Goal: Communication & Community: Answer question/provide support

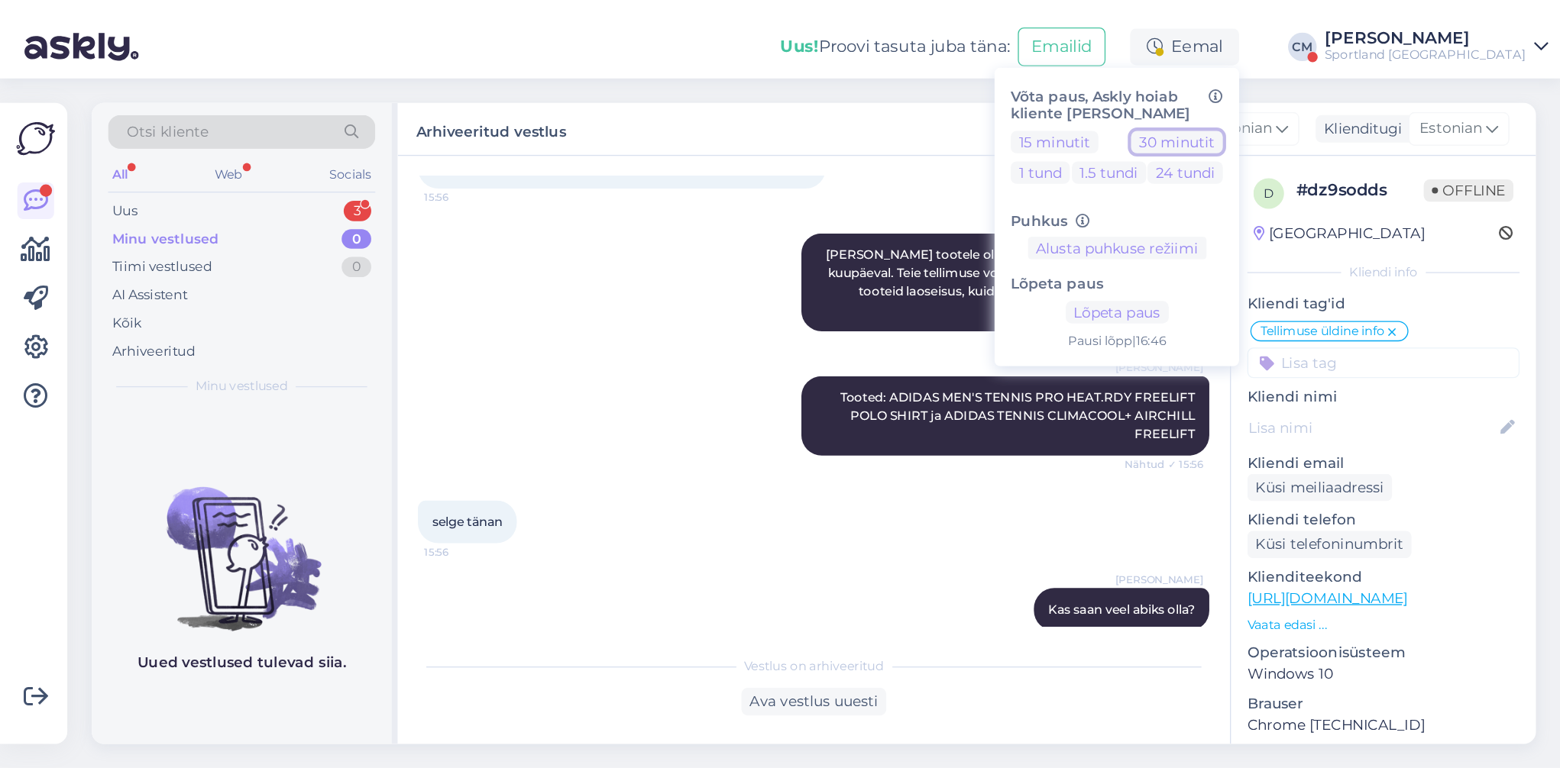
scroll to position [248, 0]
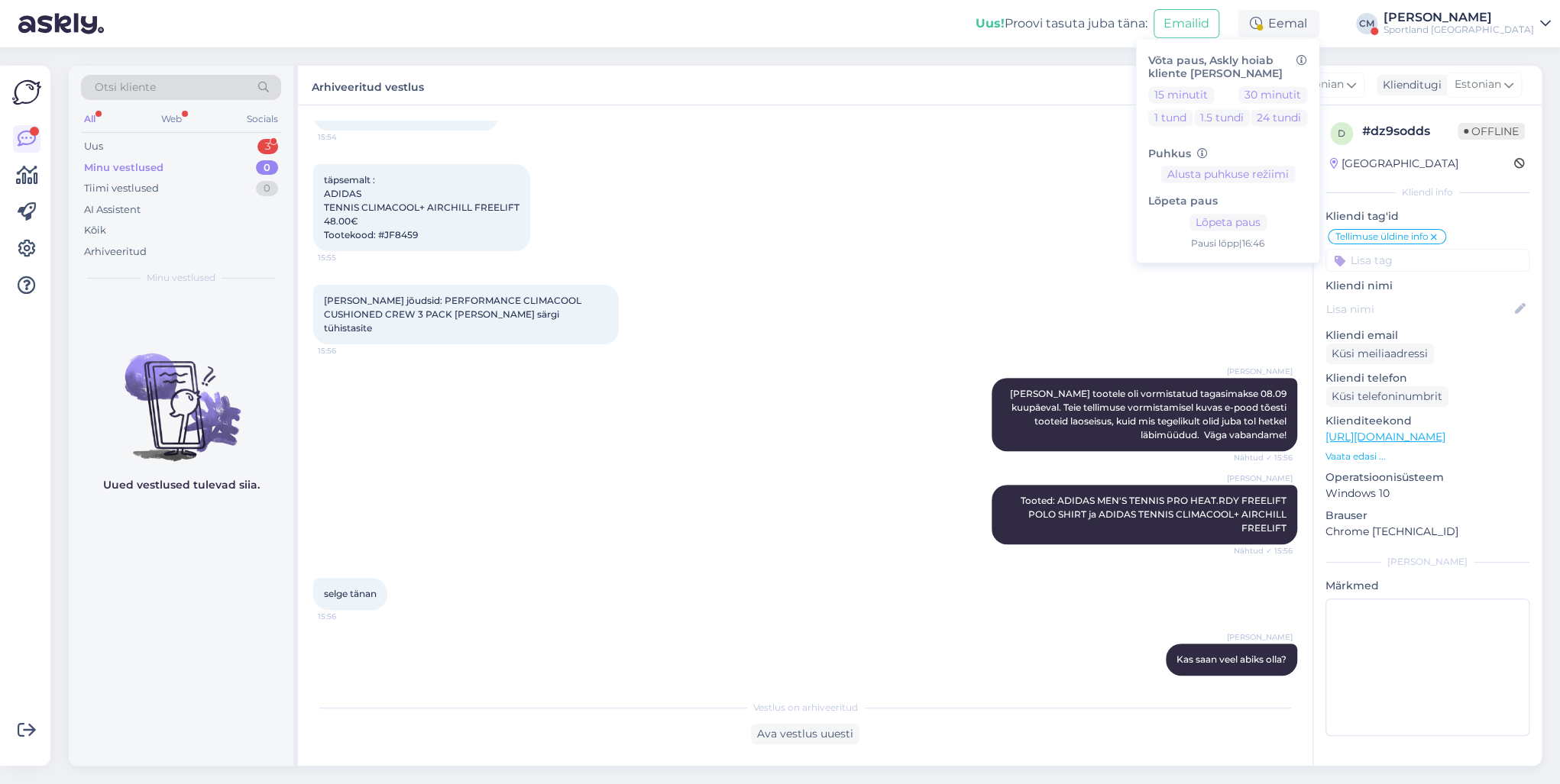
click at [1168, 34] on div "Sportland [GEOGRAPHIC_DATA]" at bounding box center [1459, 29] width 151 height 12
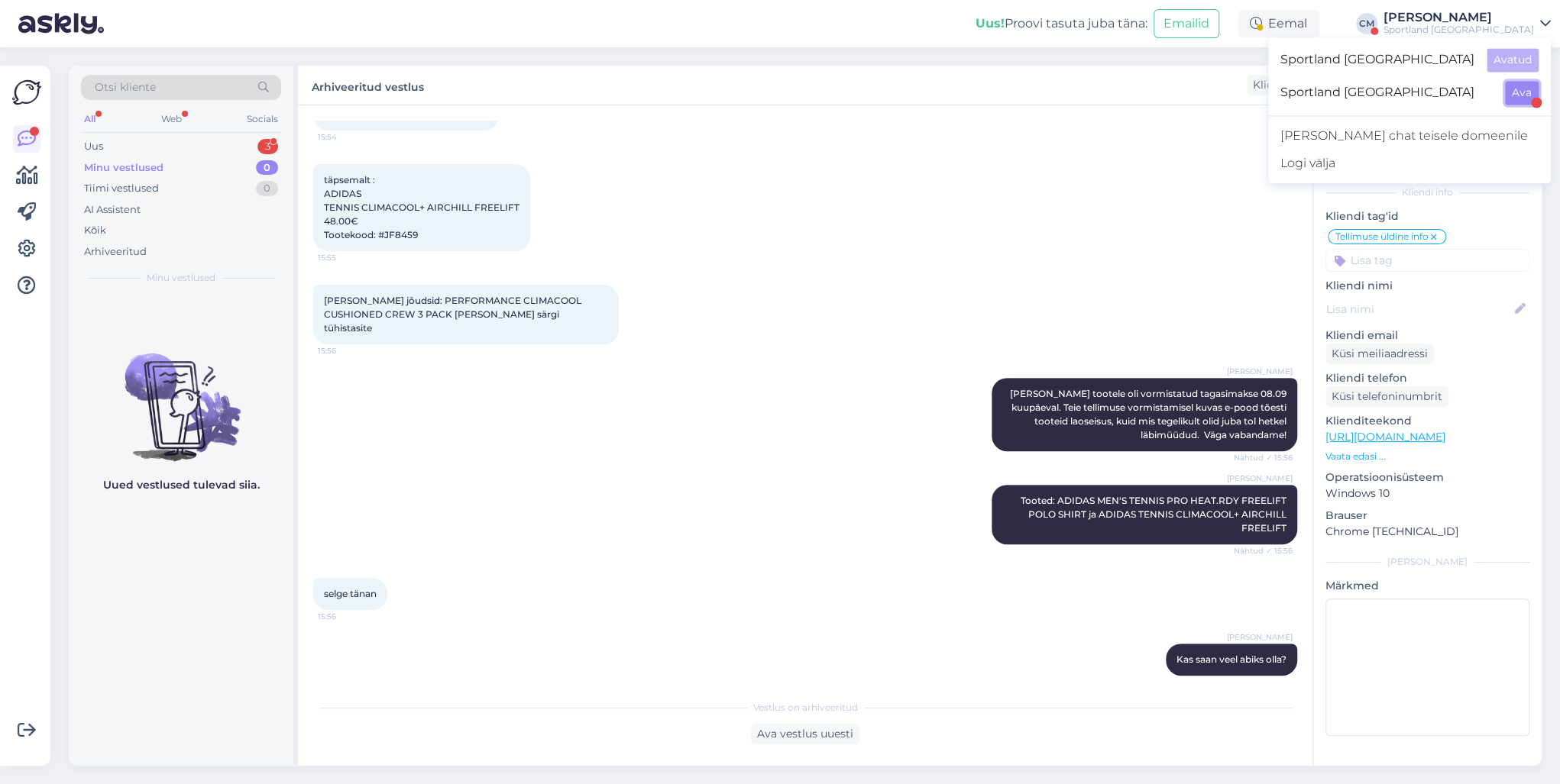
click at [1168, 93] on button "Ava" at bounding box center [1521, 93] width 34 height 23
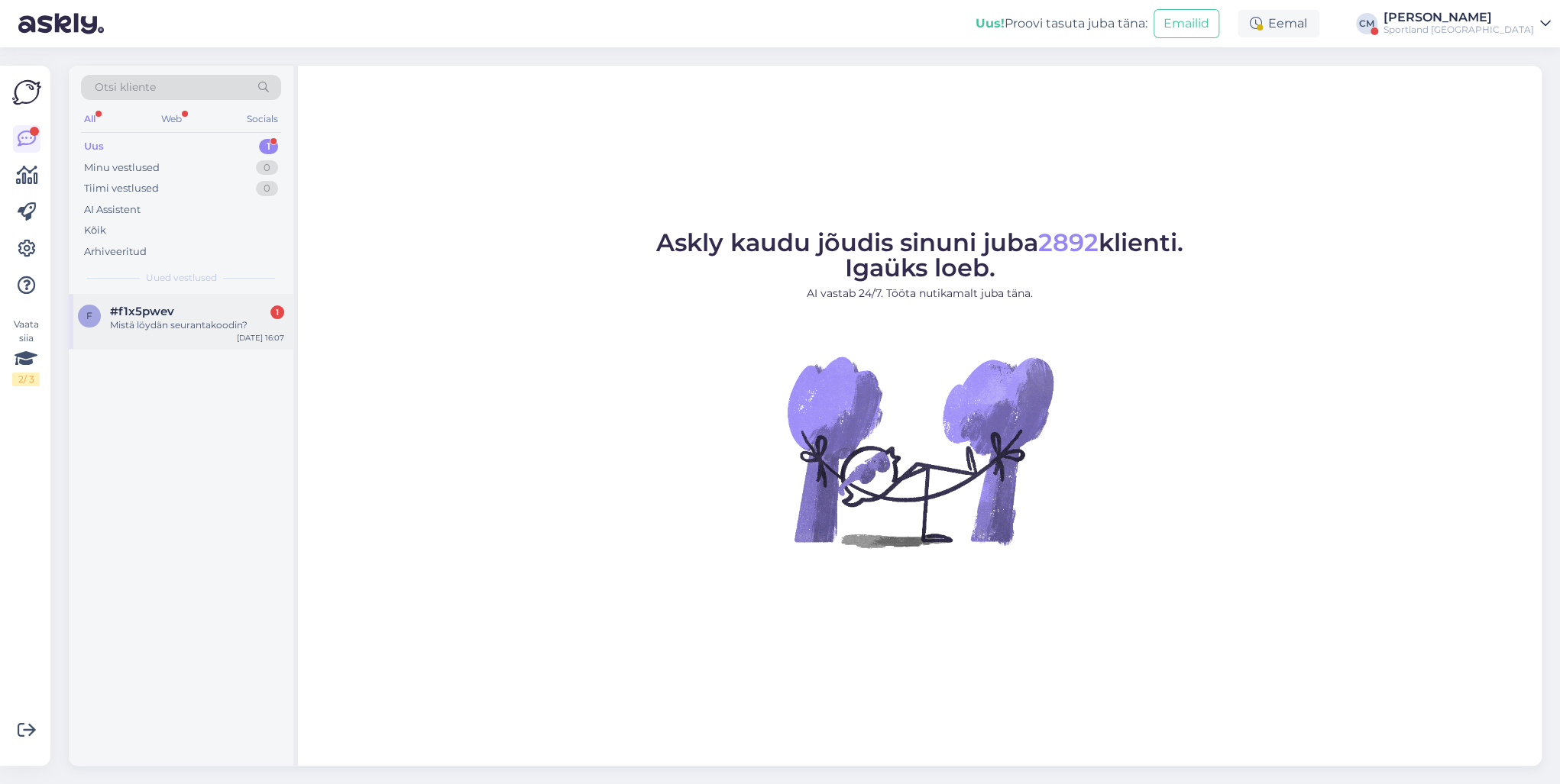
click at [226, 341] on div "f #f1x5pwev 1 Mistä löydän seurantakoodin? [DATE] 16:07" at bounding box center [180, 321] width 225 height 55
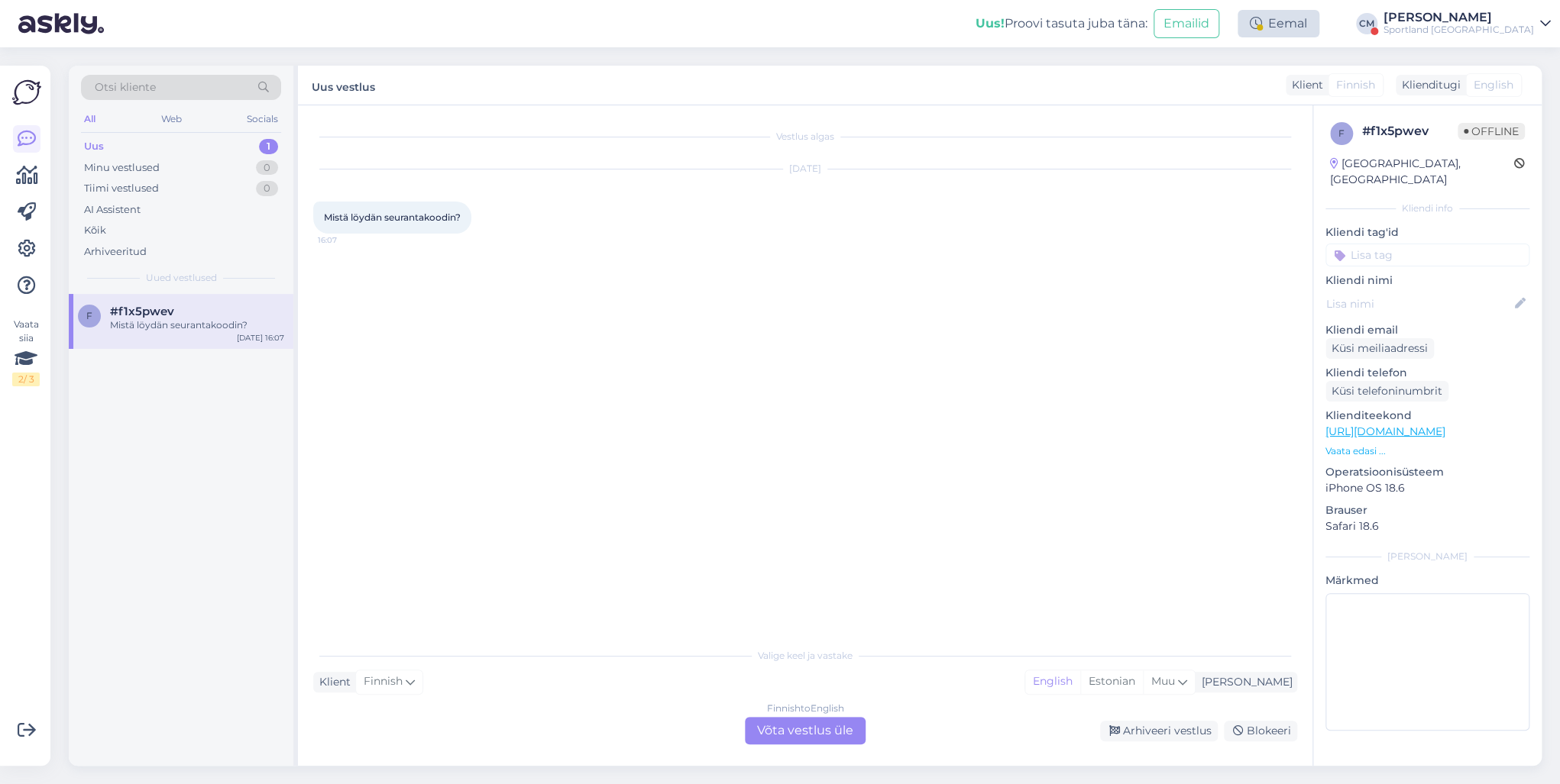
click at [1168, 32] on div "Eemal" at bounding box center [1277, 23] width 81 height 27
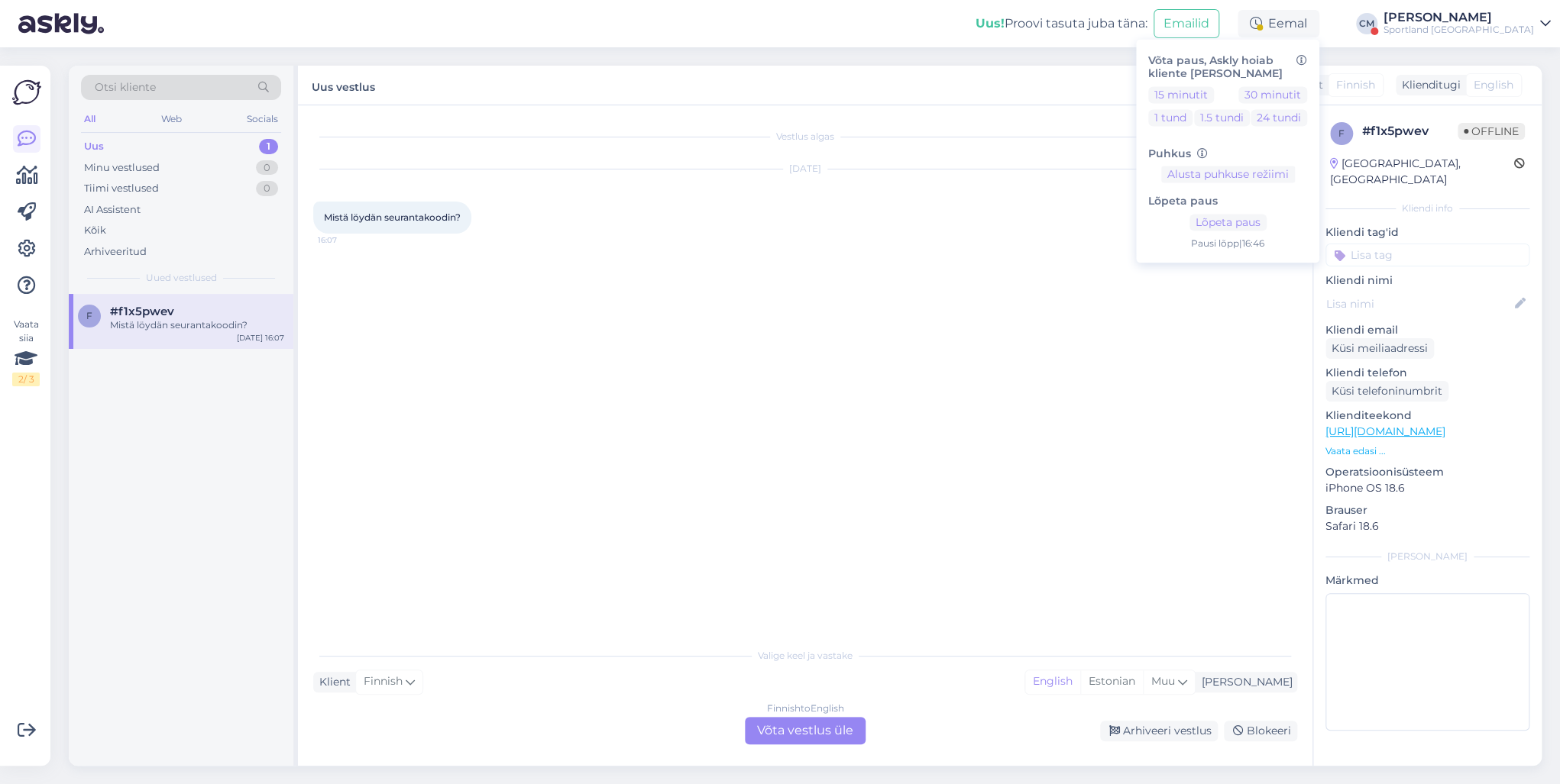
click at [1168, 232] on div "Lõpeta paus Lõpeta paus Pausi [PERSON_NAME] | 16:46" at bounding box center [1227, 217] width 159 height 68
click at [1168, 230] on button "Lõpeta paus" at bounding box center [1228, 223] width 77 height 17
click at [1163, 563] on div "Valige [PERSON_NAME] vastake Klient Finnish Mina English Estonian Muu Finnish t…" at bounding box center [805, 692] width 984 height 105
click at [1143, 563] on div "Estonian" at bounding box center [1111, 682] width 63 height 23
click at [846, 563] on div "Finnish to Estonian Võta vestlus üle" at bounding box center [805, 731] width 121 height 27
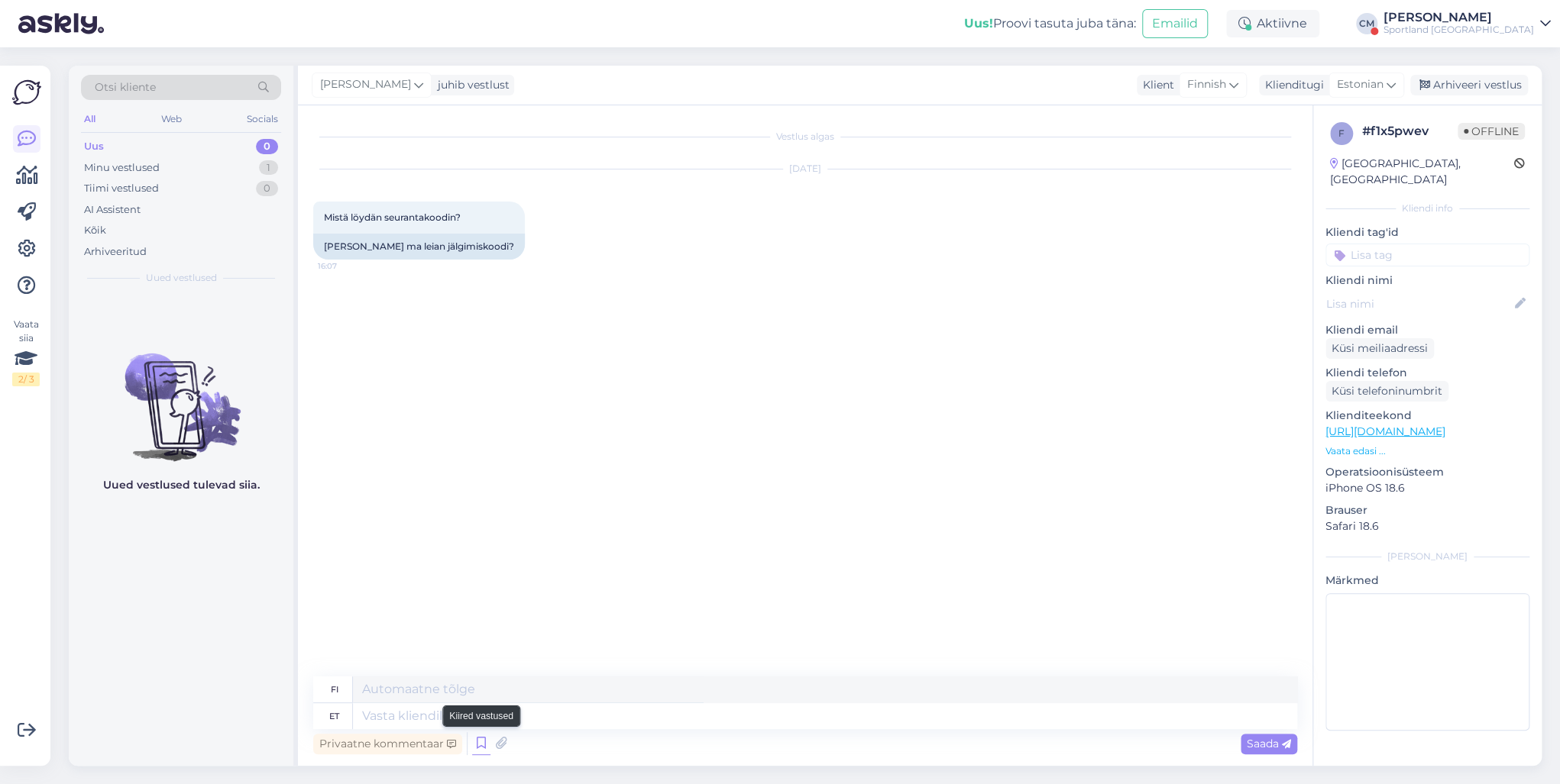
click at [480, 563] on icon at bounding box center [481, 744] width 19 height 23
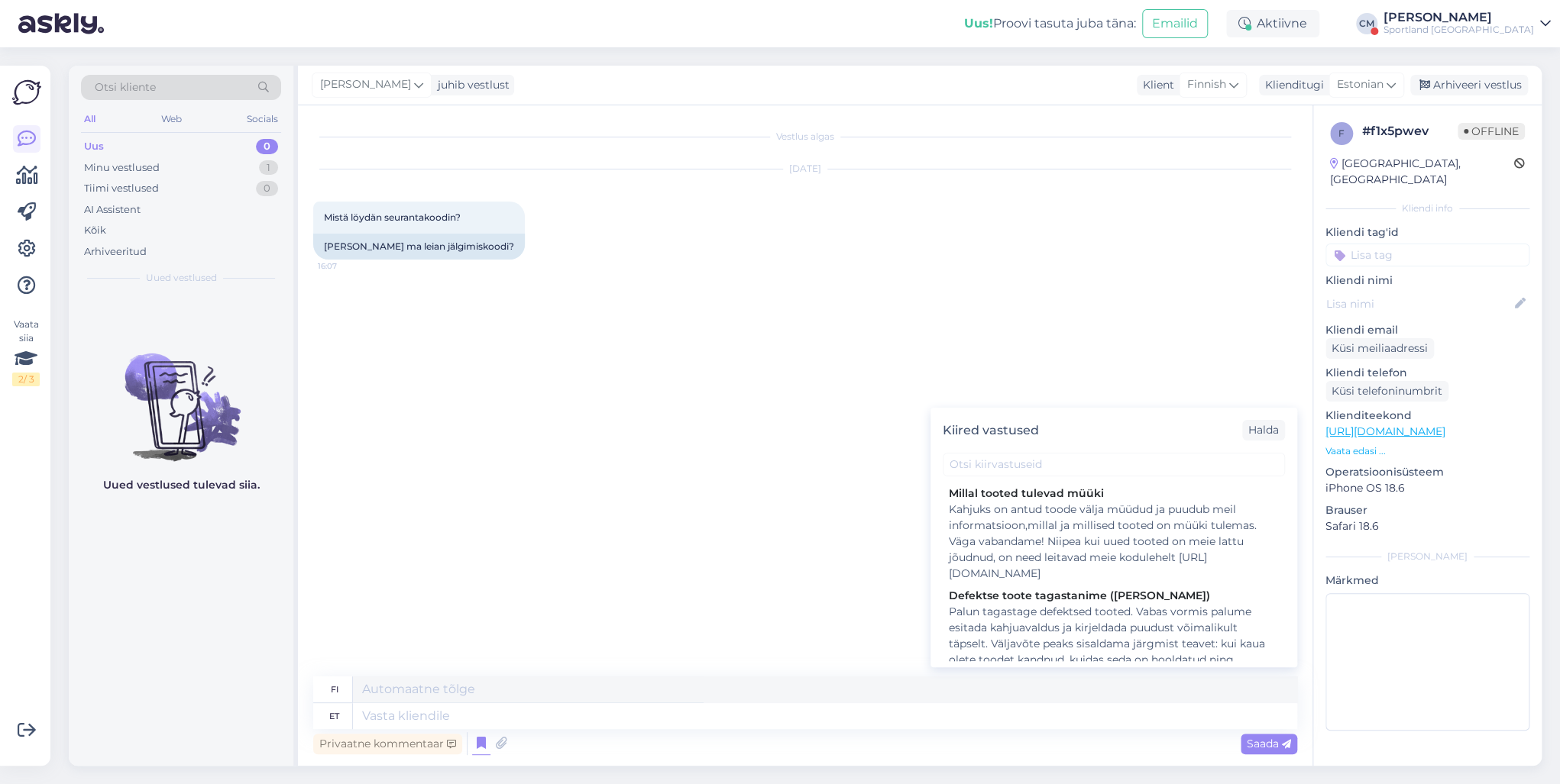
drag, startPoint x: 1036, startPoint y: 643, endPoint x: 824, endPoint y: 635, distance: 212.2
click at [828, 563] on div "Vestlus algas [DATE] Mistä löydän seurantakoodin? 16:07 [PERSON_NAME] ma leian …" at bounding box center [805, 435] width 1015 height 660
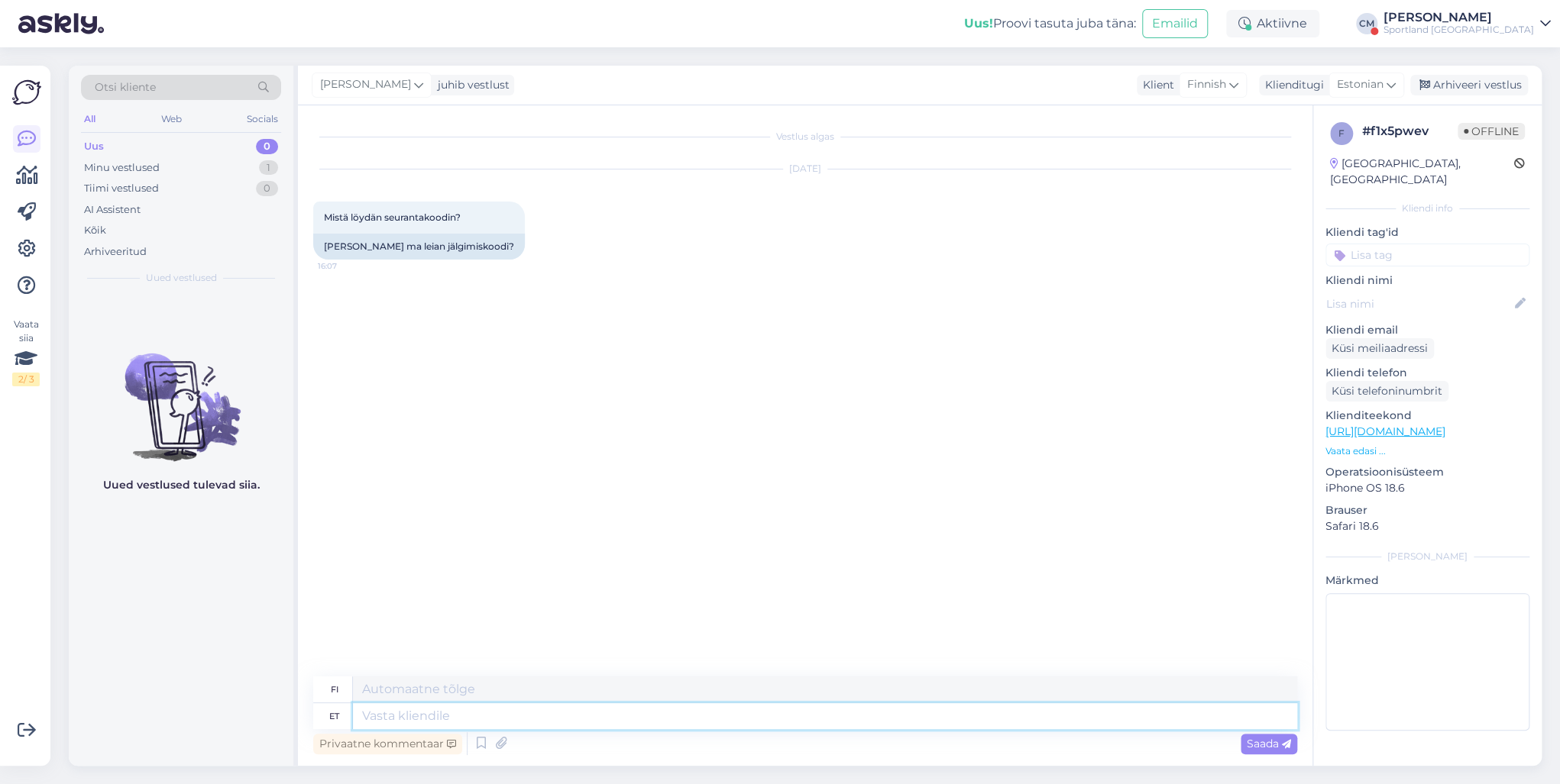
click at [653, 563] on textarea at bounding box center [825, 716] width 944 height 26
type textarea "Tere!"
type textarea "Hei!"
type textarea "Olen"
type textarea "[PERSON_NAME]"
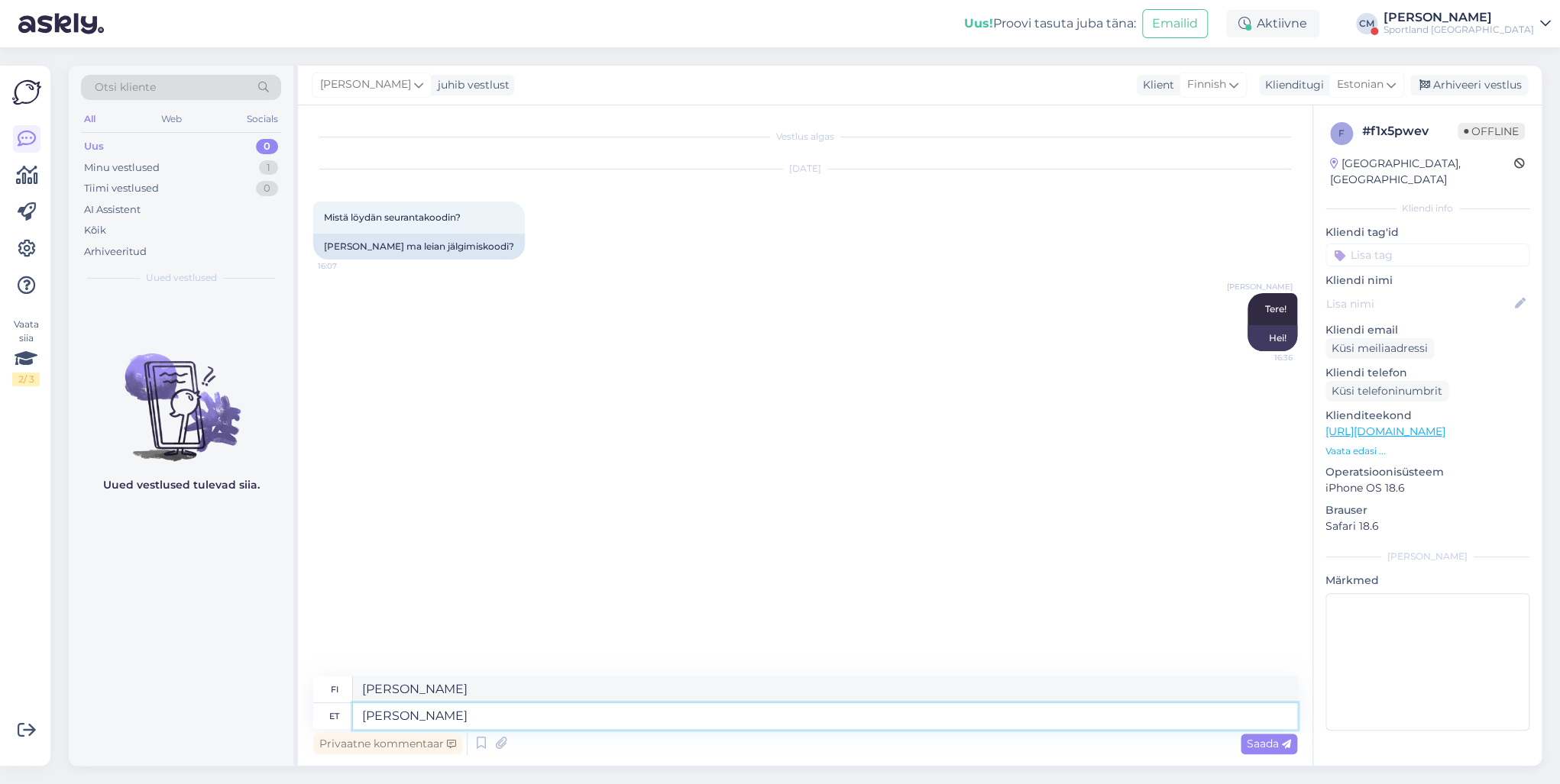
type textarea "[PERSON_NAME]"
type textarea "Minä [PERSON_NAME]"
type textarea "[PERSON_NAME] Klienditeenindusest."
type textarea "[PERSON_NAME] asiakaspalvelusta."
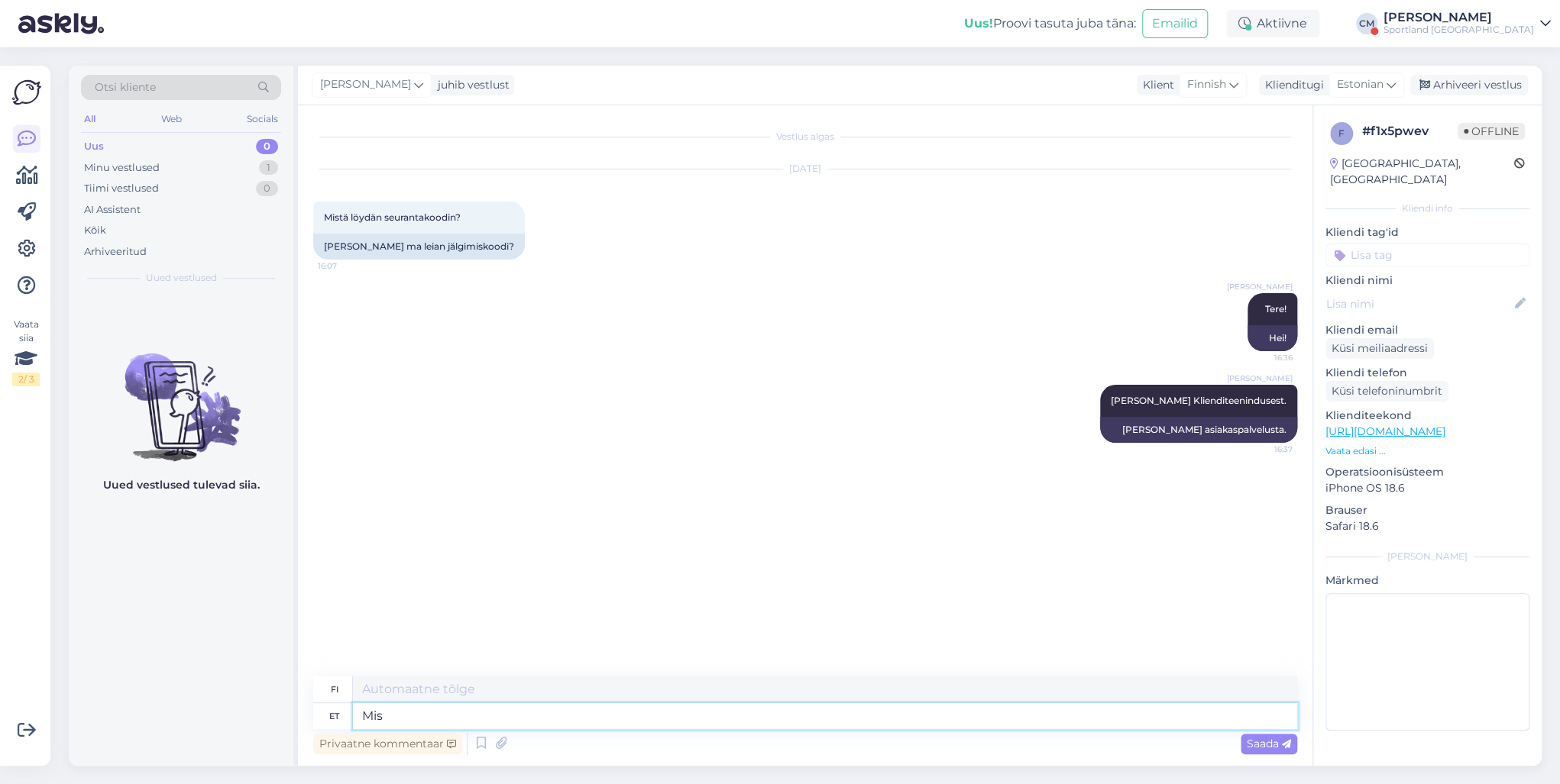
type textarea "Mis o"
type textarea "Mitä"
type textarea "Mis on"
type textarea "Mikä on"
type textarea "Mis on teie t"
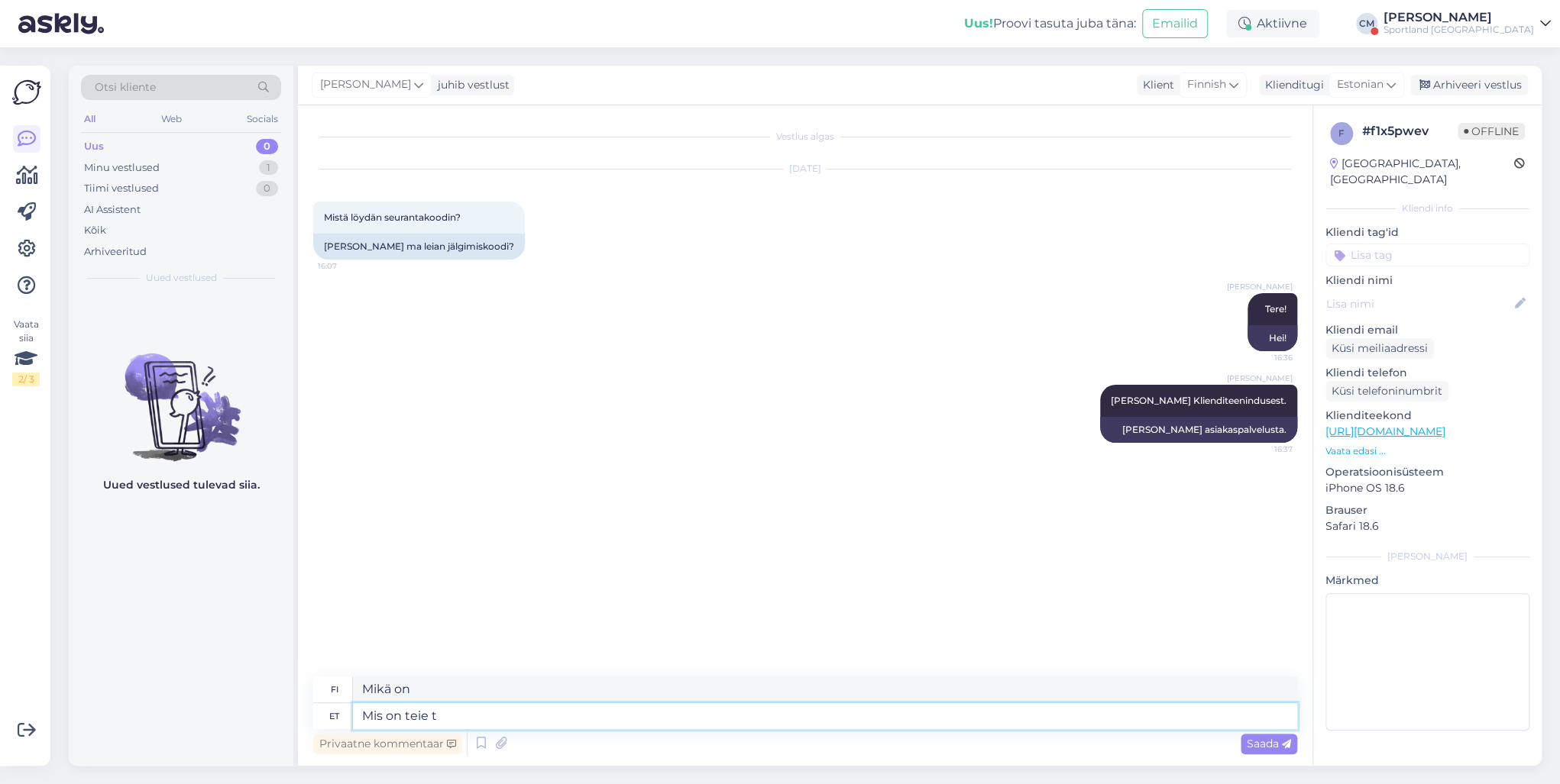
type textarea "Mikä on sinun?"
type textarea "Mis on teie tellimuse n"
type textarea "Mikä on tilauksesi?"
type textarea "Mis on teie tellimuse number?"
type textarea "Mikä on tilausnumerosi?"
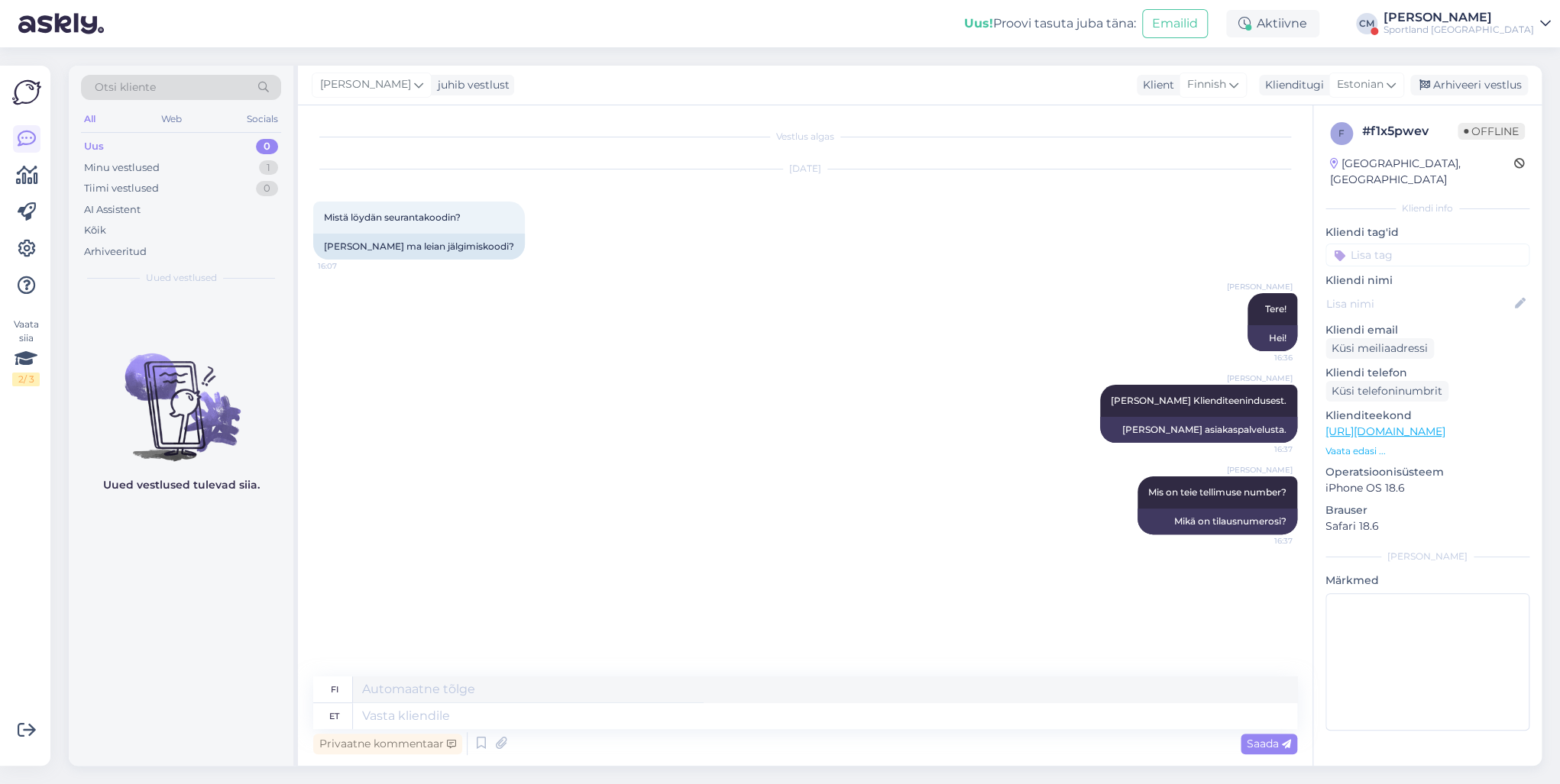
click at [1168, 244] on input at bounding box center [1427, 255] width 204 height 23
type input "tell"
click at [1168, 306] on div "Tellimuse muutmine" at bounding box center [1427, 313] width 110 height 15
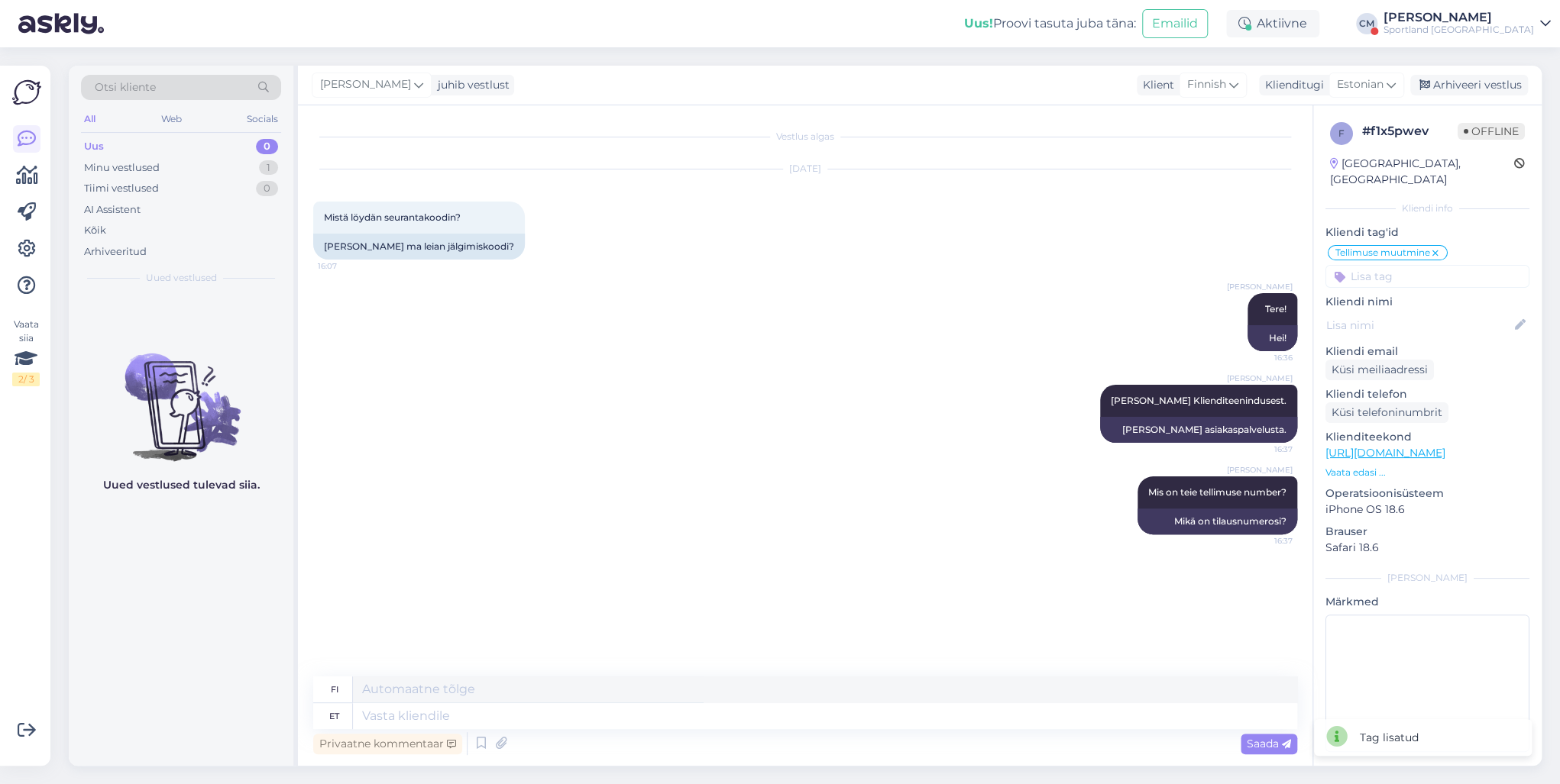
click at [1168, 247] on icon at bounding box center [1434, 253] width 9 height 12
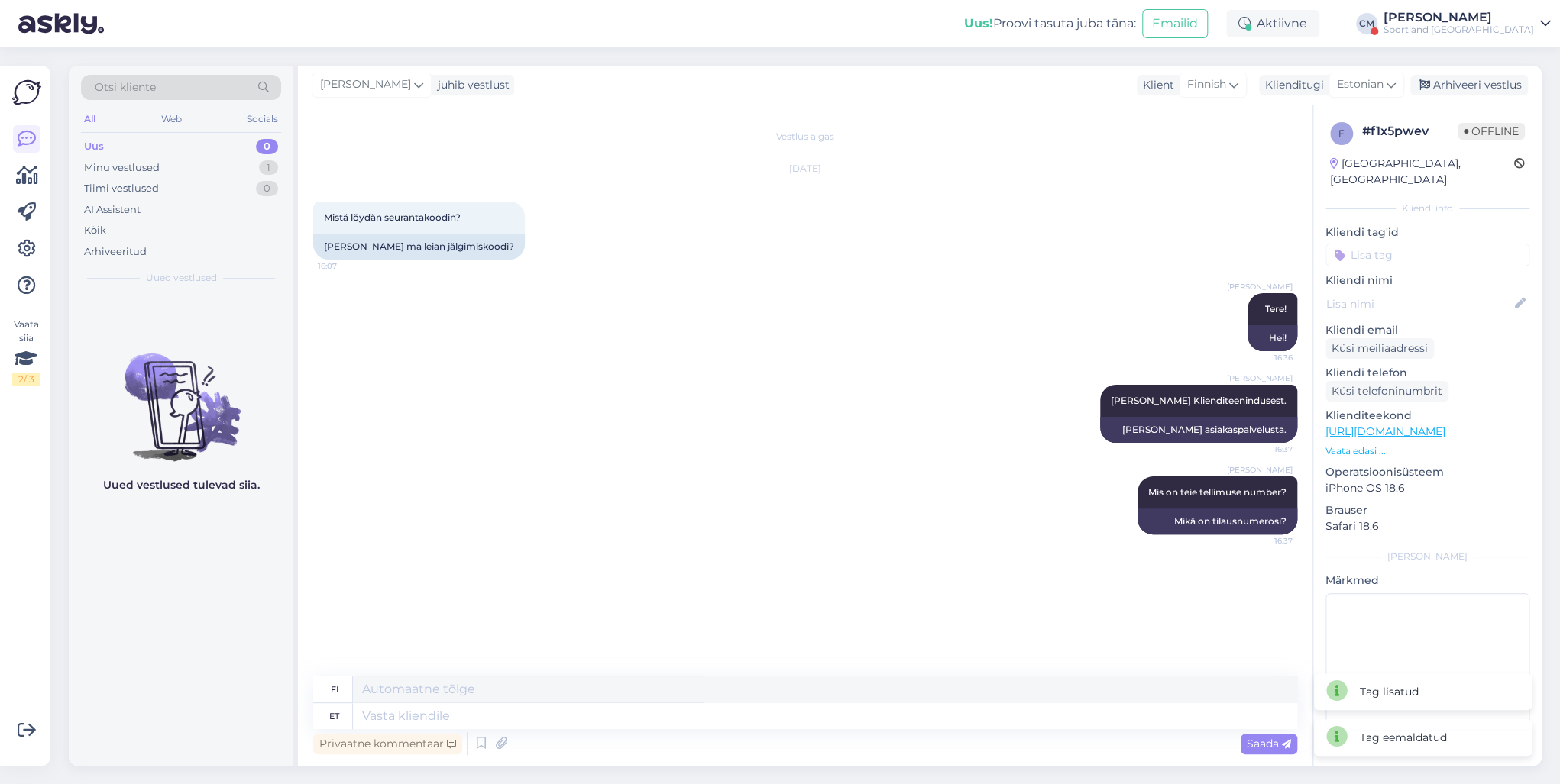
click at [1168, 248] on input at bounding box center [1427, 255] width 204 height 23
type input "üld"
click at [1168, 309] on span "E-poe tellimuste üldine info" at bounding box center [1428, 313] width 122 height 9
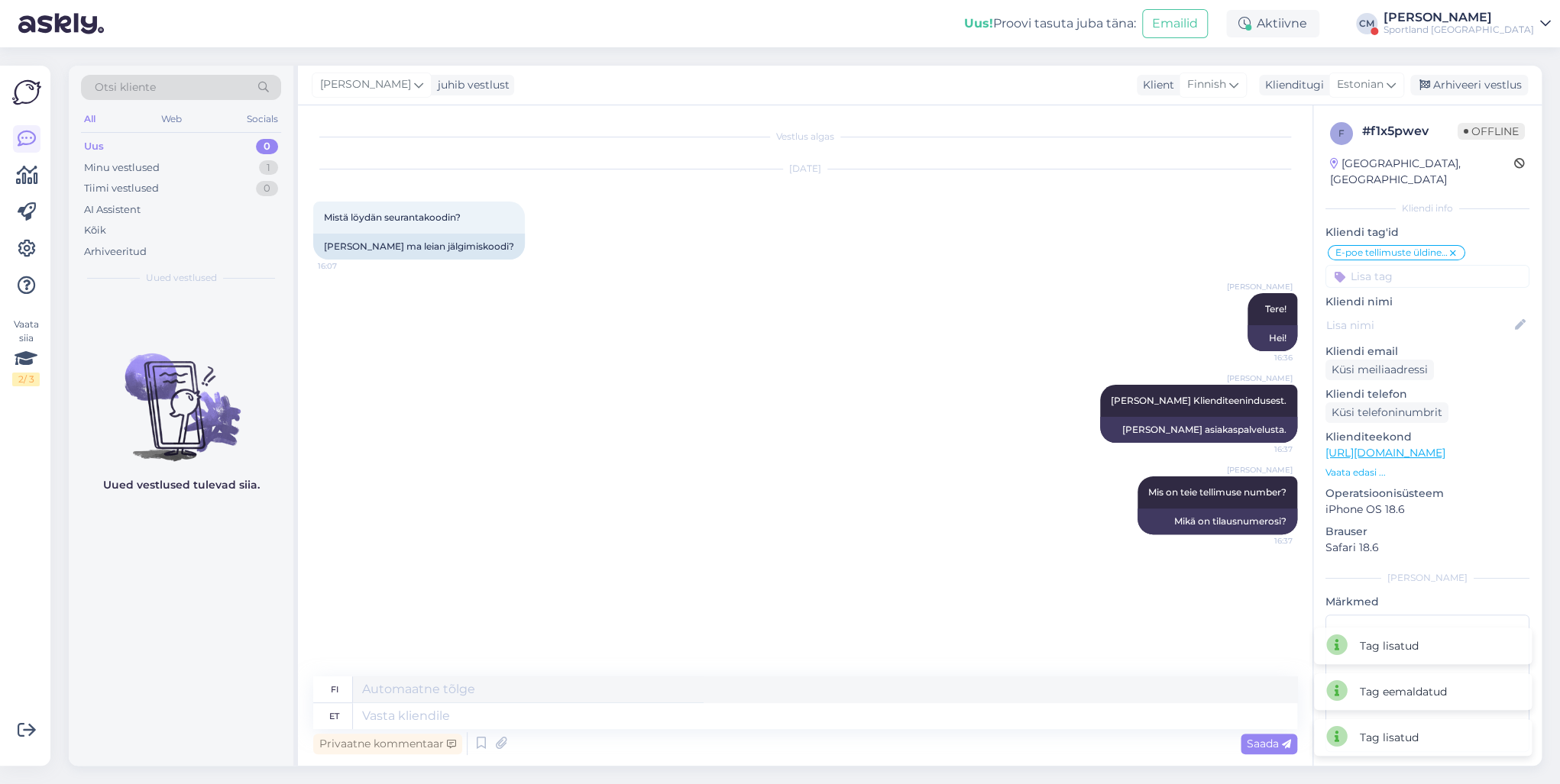
click at [1168, 97] on div "[PERSON_NAME] juhib vestlust Klient Finnish Klienditugi Estonian Arhiveeri vest…" at bounding box center [920, 85] width 1243 height 39
click at [1168, 92] on div "Arhiveeri vestlus" at bounding box center [1469, 85] width 118 height 21
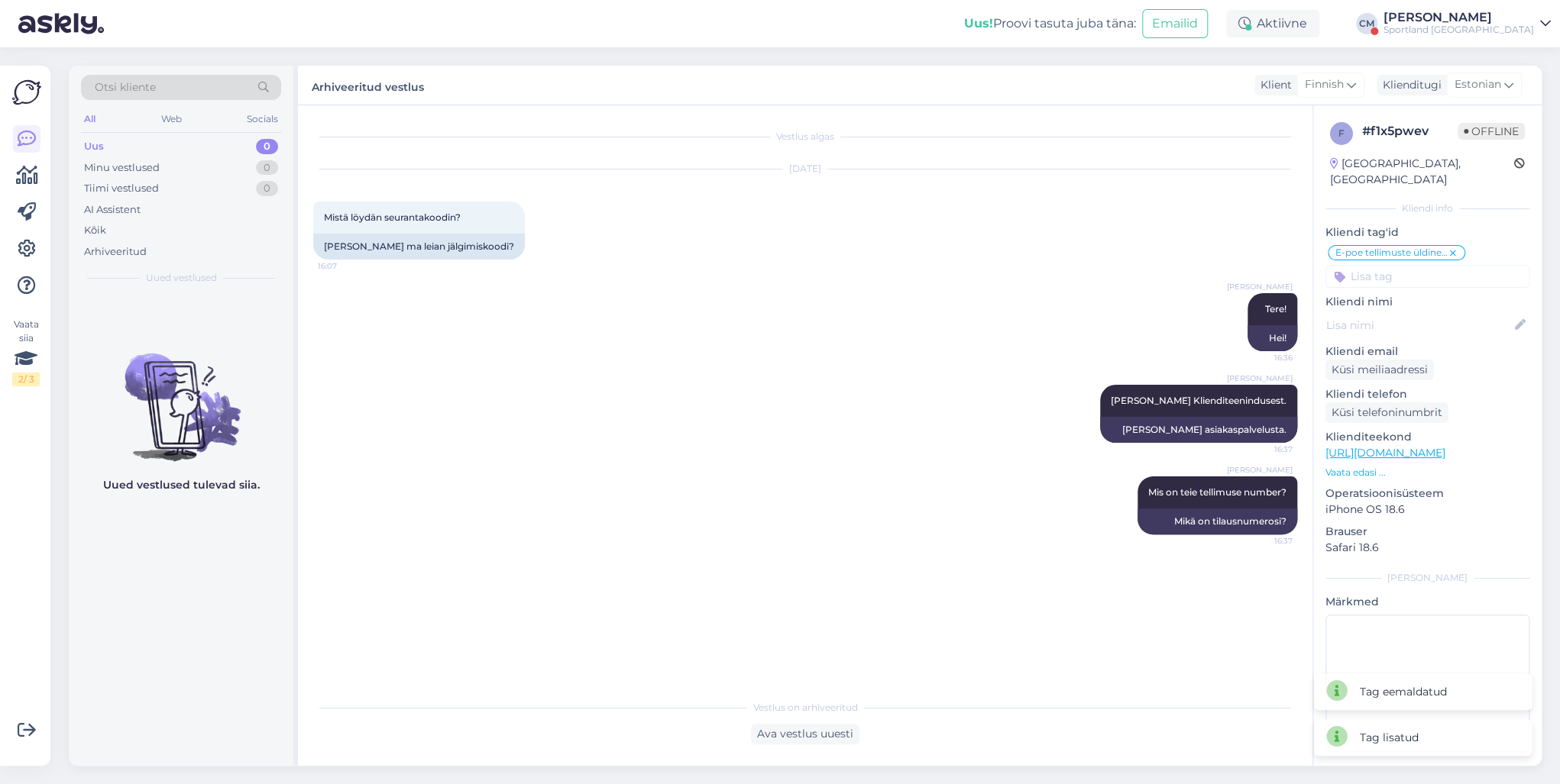
click at [1168, 32] on div "Sportland [GEOGRAPHIC_DATA]" at bounding box center [1459, 29] width 151 height 12
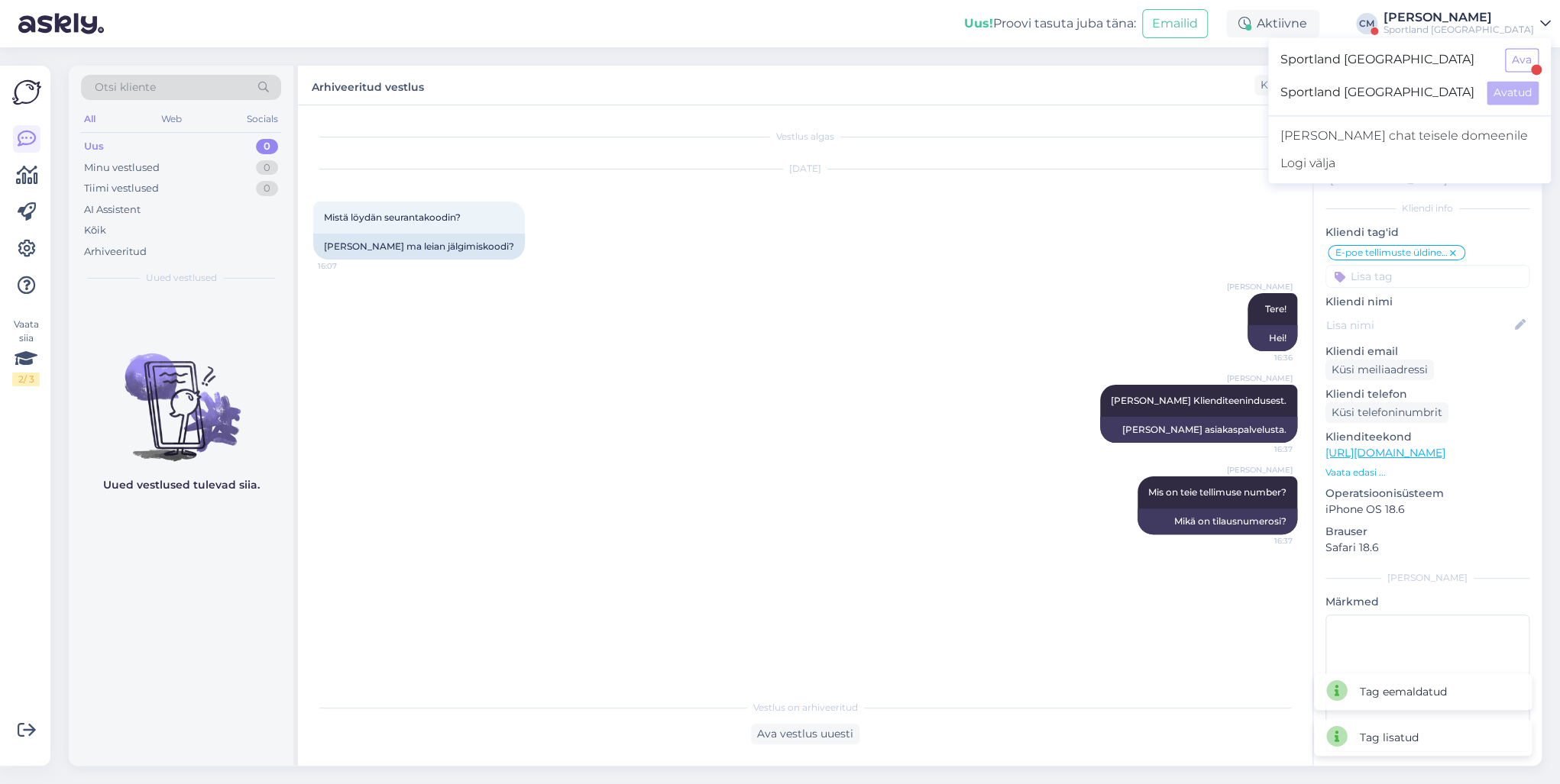
click at [1168, 74] on div "Sportland [GEOGRAPHIC_DATA] Ava" at bounding box center [1409, 60] width 283 height 33
click at [1168, 67] on button "Ava" at bounding box center [1521, 60] width 34 height 23
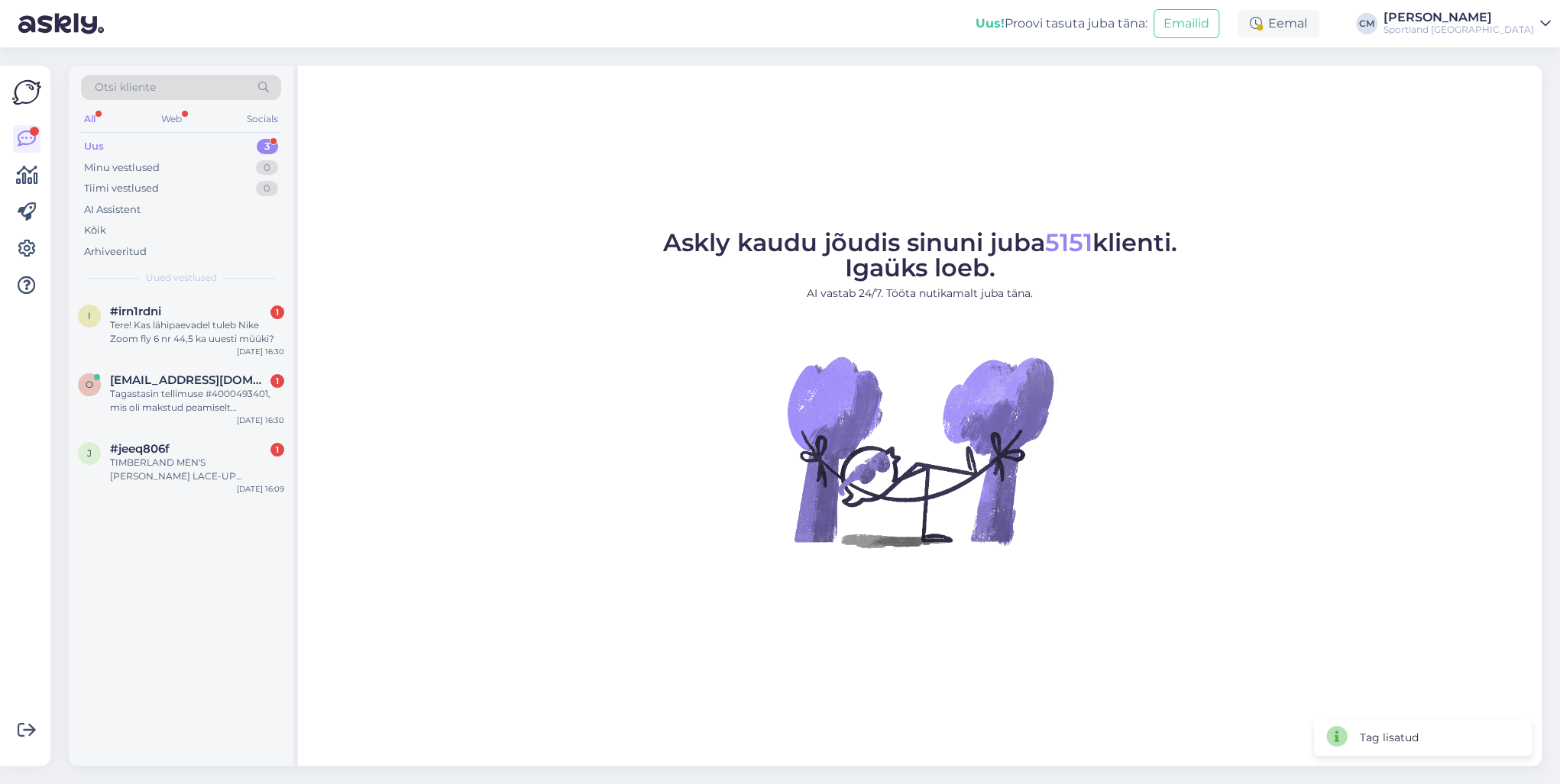
click at [1168, 26] on div "Uus! Proovi tasuta [PERSON_NAME]: Emailid Eemal [PERSON_NAME] Sportland [GEOGRA…" at bounding box center [780, 23] width 1560 height 47
click at [1168, 25] on div "Eemal" at bounding box center [1277, 23] width 81 height 27
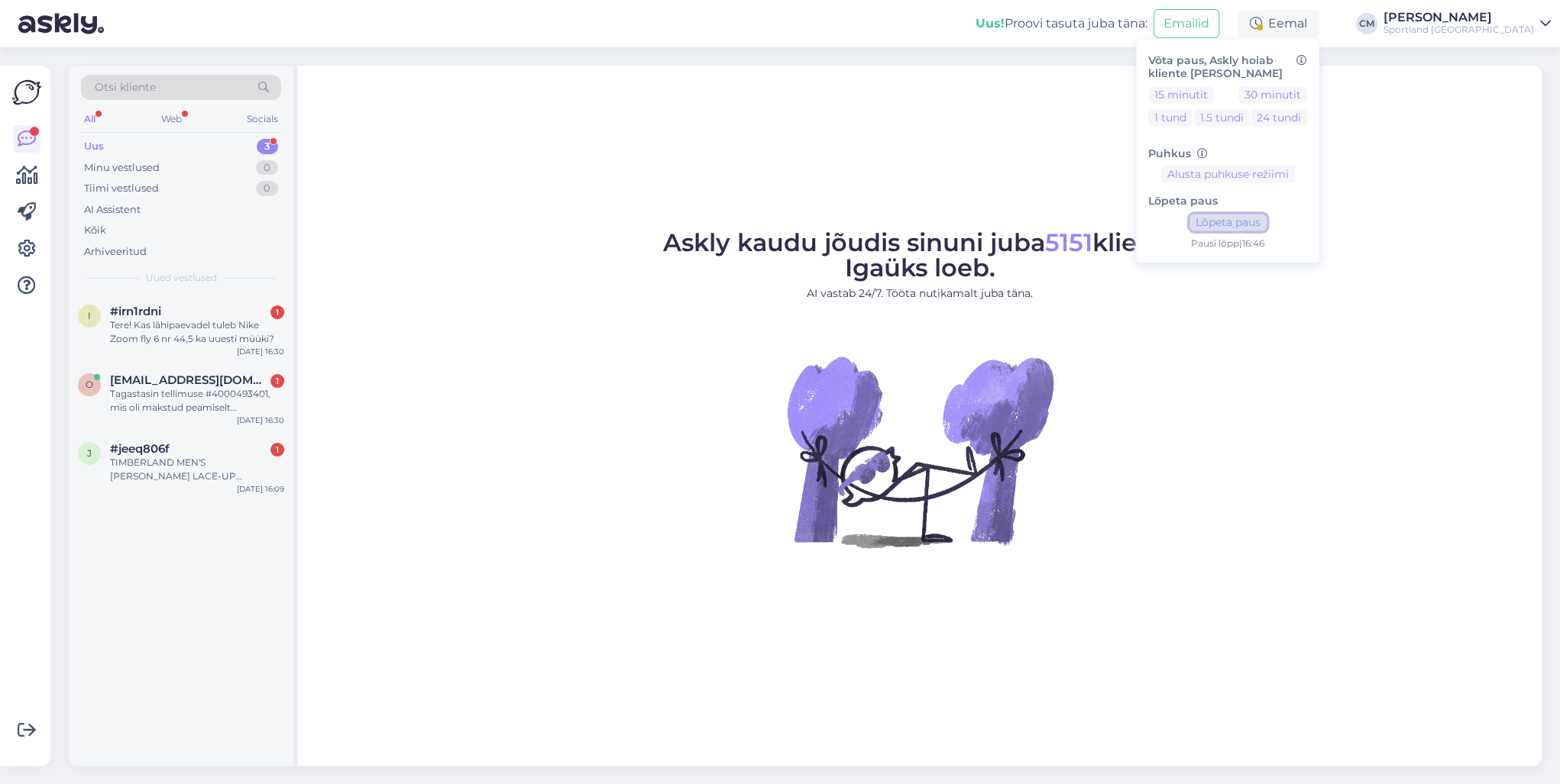
click at [1168, 226] on button "Lõpeta paus" at bounding box center [1228, 223] width 77 height 17
click at [296, 299] on div "Otsi kliente All Web Socials Uus 3 Minu vestlused 0 Tiimi vestlused 0 AI Assist…" at bounding box center [183, 416] width 230 height 700
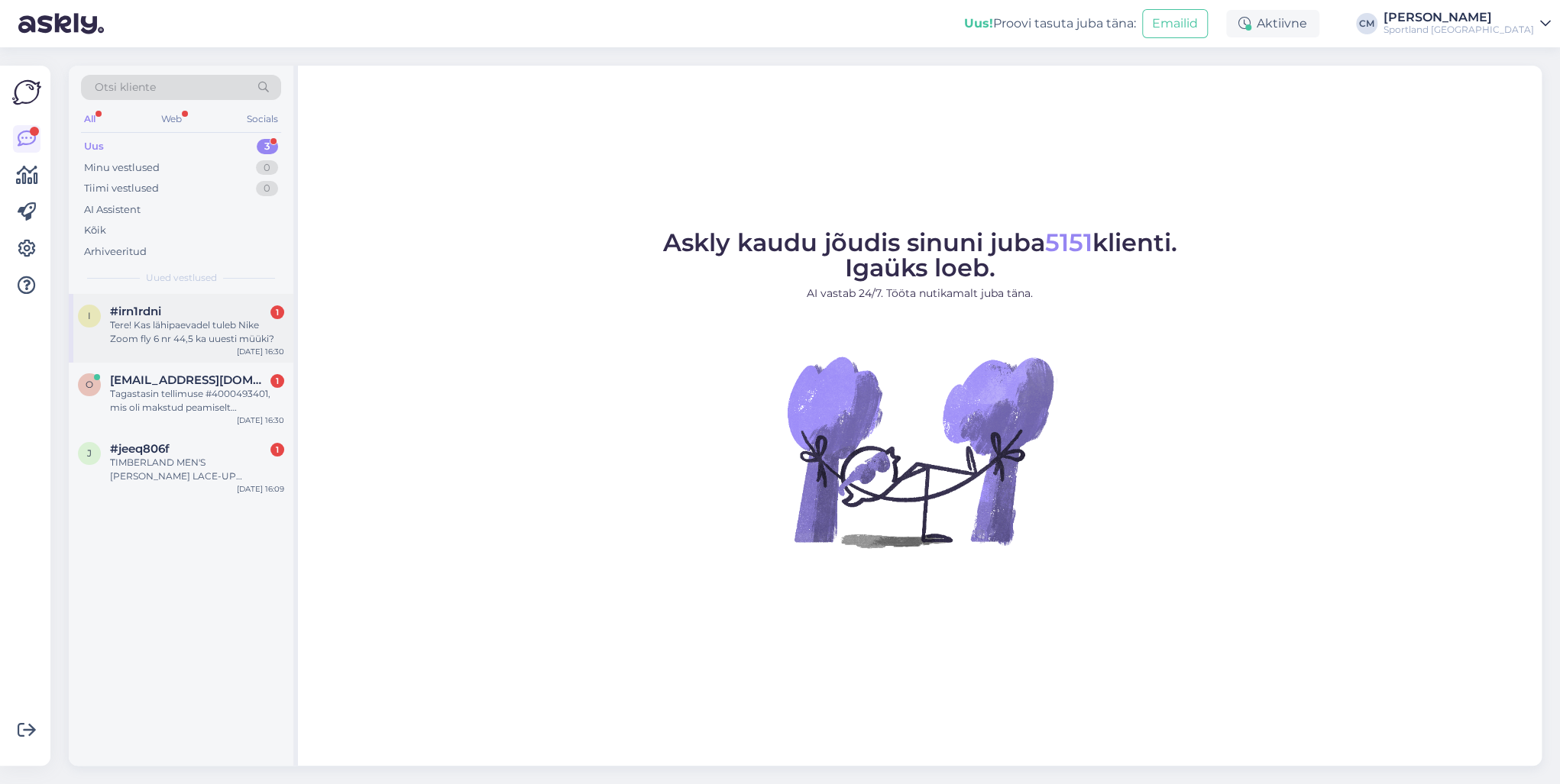
click at [234, 306] on div "#irn1rdni 1" at bounding box center [197, 311] width 174 height 14
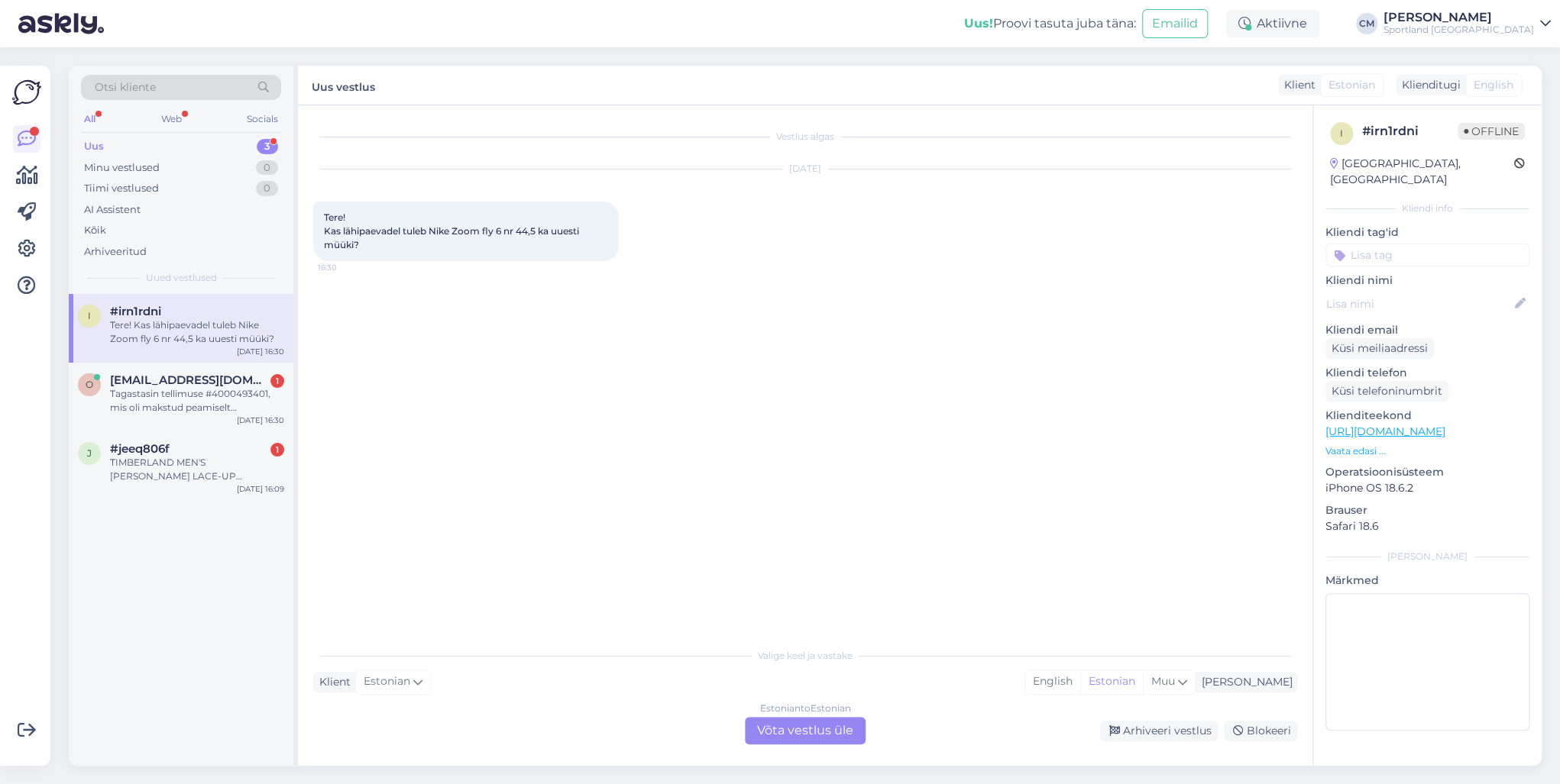
click at [852, 563] on div "Estonian to Estonian Võta vestlus üle" at bounding box center [805, 731] width 121 height 27
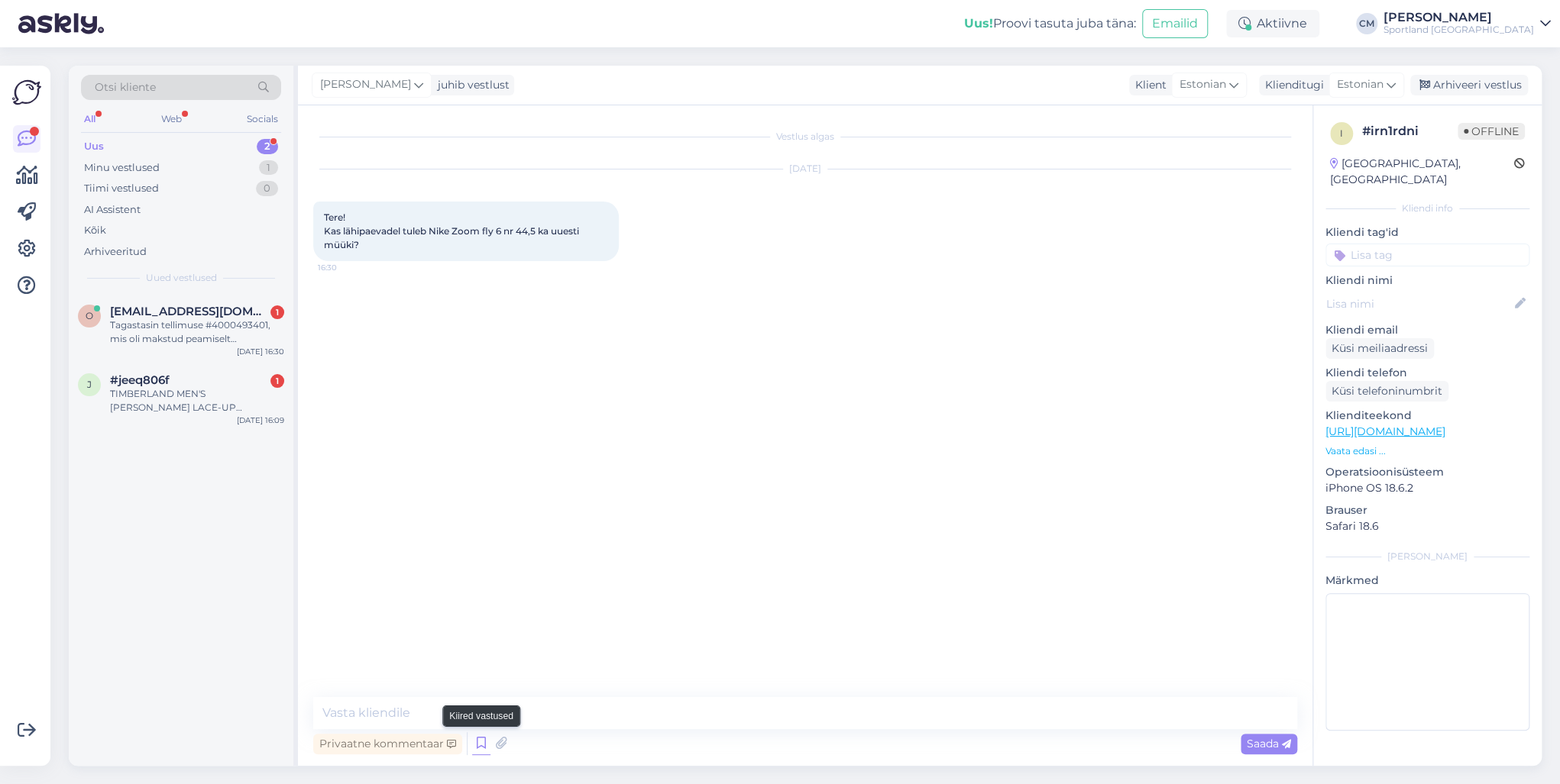
click at [478, 563] on icon at bounding box center [481, 744] width 19 height 23
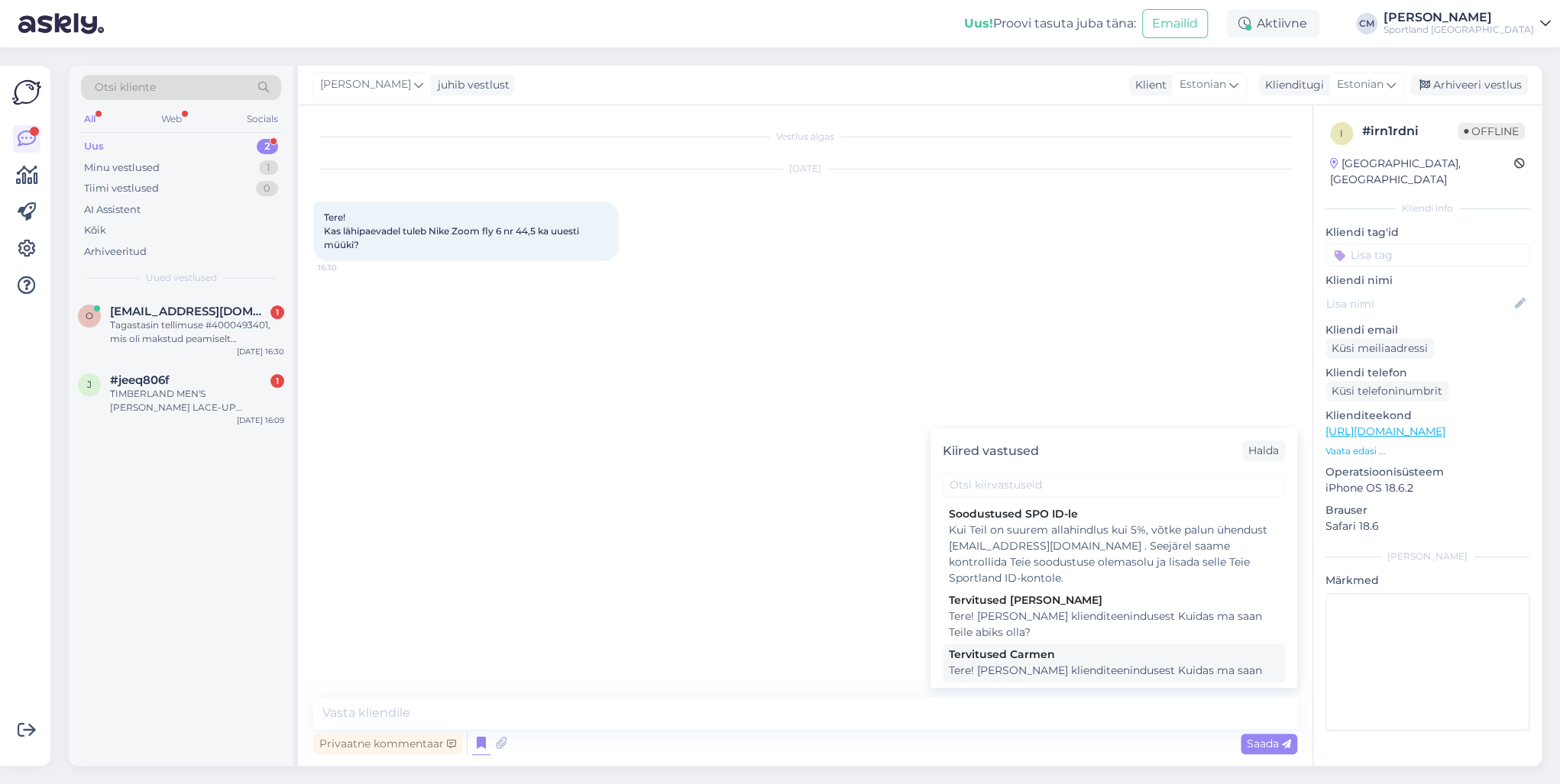
click at [976, 563] on div "Tere! [PERSON_NAME] klienditeenindusest Kuidas ma saan Teile abiks olla?" at bounding box center [1114, 679] width 330 height 32
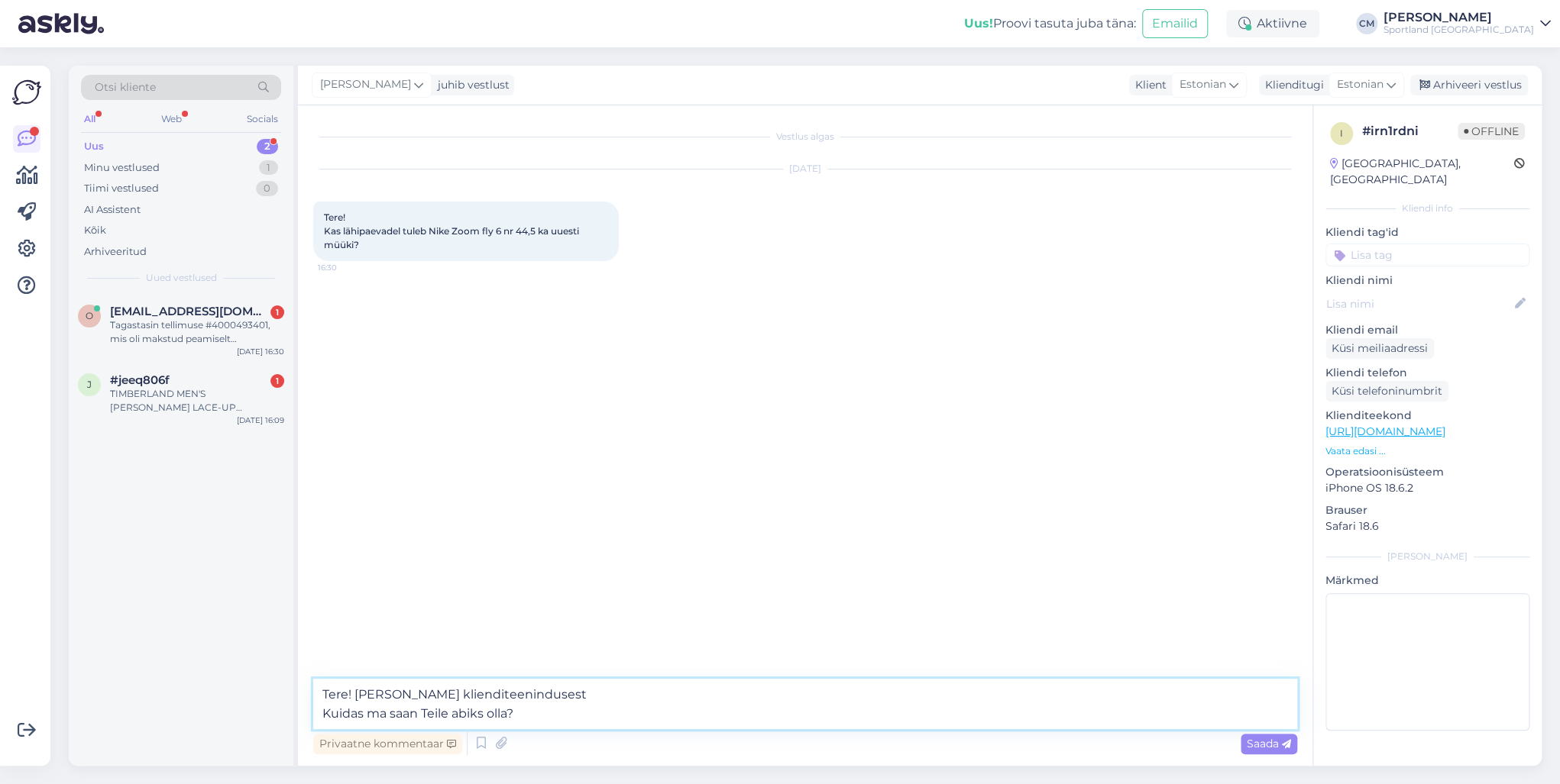
drag, startPoint x: 529, startPoint y: 720, endPoint x: 223, endPoint y: 732, distance: 306.2
click at [223, 563] on div "Otsi kliente All Web Socials Uus 2 Minu vestlused 1 Tiimi vestlused 0 AI Assist…" at bounding box center [805, 416] width 1473 height 700
type textarea "Tere! [PERSON_NAME] klienditeenindusest"
drag, startPoint x: 576, startPoint y: 720, endPoint x: 289, endPoint y: 720, distance: 287.0
click at [289, 563] on div "Otsi kliente All Web Socials Uus 2 Minu vestlused 1 Tiimi vestlused 0 AI Assist…" at bounding box center [805, 416] width 1473 height 700
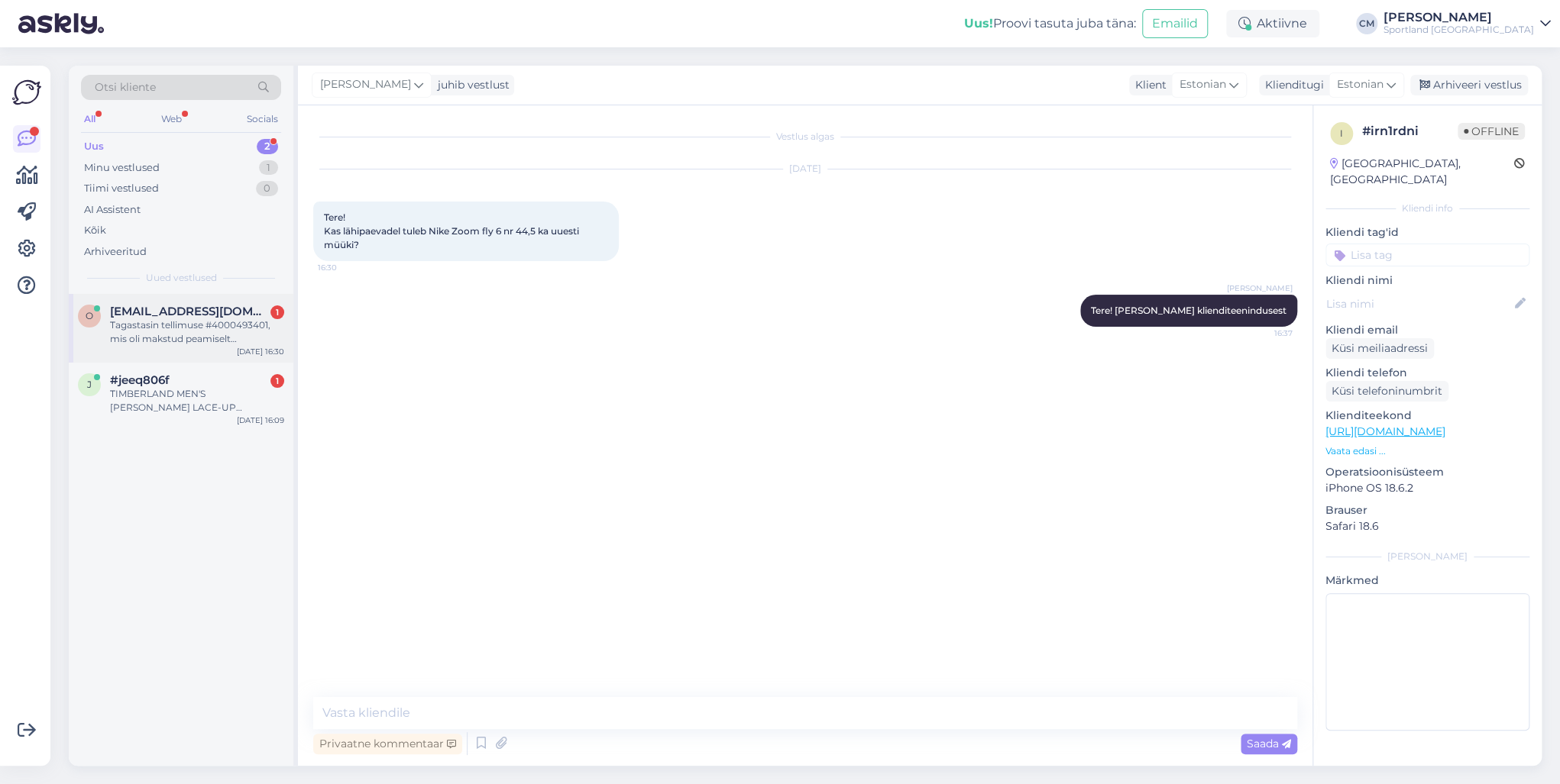
click at [149, 334] on div "Tagastasin tellimuse #4000493401, mis oli makstud peamiselt #rajavallutaja kamp…" at bounding box center [197, 332] width 174 height 27
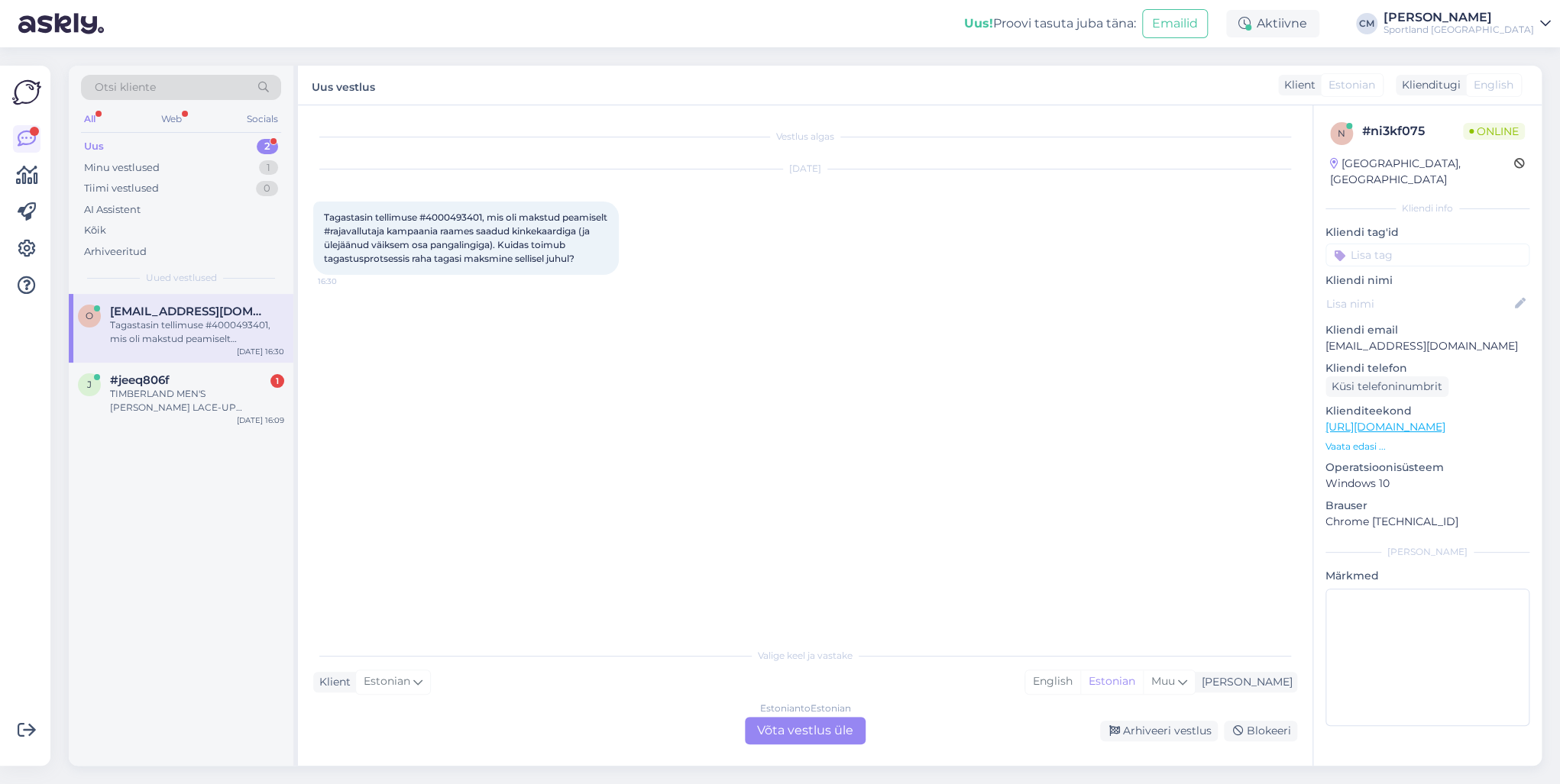
click at [831, 563] on div "Estonian to Estonian Võta vestlus üle" at bounding box center [805, 731] width 121 height 27
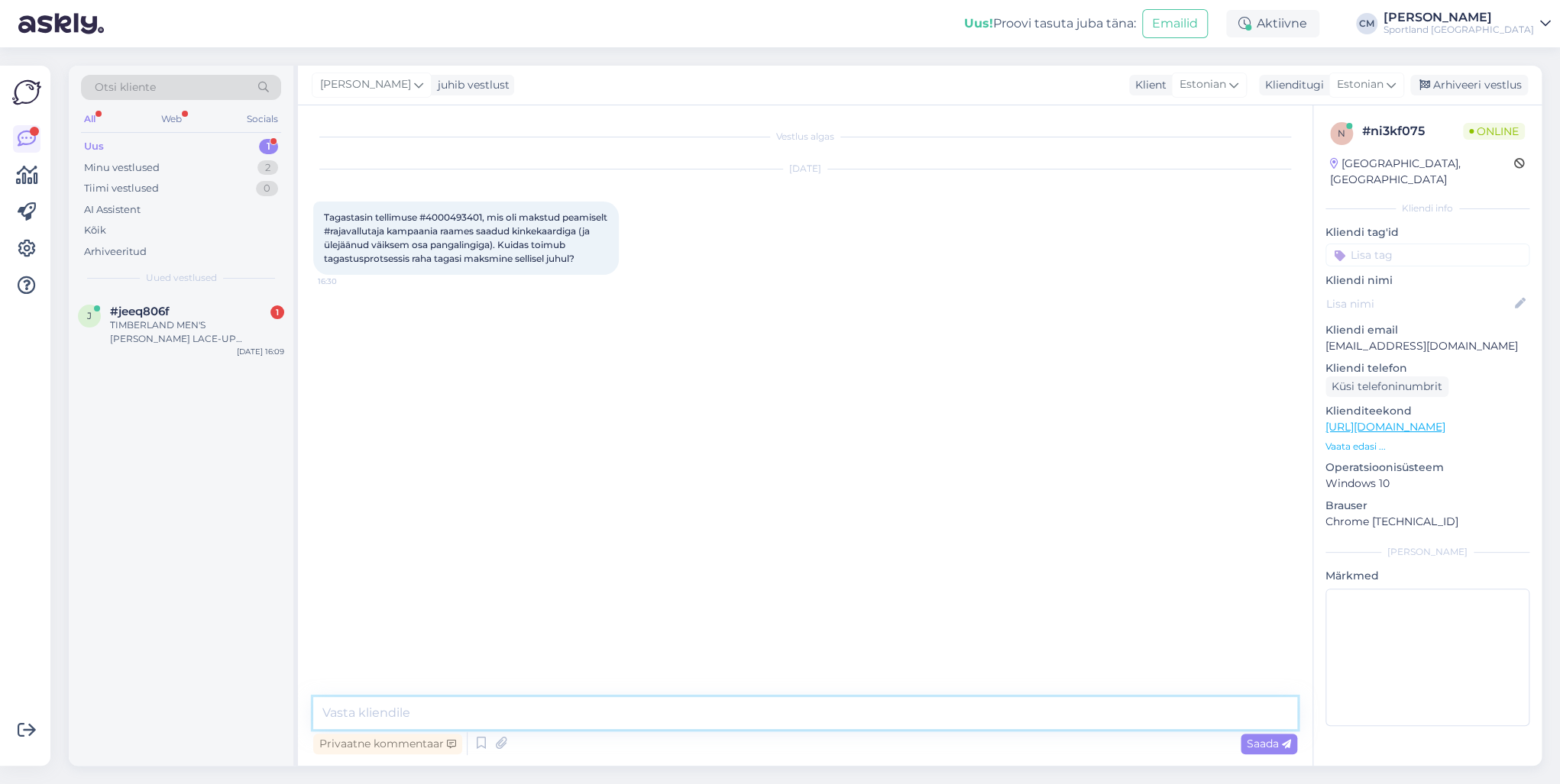
click at [822, 563] on textarea at bounding box center [805, 713] width 984 height 32
paste textarea "Tere! [PERSON_NAME] klienditeenindusest"
type textarea "Tere! [PERSON_NAME] klienditeenindusest"
click at [246, 367] on div "j #jeeq806f 1 TIMBERLAND MEN'S [PERSON_NAME] LACE-UP TRAINERS Saapad. Tahtsin n…" at bounding box center [180, 530] width 225 height 472
click at [223, 345] on div "TIMBERLAND MEN'S [PERSON_NAME] LACE-UP TRAINERS Saapad. Tahtsin neid saapaid te…" at bounding box center [197, 332] width 174 height 27
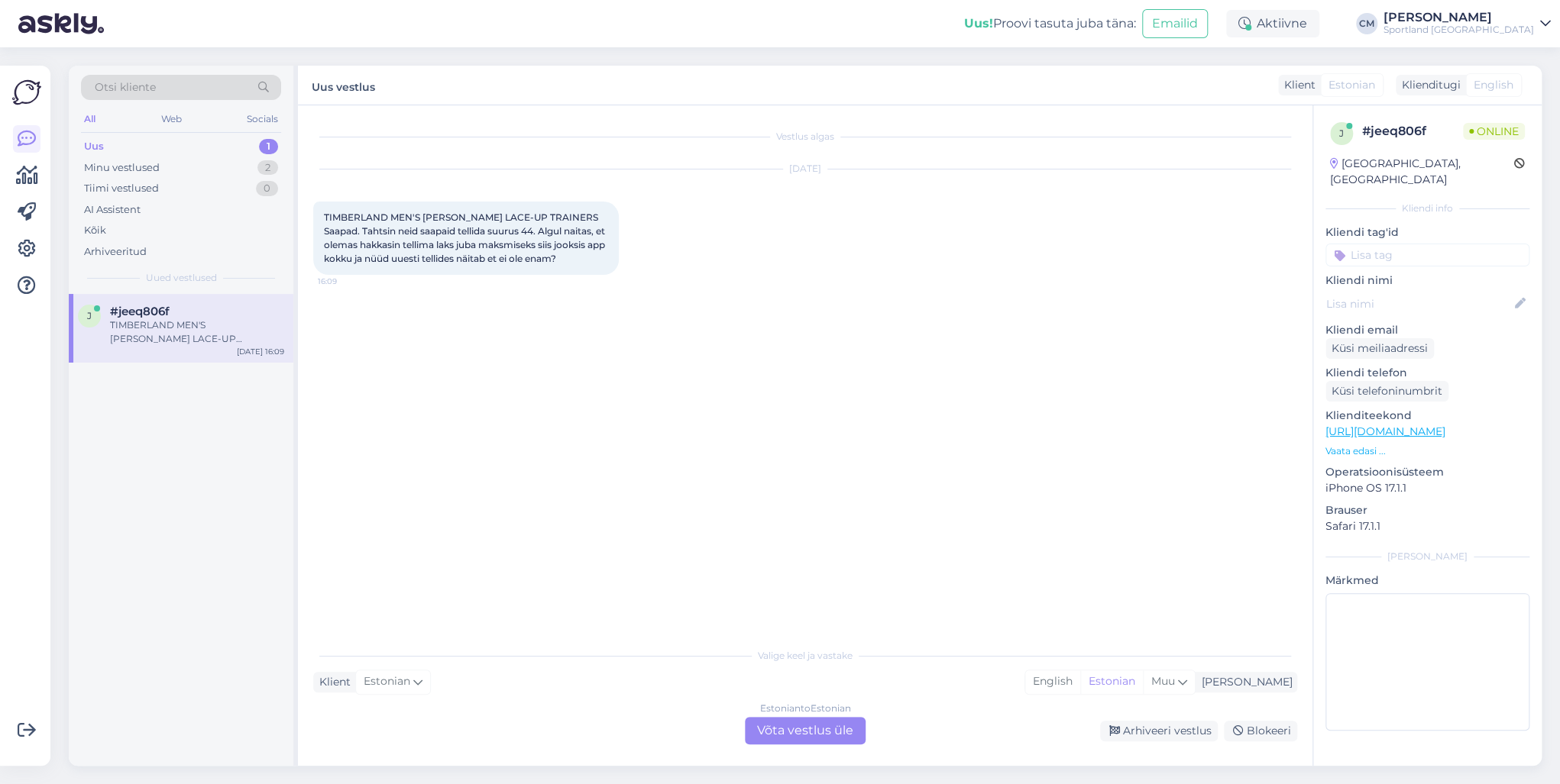
click at [769, 563] on div "Estonian to Estonian Võta vestlus üle" at bounding box center [805, 731] width 121 height 27
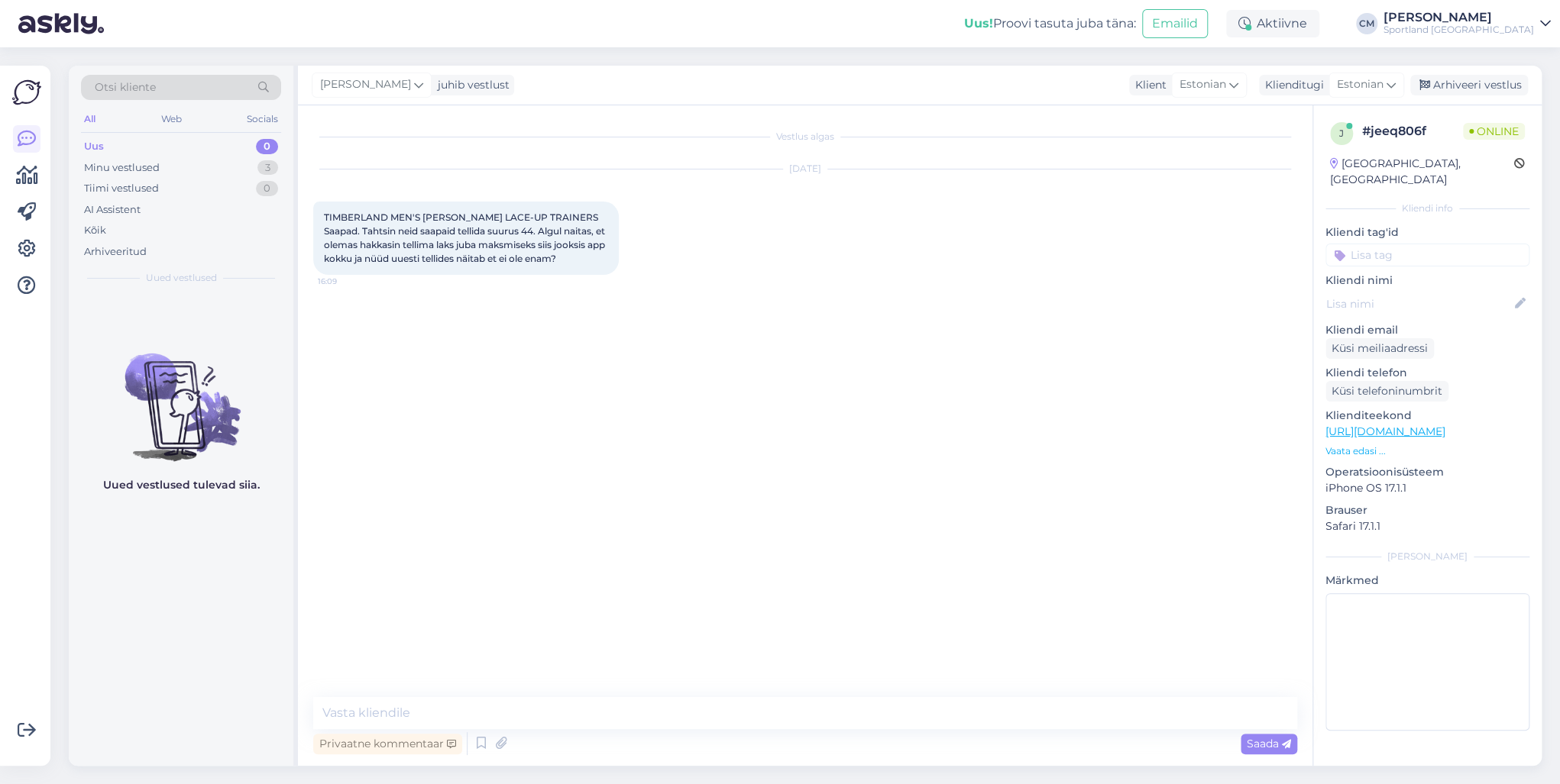
click at [648, 563] on div "Privaatne kommentaar Saada" at bounding box center [805, 744] width 984 height 29
click at [630, 563] on textarea at bounding box center [805, 713] width 984 height 32
paste textarea "Tere! [PERSON_NAME] klienditeenindusest"
type textarea "Tere! [PERSON_NAME] klienditeenindusest"
click at [253, 169] on div "Minu vestlused 3" at bounding box center [181, 167] width 200 height 22
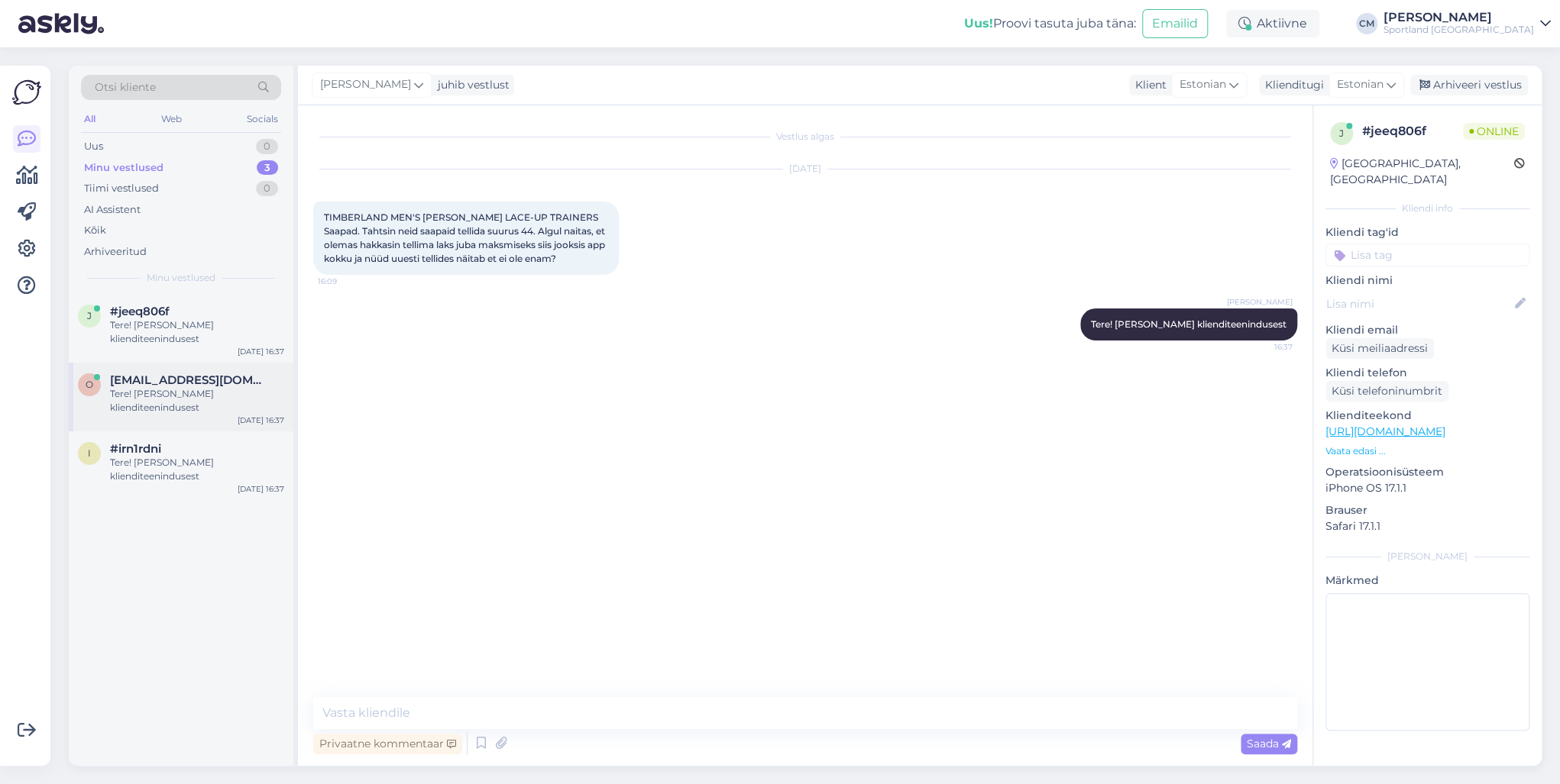
click at [196, 410] on div "Tere! [PERSON_NAME] klienditeenindusest" at bounding box center [197, 401] width 174 height 27
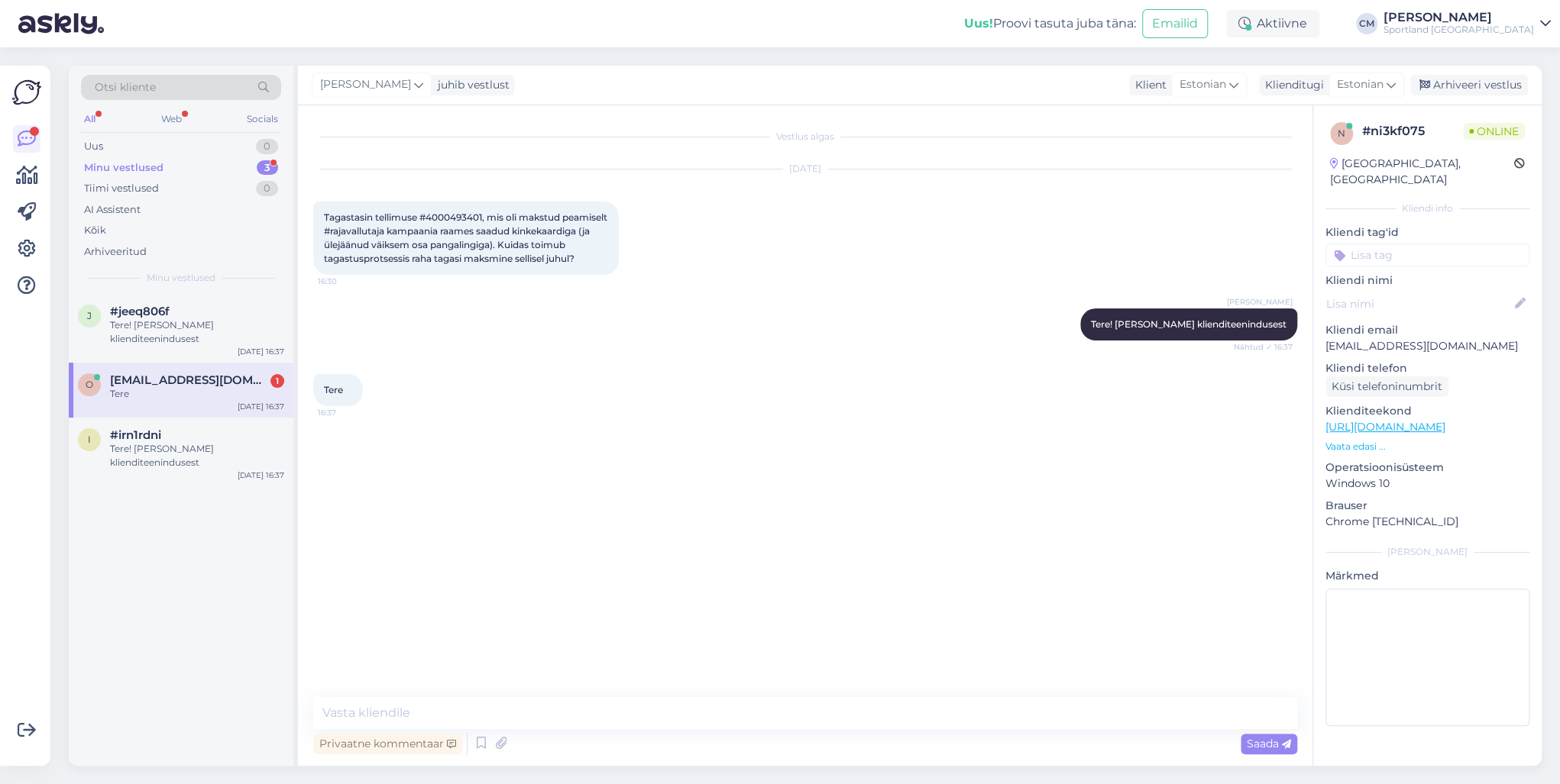
click at [470, 214] on span "Tagastasin tellimuse #4000493401, mis oli makstud peamiselt #rajavallutaja kamp…" at bounding box center [466, 237] width 286 height 52
copy span "4000493401"
click at [452, 226] on span "Tagastasin tellimuse #4000493401, mis oli makstud peamiselt #rajavallutaja kamp…" at bounding box center [466, 237] width 286 height 52
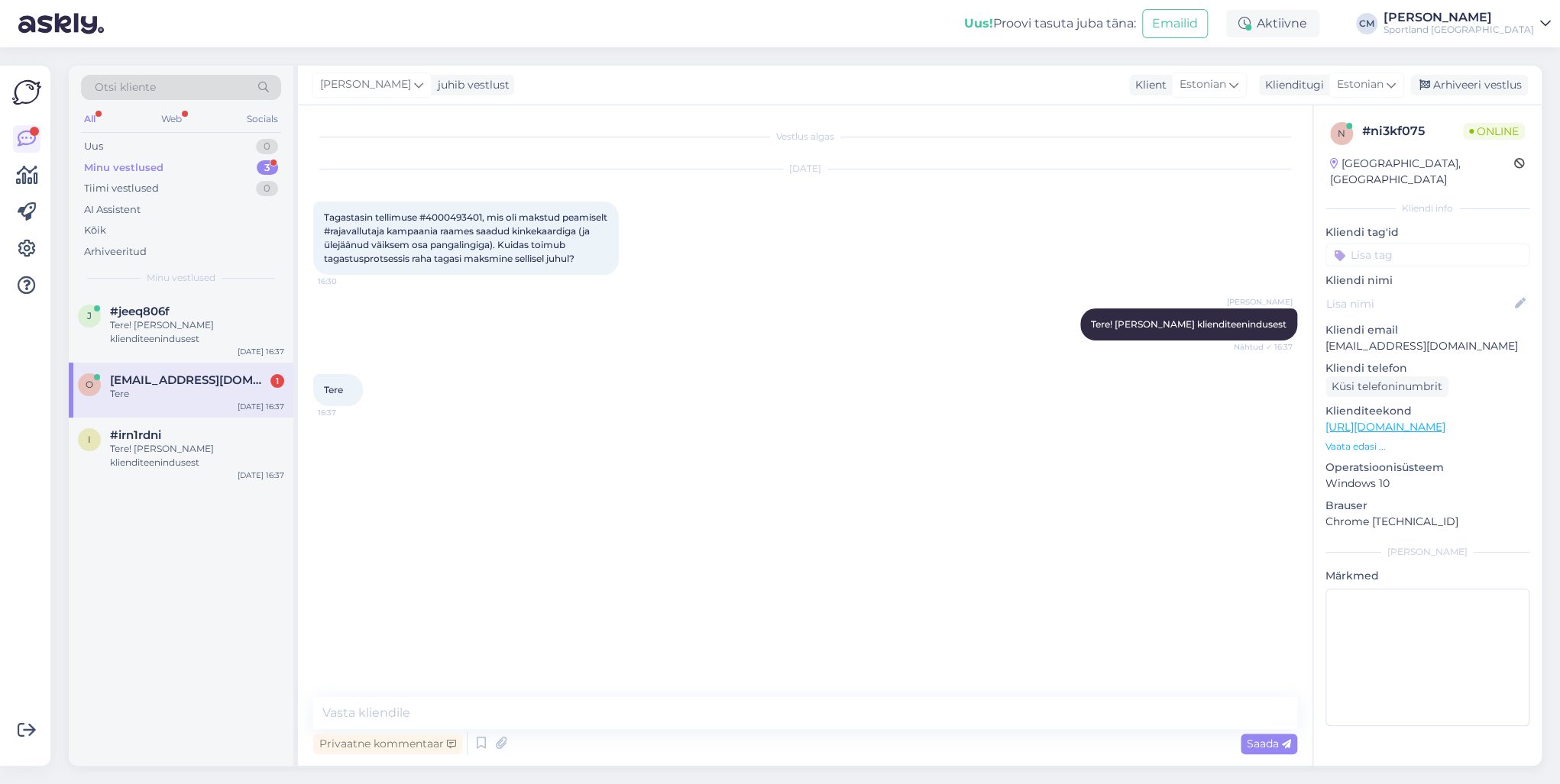
click at [450, 221] on span "Tagastasin tellimuse #4000493401, mis oli makstud peamiselt #rajavallutaja kamp…" at bounding box center [466, 237] width 286 height 52
copy span "4000493401"
click at [196, 377] on span "[EMAIL_ADDRESS][DOMAIN_NAME]" at bounding box center [189, 380] width 159 height 14
click at [192, 348] on div "j #jeeq806f Tere! [PERSON_NAME] klienditeenindusest [DATE] 16:37" at bounding box center [180, 328] width 225 height 68
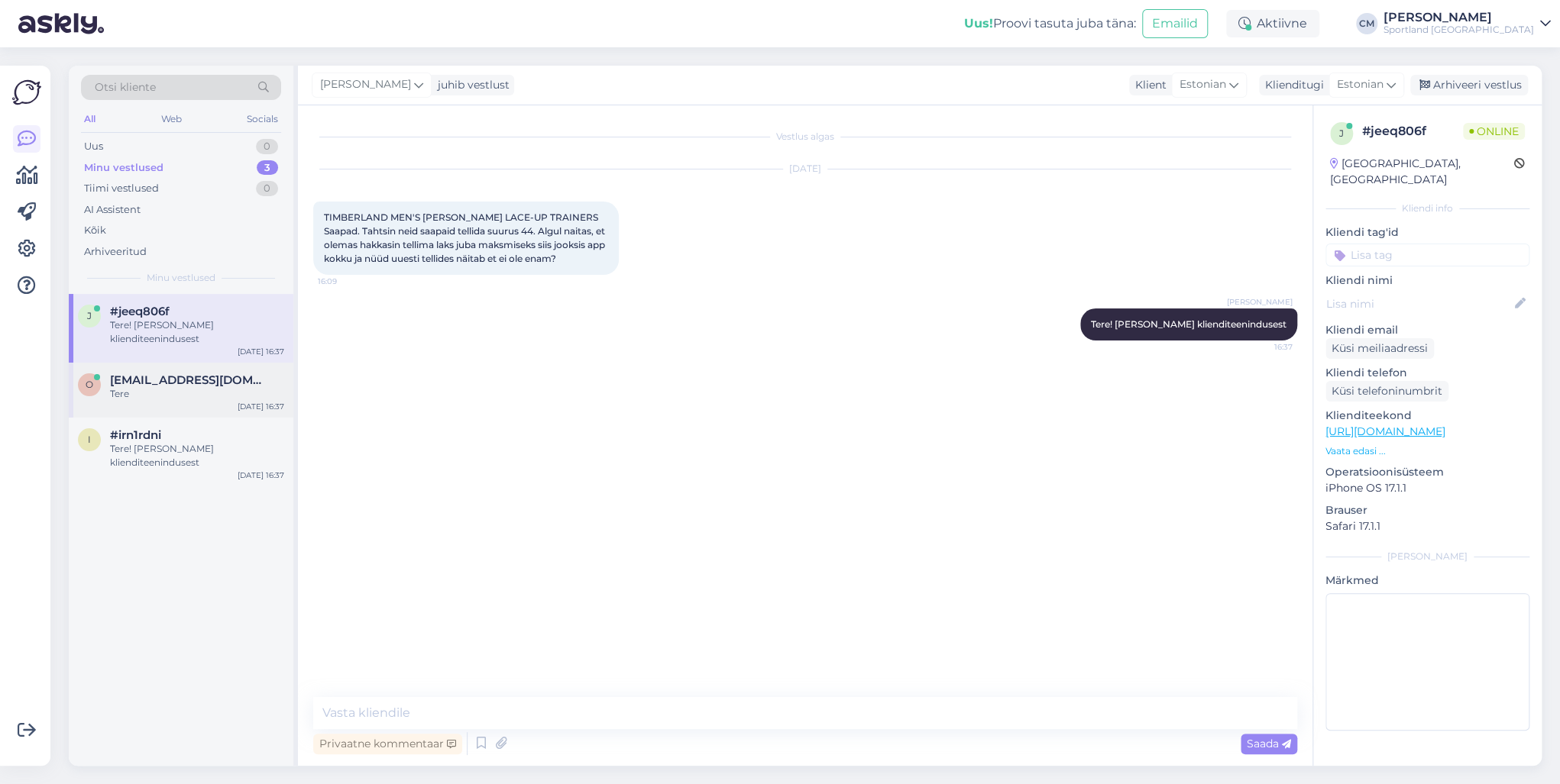
click at [191, 374] on span "[EMAIL_ADDRESS][DOMAIN_NAME]" at bounding box center [189, 380] width 159 height 14
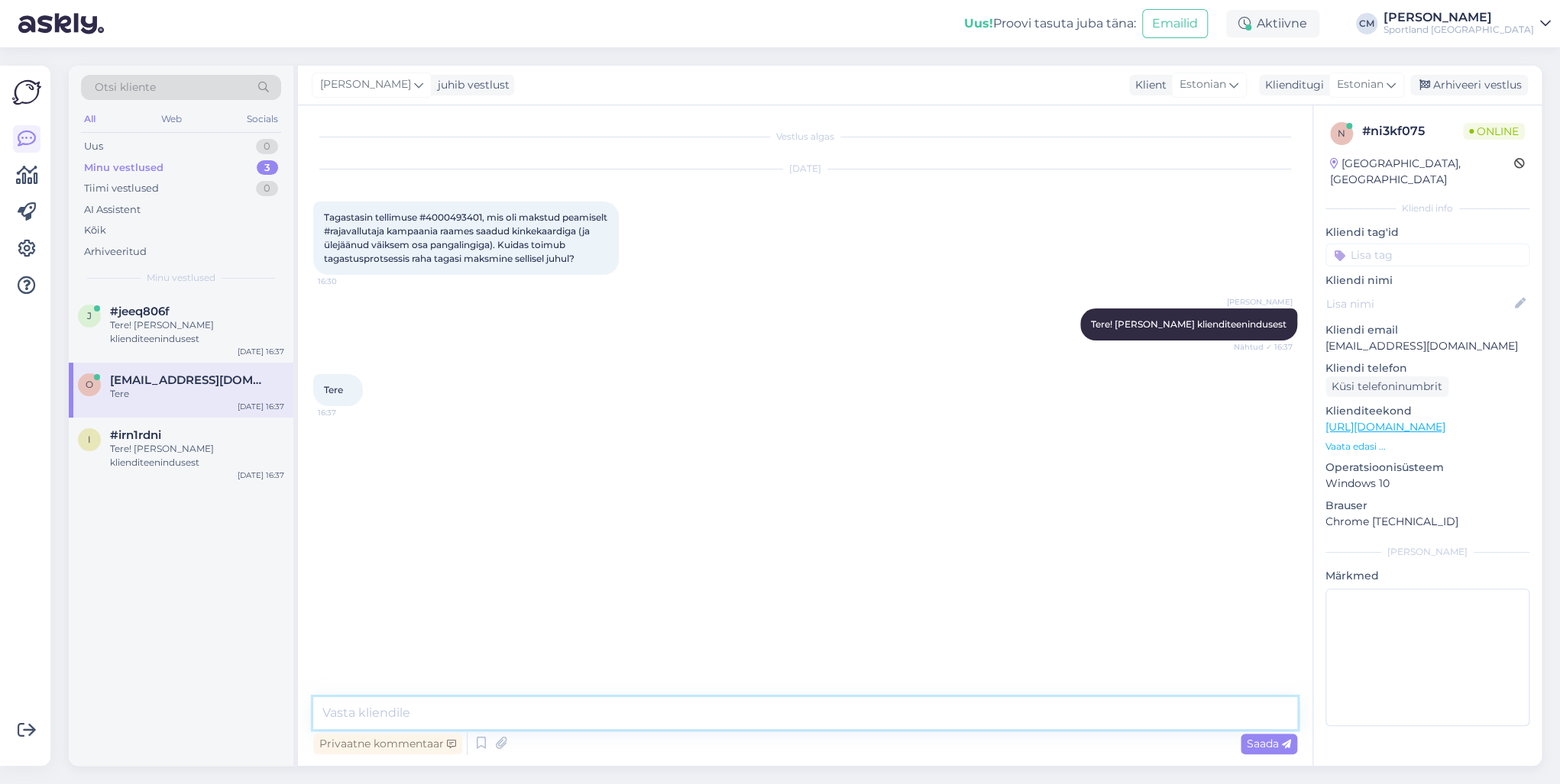
click at [391, 563] on textarea at bounding box center [805, 713] width 984 height 32
click at [366, 563] on textarea at bounding box center [805, 713] width 984 height 32
type textarea "T"
type textarea "K"
type textarea "Kas tagastasite tellimuse kauplusesse?"
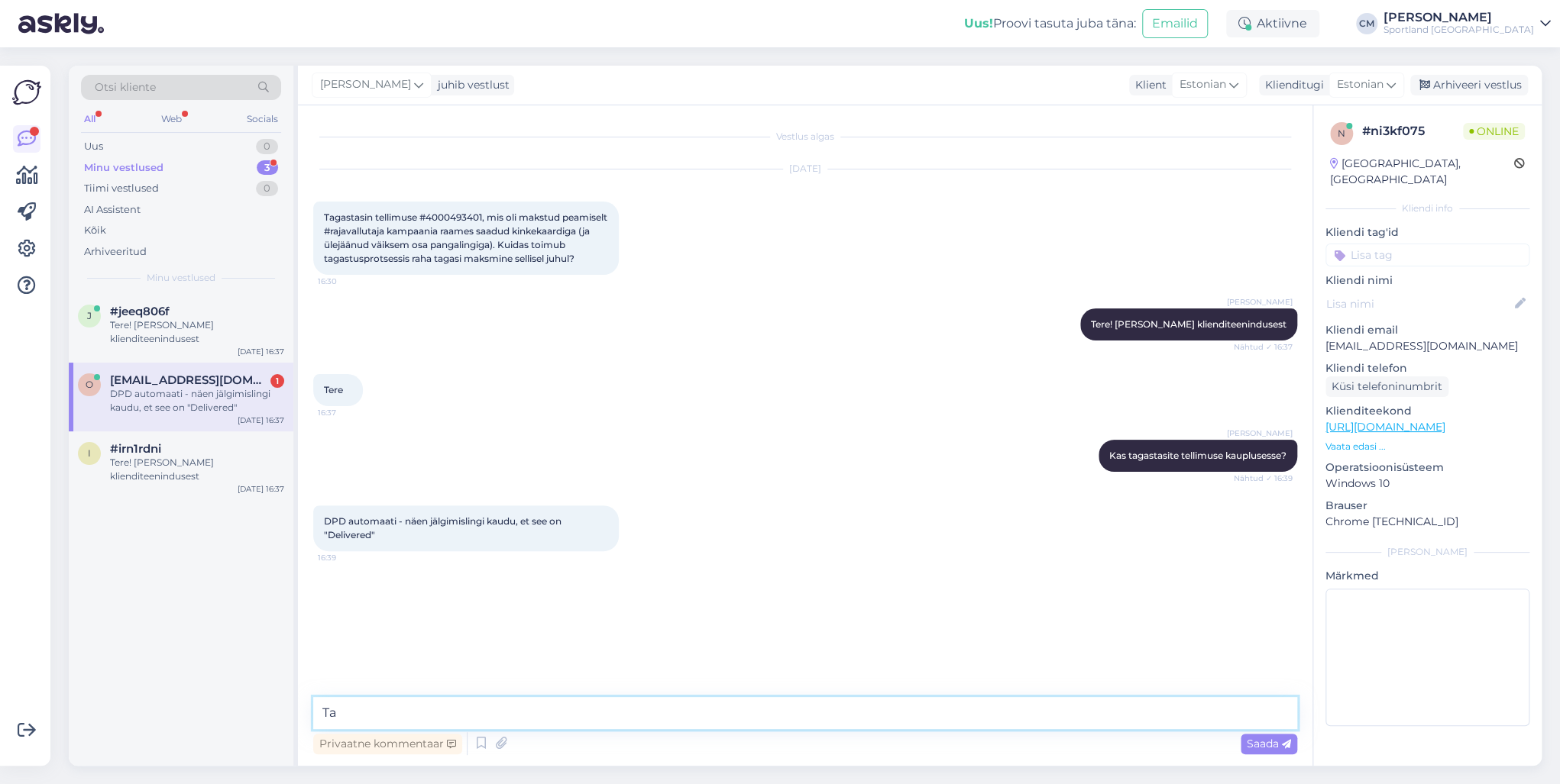
type textarea "T"
click at [945, 563] on textarea "Osa mis oli tasutud kredidiikoodiga kandub tagasi samale kinkekaardikoodile. Su…" at bounding box center [805, 713] width 984 height 32
click at [486, 563] on textarea "Osa mis oli tasutud kredidiikoodiga kandub tagasi samale kinkekaardikoodile. Su…" at bounding box center [805, 713] width 984 height 32
click at [747, 563] on textarea "Osa mis oli tasutud krediidikoodiga kandub tagasi samale kinkekaardikoodile. Su…" at bounding box center [805, 713] width 984 height 32
click at [749, 563] on textarea "Osa mis oli tasutud krediidikoodiga kandub tagasi samale kinkekaardikoodile. Su…" at bounding box center [805, 713] width 984 height 32
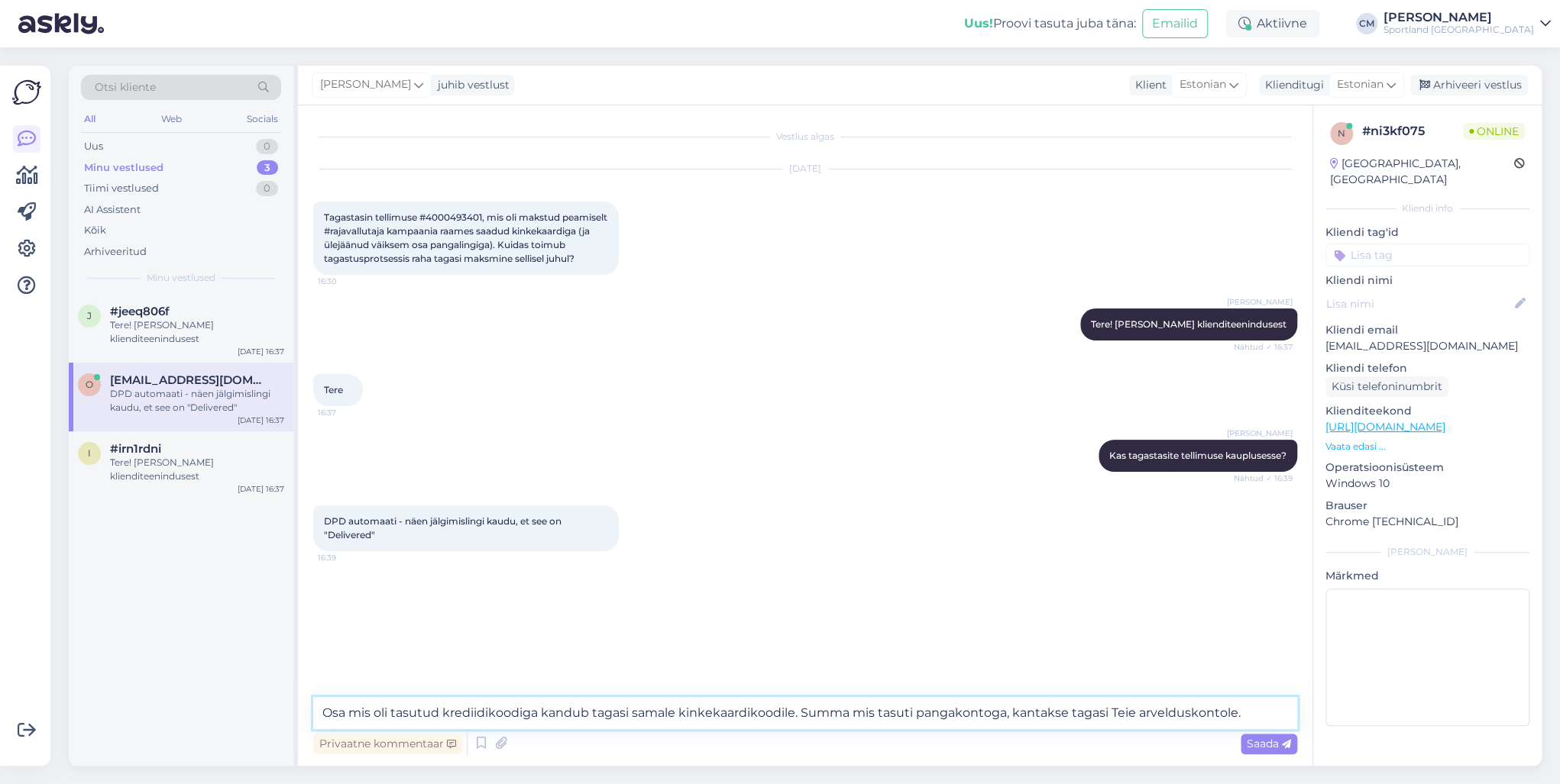
type textarea "Osa mis oli tasutud krediidikoodiga kandub tagasi samale kinkekaardi koodile. S…"
click at [924, 563] on textarea "Osa mis oli tasutud krediidikoodiga kandub tagasi samale kinkekaardi koodile. S…" at bounding box center [805, 713] width 984 height 32
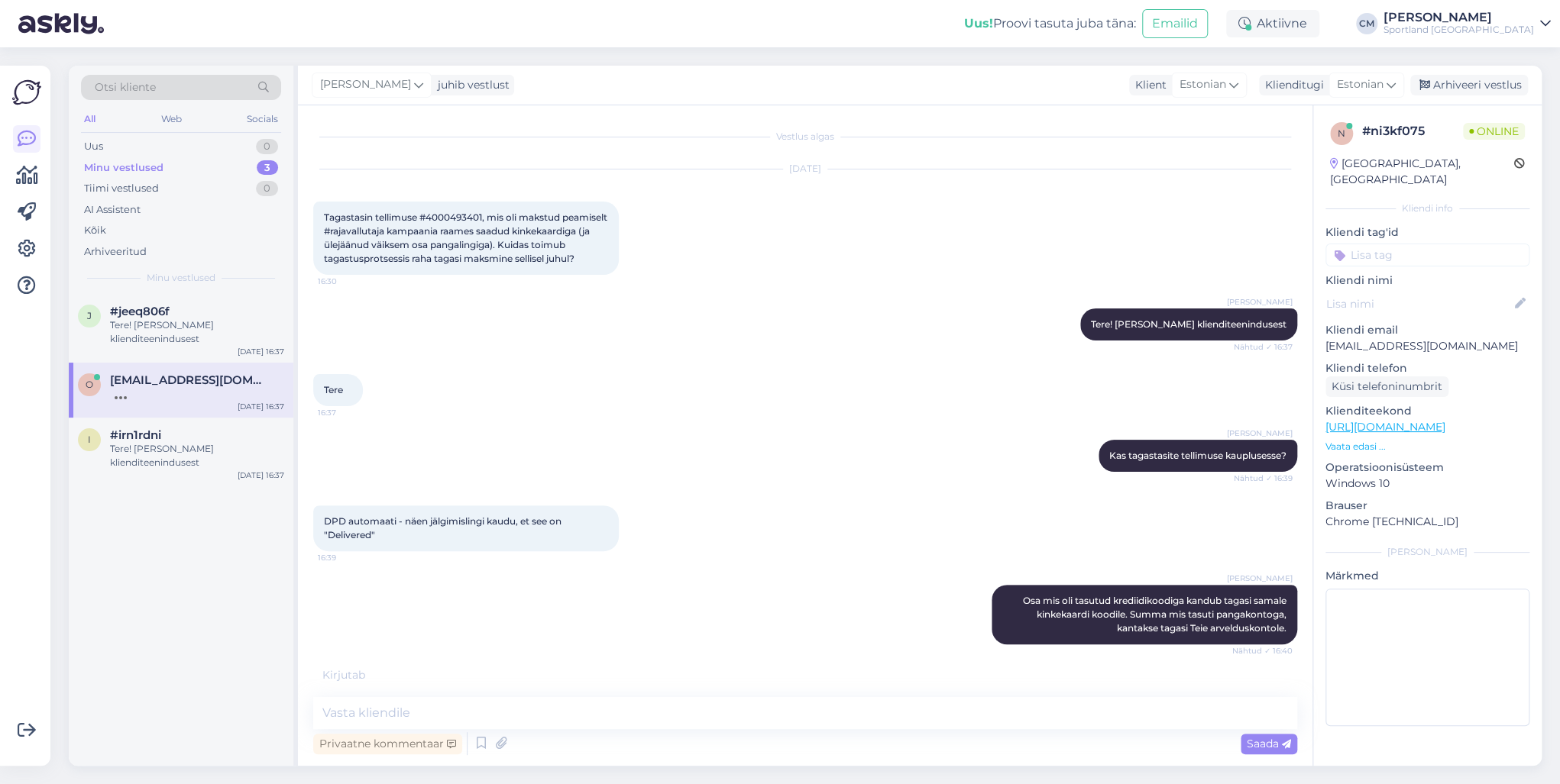
click at [512, 563] on div "Vestlus algas [DATE] Tagastasin tellimuse #4000493401, mis oli makstud peamisel…" at bounding box center [805, 435] width 1015 height 660
click at [508, 563] on div "Vestlus algas [DATE] Tagastasin tellimuse #4000493401, mis oli makstud peamisel…" at bounding box center [805, 435] width 1015 height 660
click at [503, 563] on textarea at bounding box center [805, 713] width 984 height 32
type textarea "M"
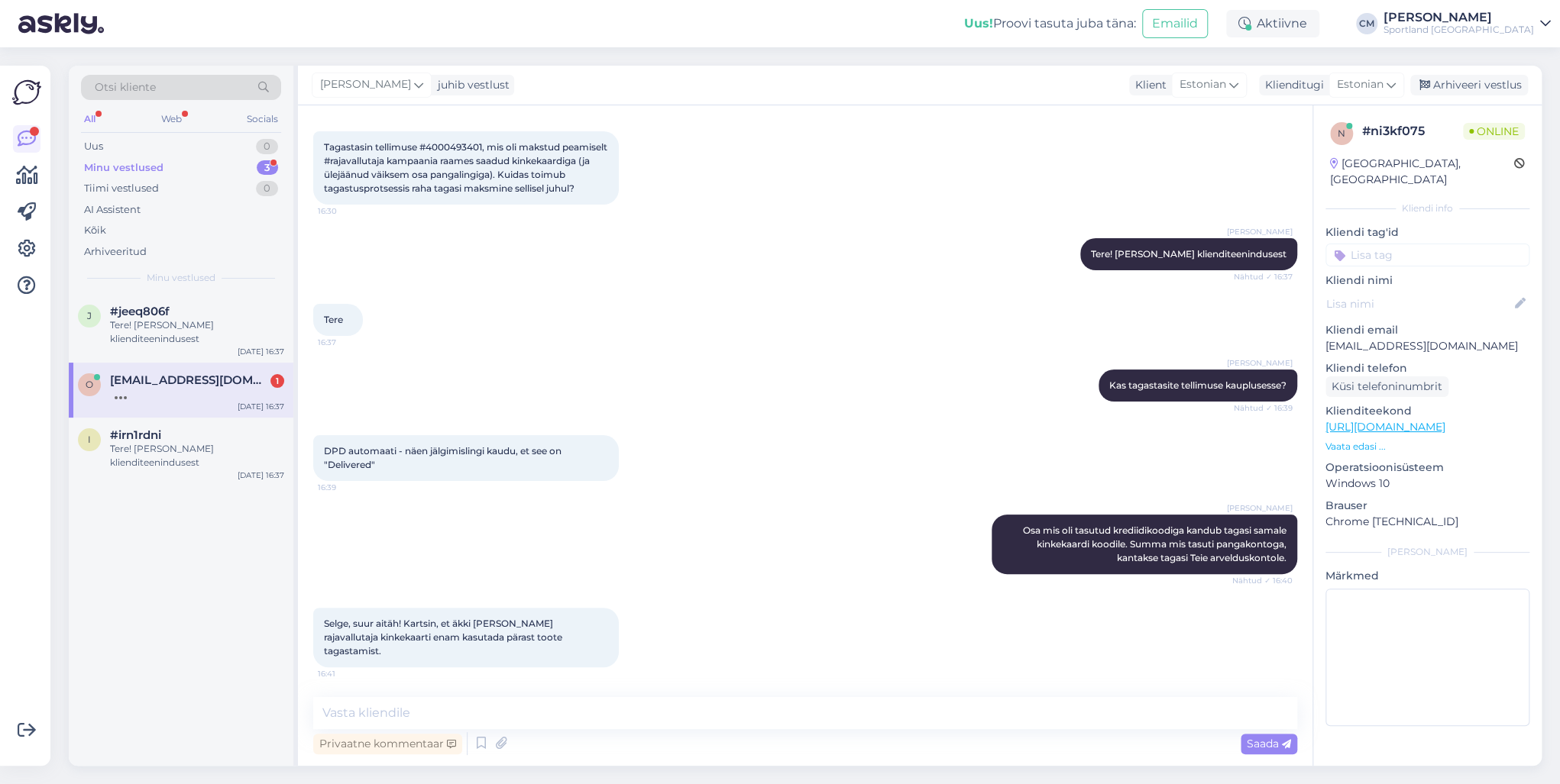
scroll to position [163, 0]
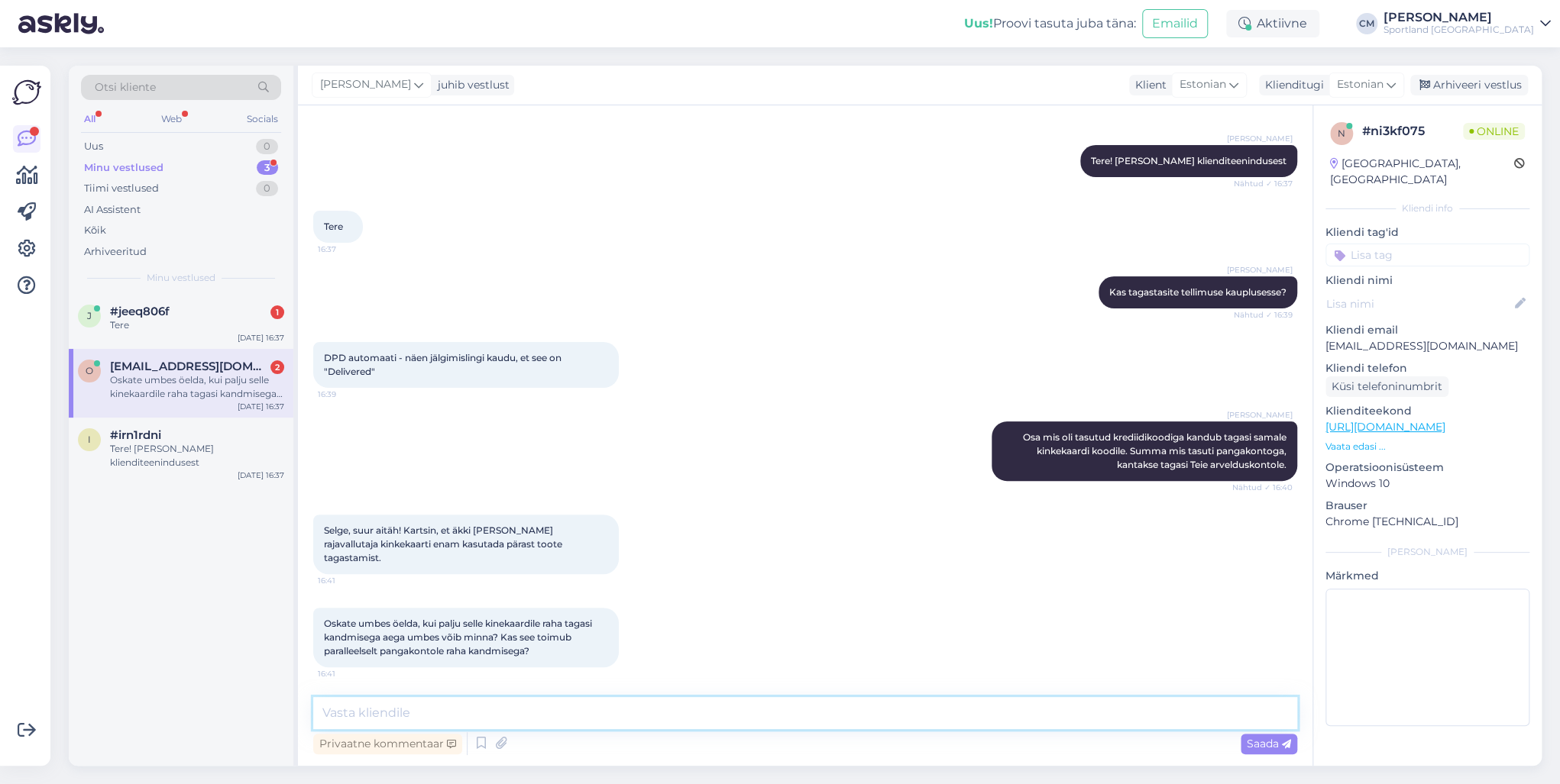
click at [449, 563] on textarea at bounding box center [805, 713] width 984 height 32
click at [376, 563] on textarea "Jah, paraleelselt pangaülekandega." at bounding box center [805, 713] width 984 height 32
click at [559, 563] on textarea "Jah, paralleelselt pangaülekandega." at bounding box center [805, 713] width 984 height 32
type textarea "Jah, paralleelselt pangaülekandega."
click at [555, 563] on textarea "Jah, paralleelselt pangaülekandega." at bounding box center [805, 713] width 984 height 32
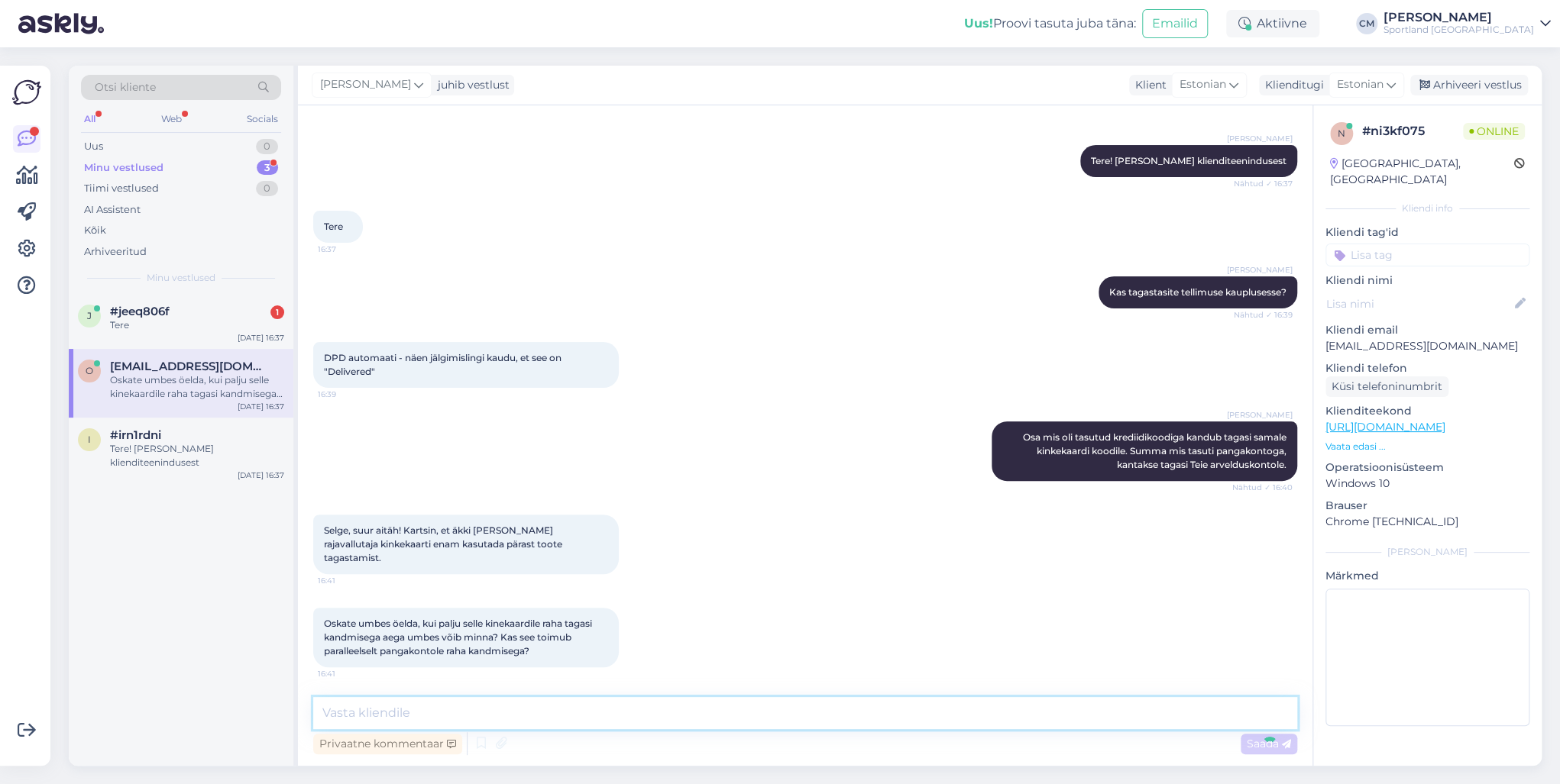
scroll to position [229, 0]
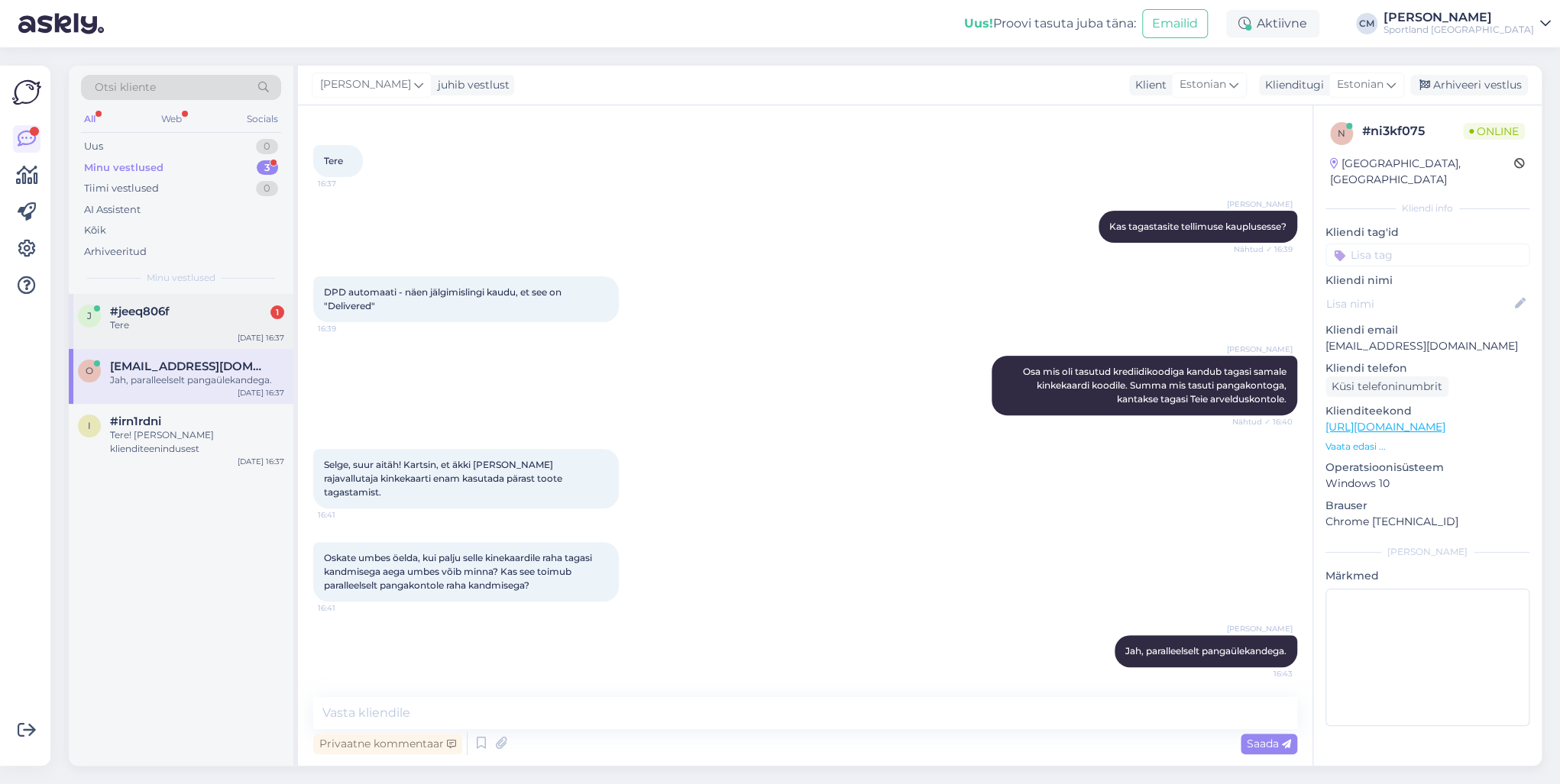
click at [170, 306] on span "#jeeq806f" at bounding box center [140, 311] width 60 height 14
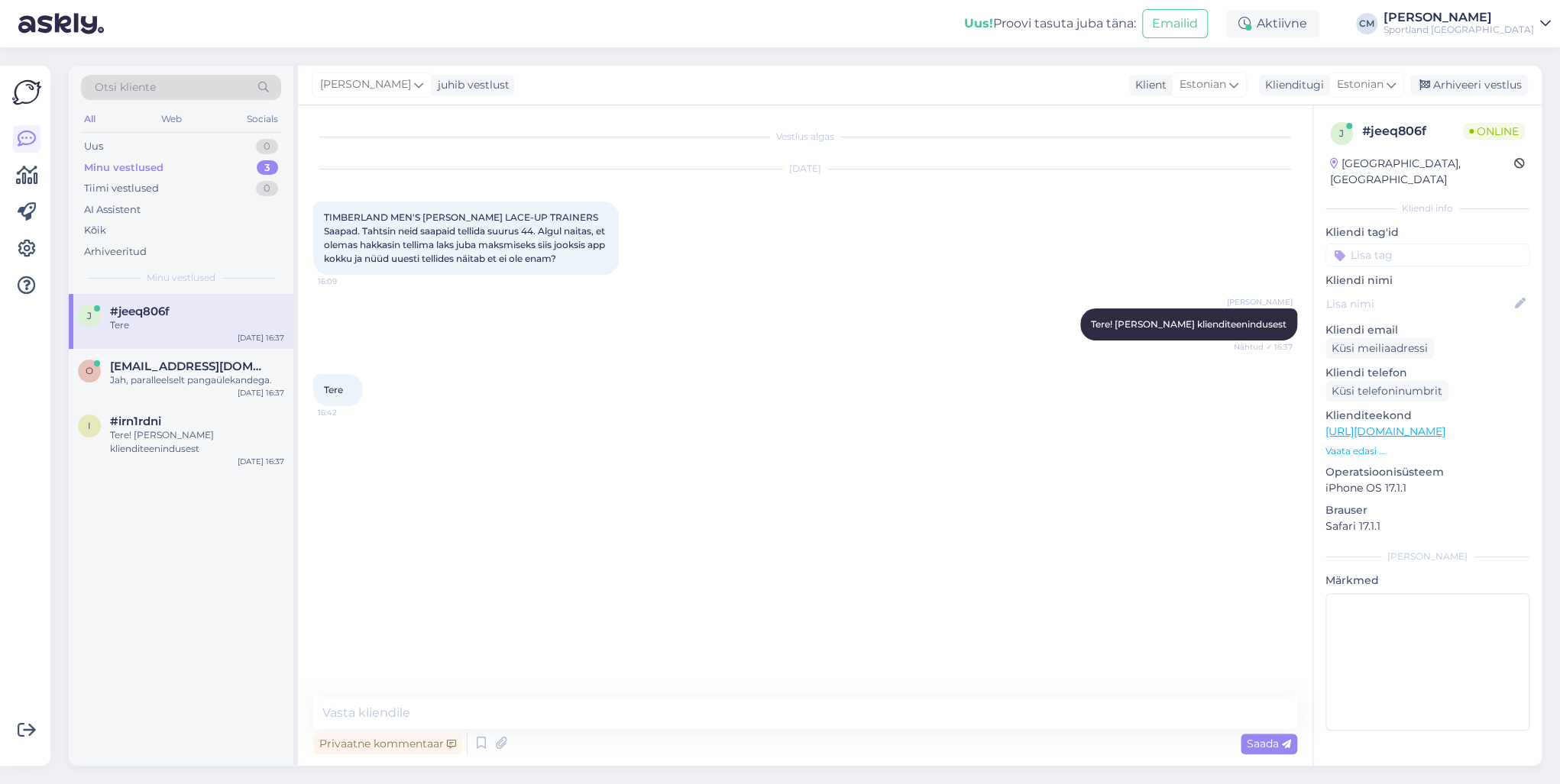
scroll to position [0, 0]
click at [209, 354] on div "o [EMAIL_ADDRESS][DOMAIN_NAME] [DATE] 16:37" at bounding box center [180, 376] width 225 height 55
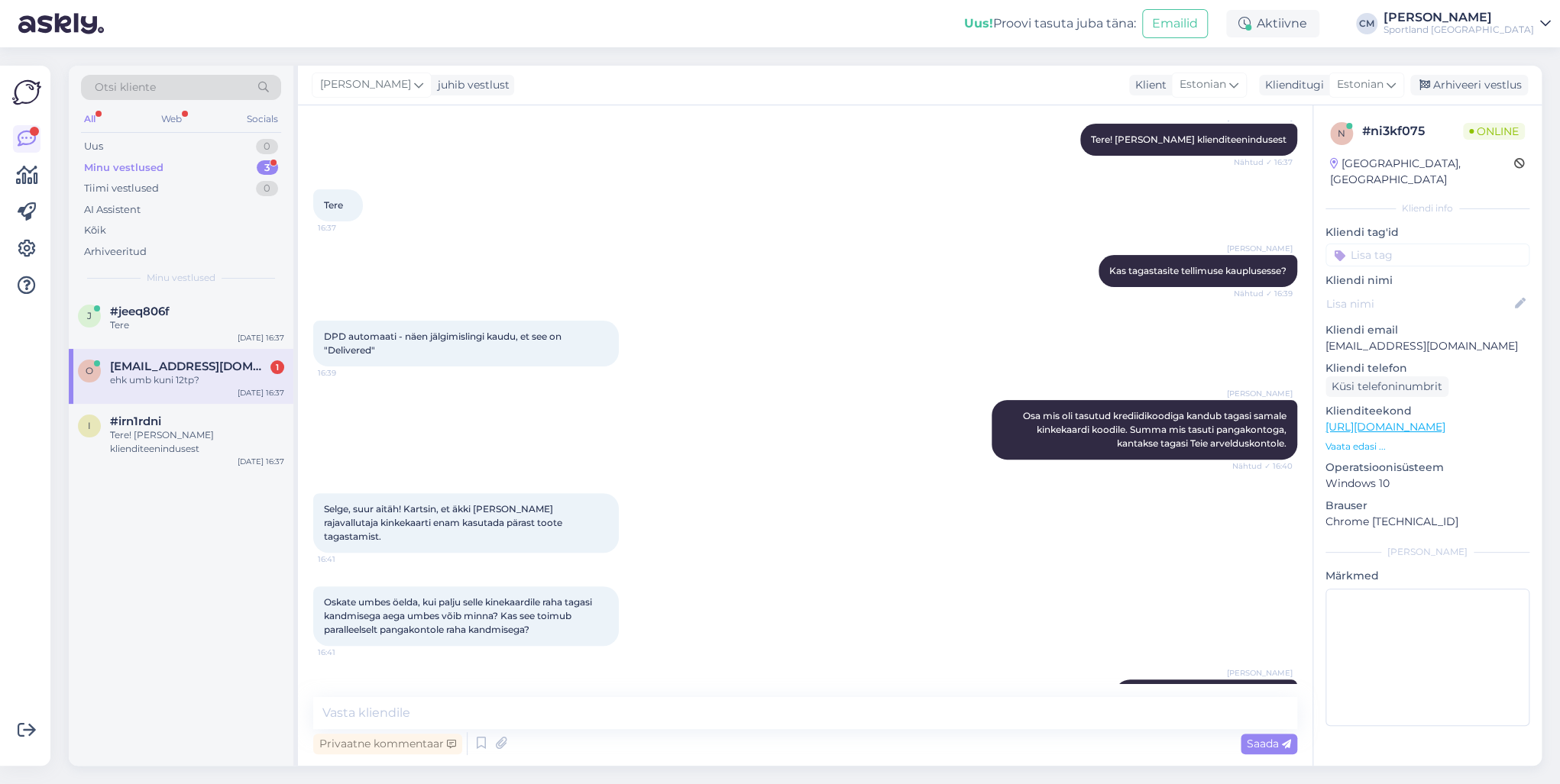
scroll to position [295, 0]
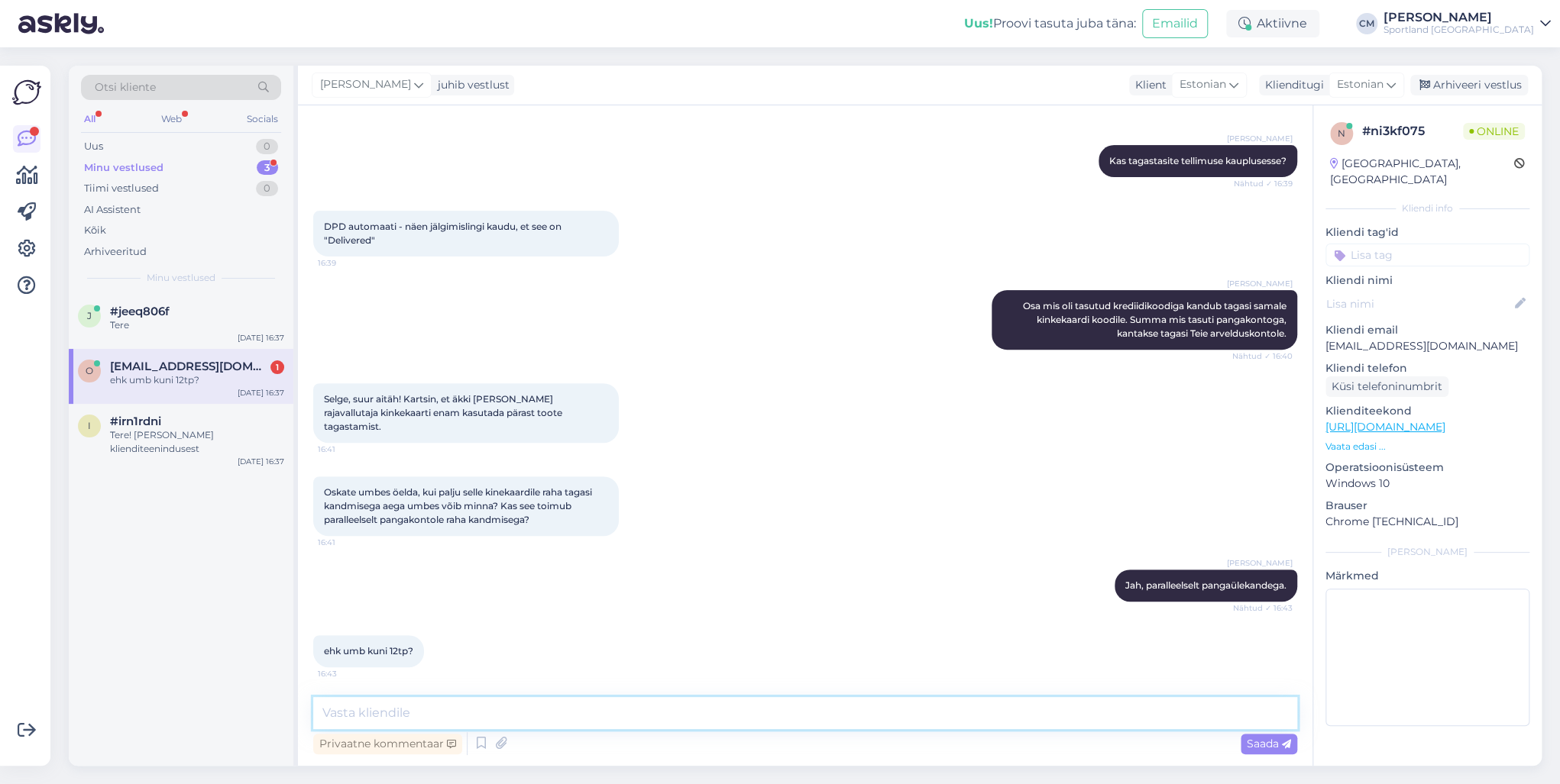
click at [422, 563] on textarea at bounding box center [805, 713] width 984 height 32
type textarea "k"
click at [490, 563] on textarea "Tagasimakse vormistatakse 14 päeva jooksul alates tagastuse saabumisets meie la…" at bounding box center [805, 713] width 984 height 32
click at [794, 563] on textarea "Tagasimakse vormistatakse maksimaalselt 14 päeva jooksul alates tagastuse saabu…" at bounding box center [805, 713] width 984 height 32
click at [923, 563] on textarea "Tagasimakse vormistatakse maksimaalselt 14 päeva jooksul alates tagastuse saabu…" at bounding box center [805, 713] width 984 height 32
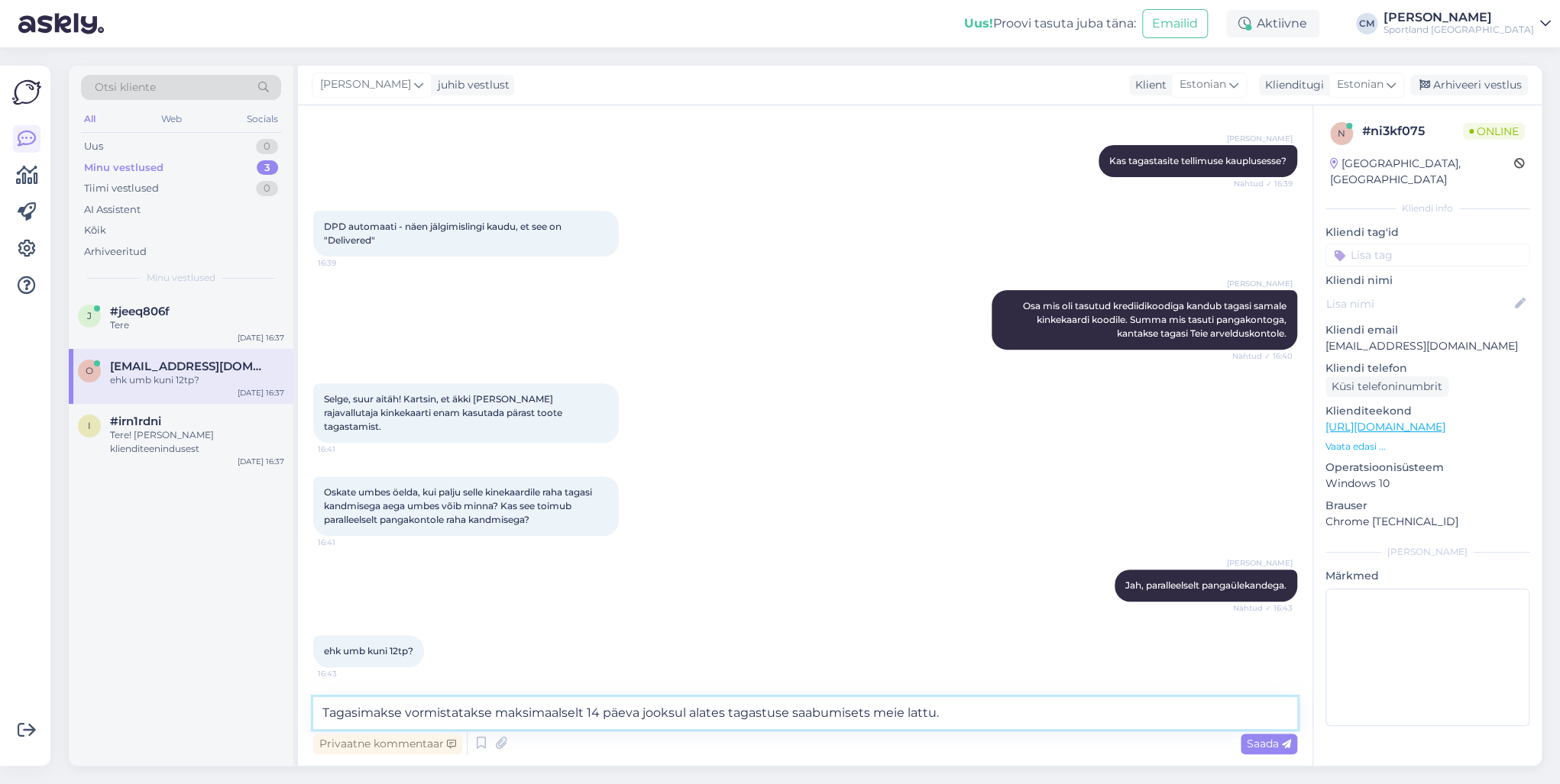
click at [859, 563] on textarea "Tagasimakse vormistatakse maksimaalselt 14 päeva jooksul alates tagastuse saabu…" at bounding box center [805, 713] width 984 height 32
type textarea "Tagasimakse vormistatakse maksimaalselt 14 päeva jooksul alates tagastuse saabu…"
click at [956, 563] on textarea "Tagasimakse vormistatakse maksimaalselt 14 päeva jooksul alates tagastuse saabu…" at bounding box center [805, 713] width 984 height 32
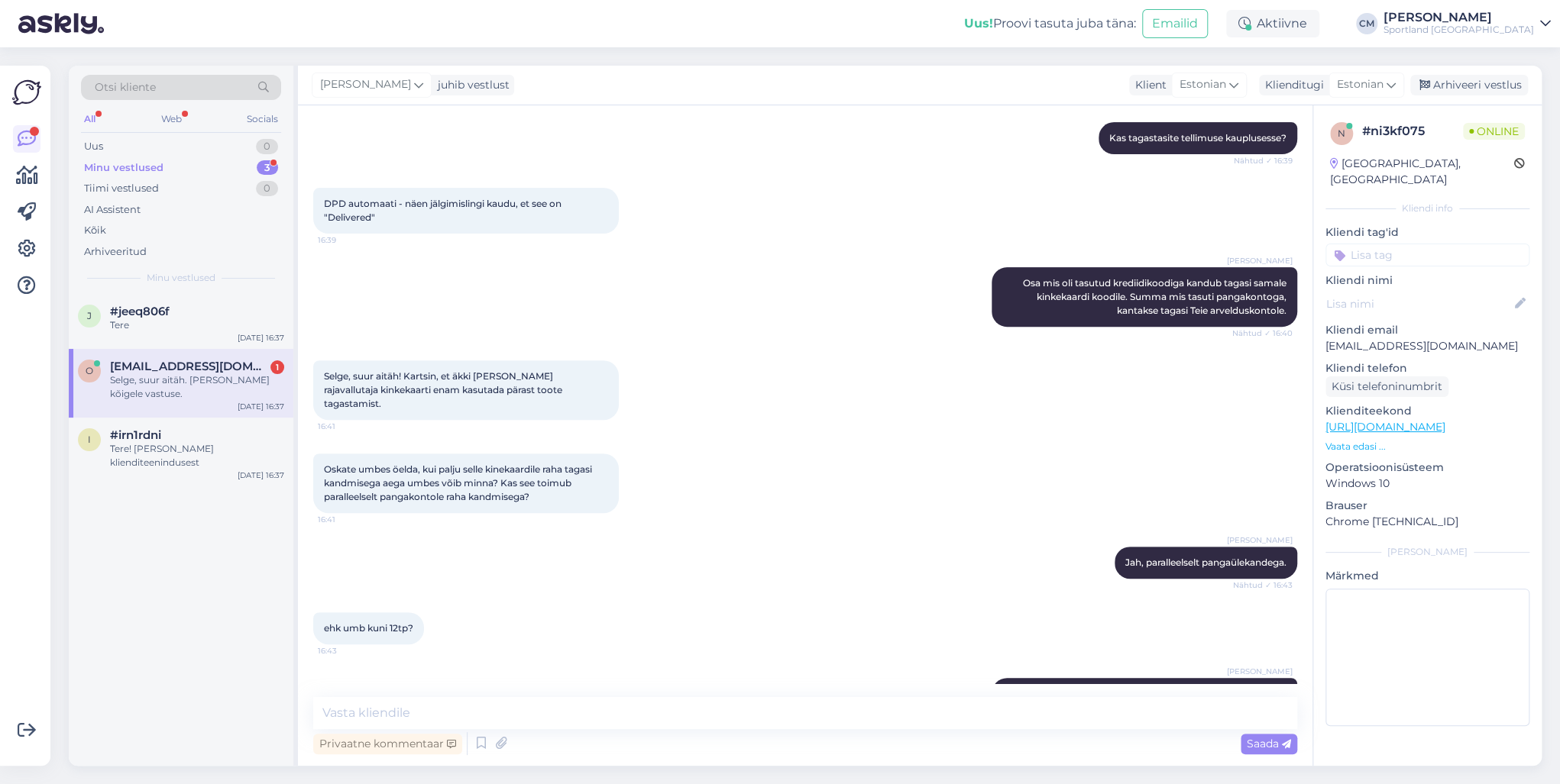
scroll to position [12, 0]
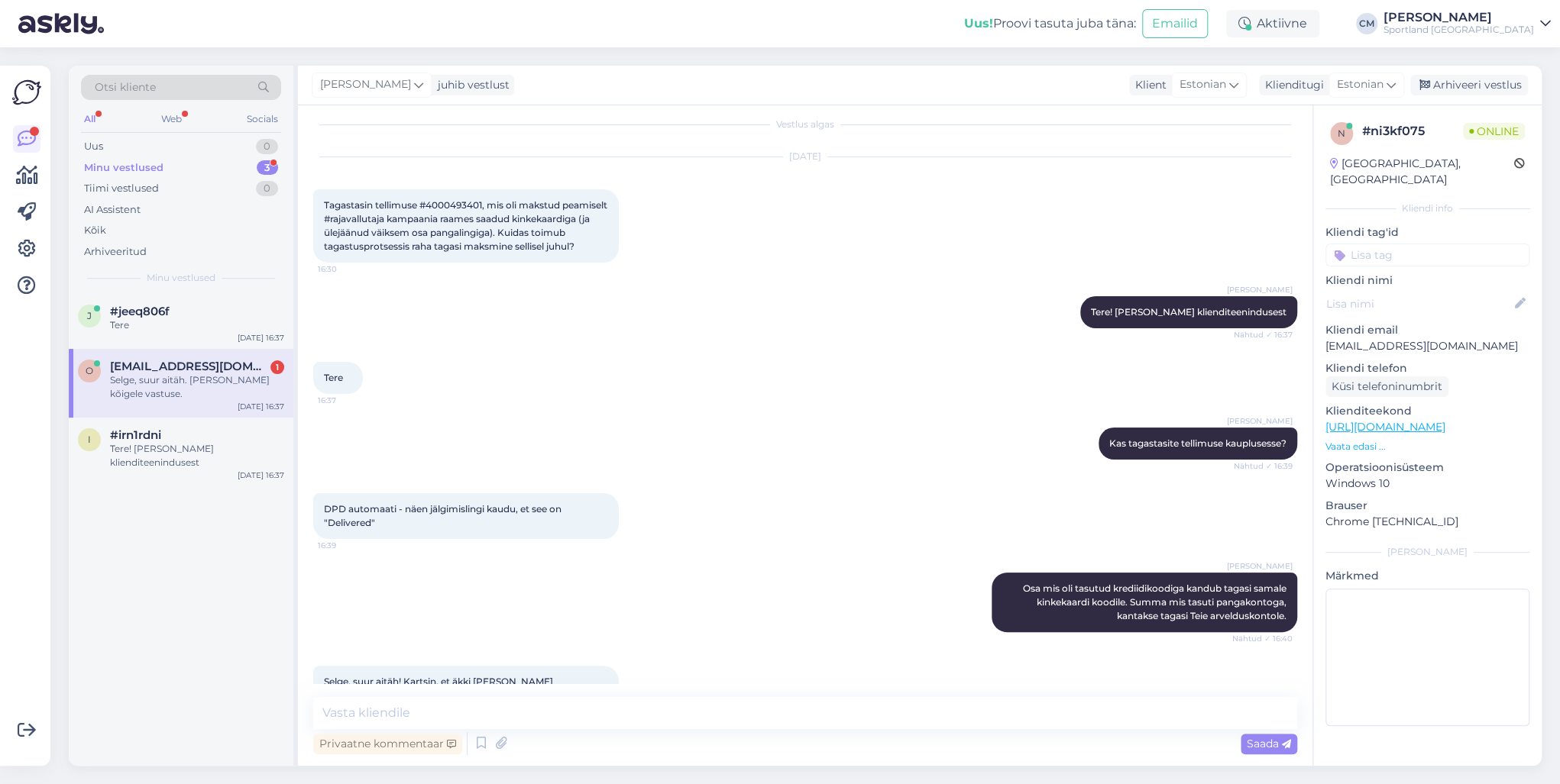
click at [461, 201] on span "Tagastasin tellimuse #4000493401, mis oli makstud peamiselt #rajavallutaja kamp…" at bounding box center [466, 225] width 286 height 52
copy span "4000493401"
click at [230, 344] on div "j #jeeq806f Tere [DATE] 16:37" at bounding box center [180, 321] width 225 height 55
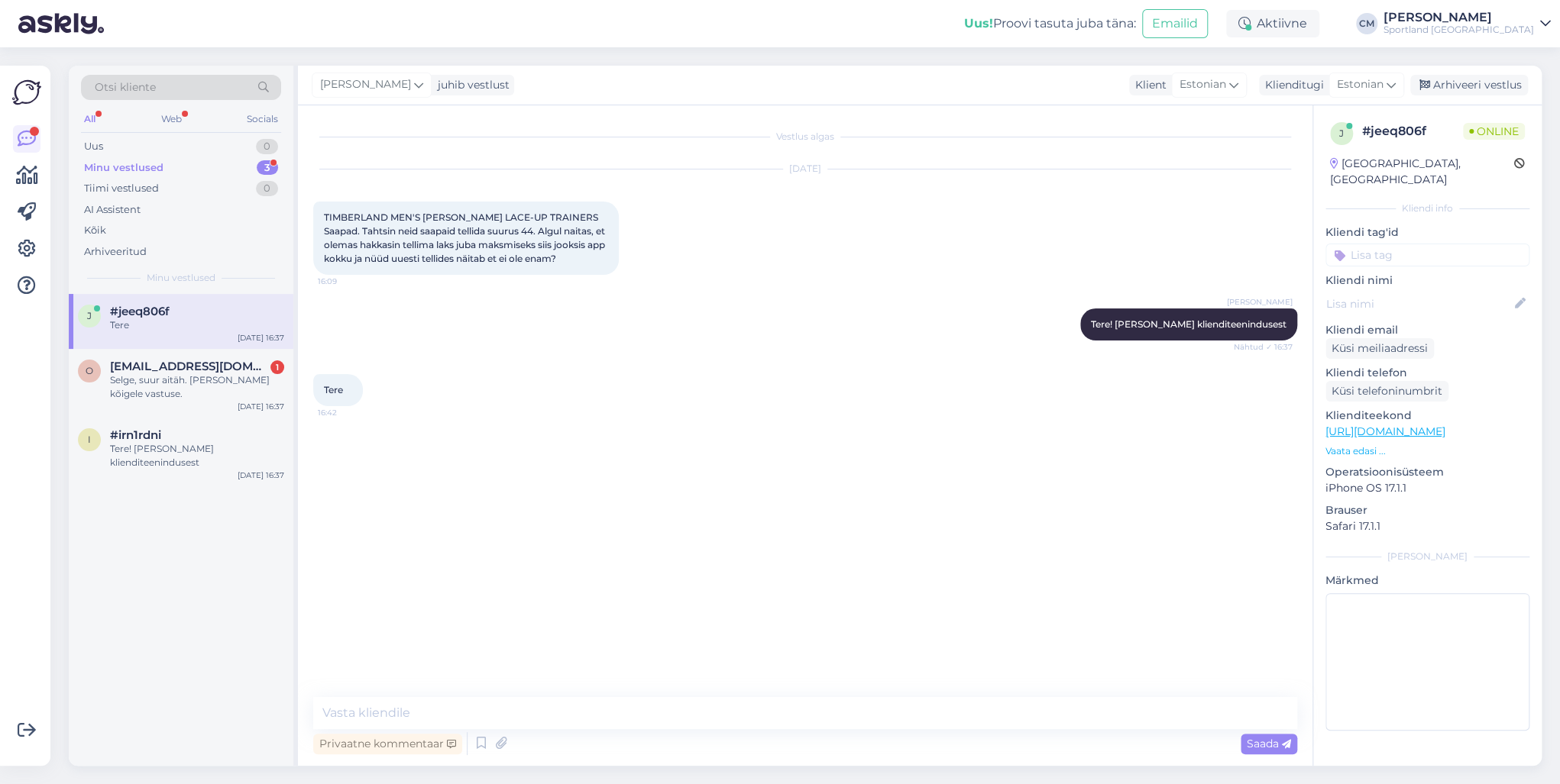
scroll to position [0, 0]
click at [204, 475] on div "j #jeeq806f Tere [DATE] 16:37 o [EMAIL_ADDRESS][DOMAIN_NAME] 1 Selge, suur aitä…" at bounding box center [180, 530] width 225 height 472
click at [204, 472] on div "j #jeeq806f Tere [DATE] 16:37 o [EMAIL_ADDRESS][DOMAIN_NAME] 1 Selge, suur aitä…" at bounding box center [180, 530] width 225 height 472
click at [230, 455] on div "Tere! [PERSON_NAME] klienditeenindusest" at bounding box center [197, 456] width 174 height 27
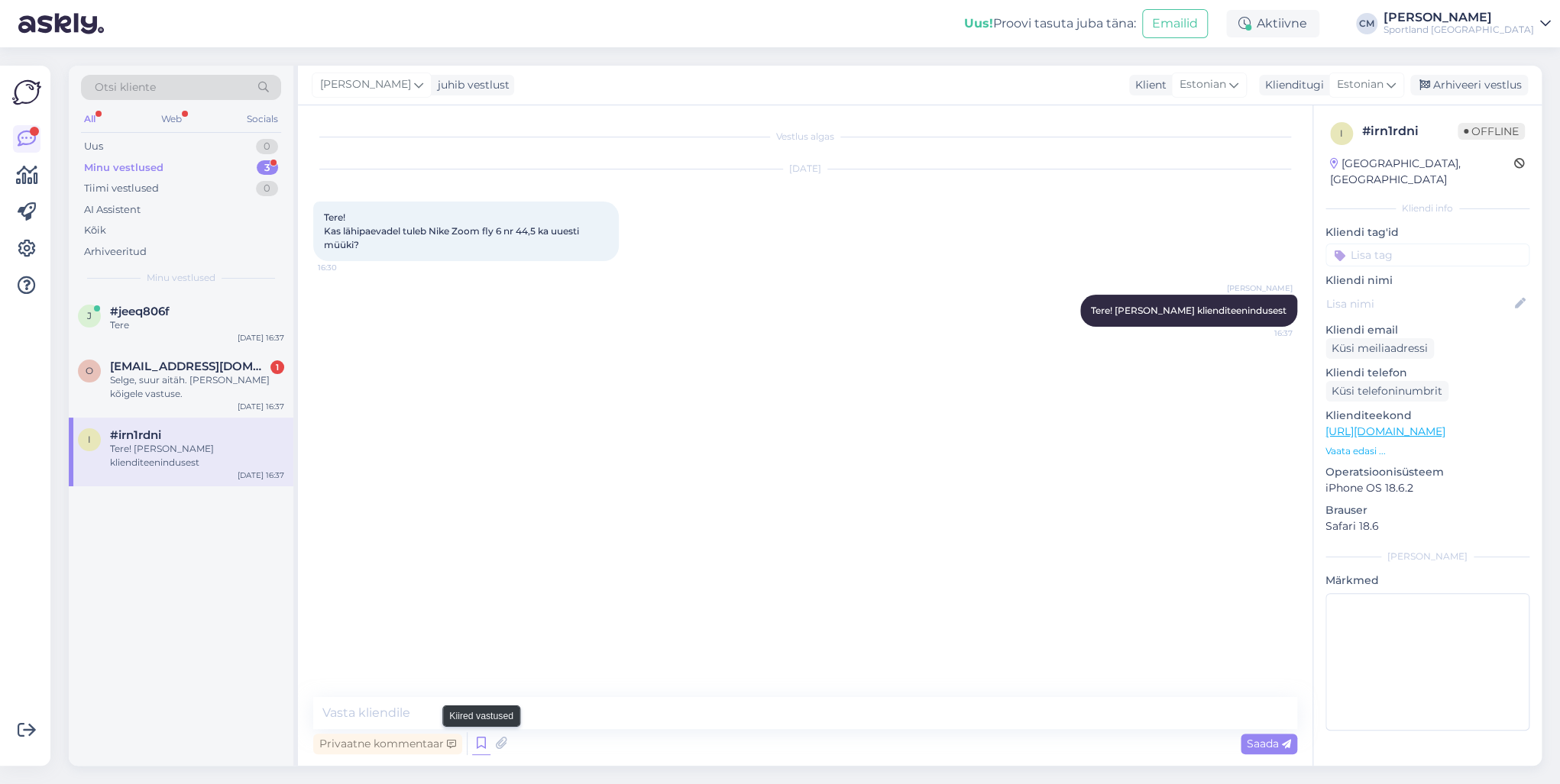
click at [476, 563] on icon at bounding box center [481, 744] width 19 height 23
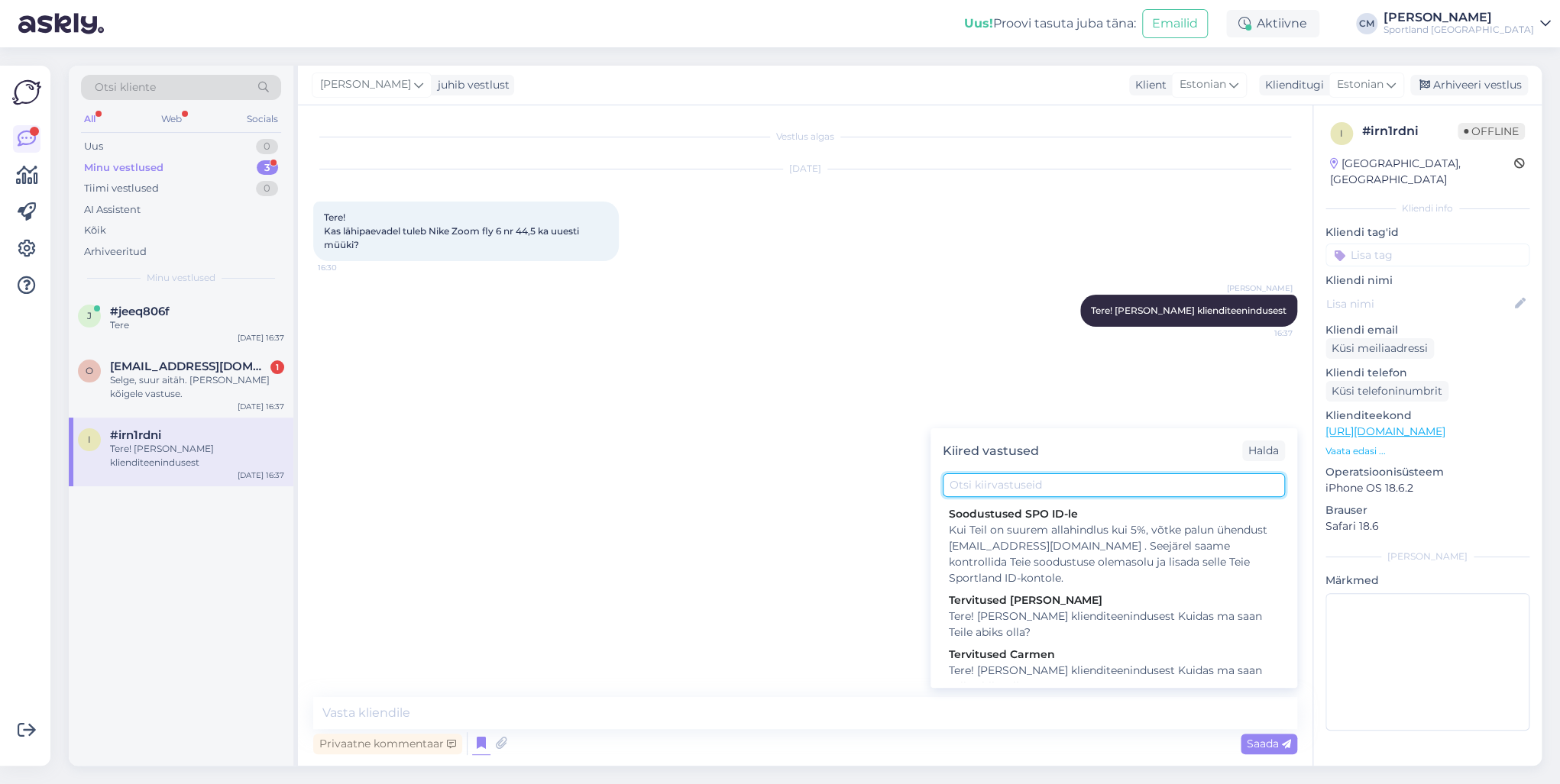
click at [1011, 493] on input "text" at bounding box center [1113, 485] width 342 height 23
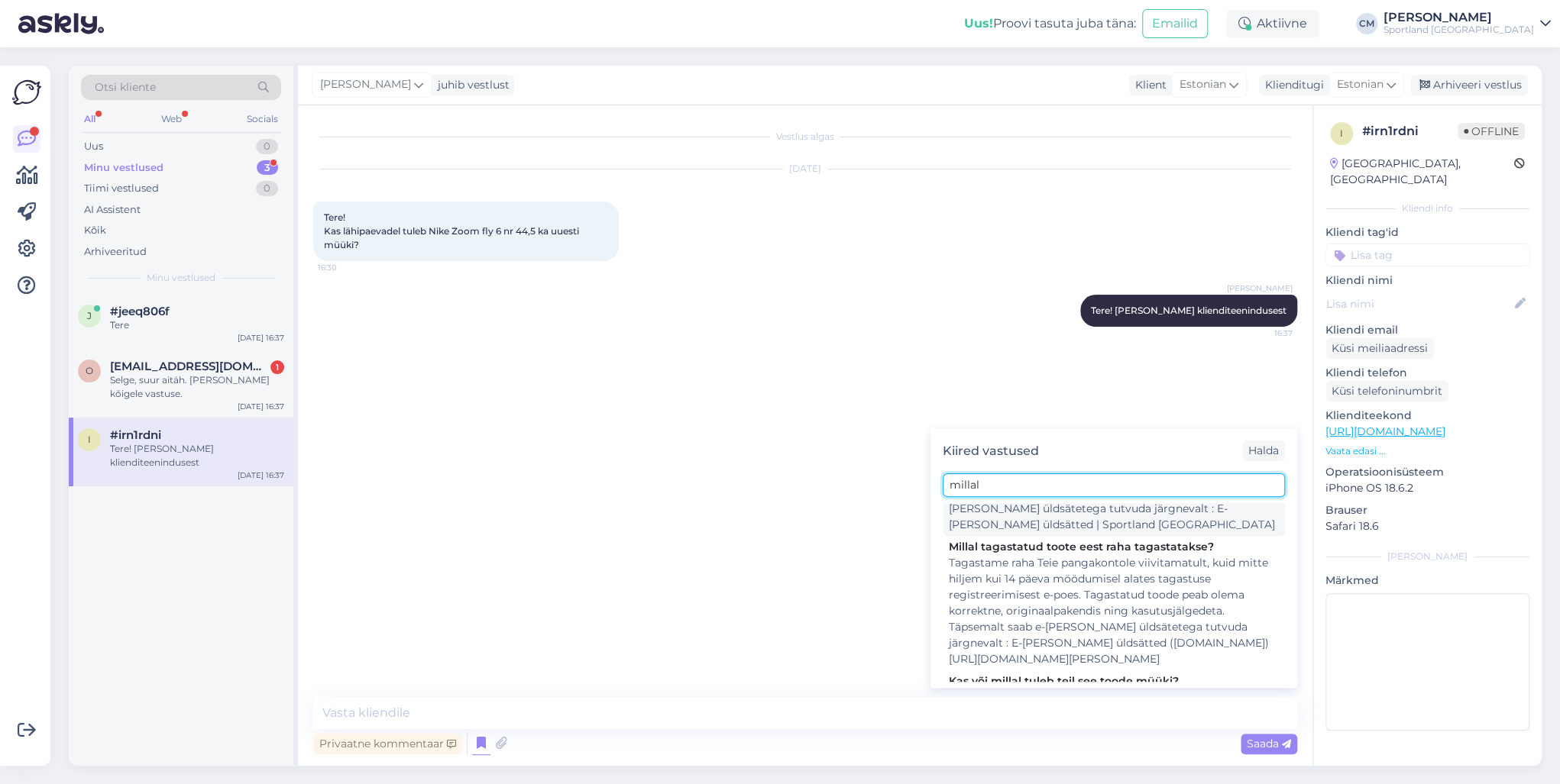
scroll to position [192, 0]
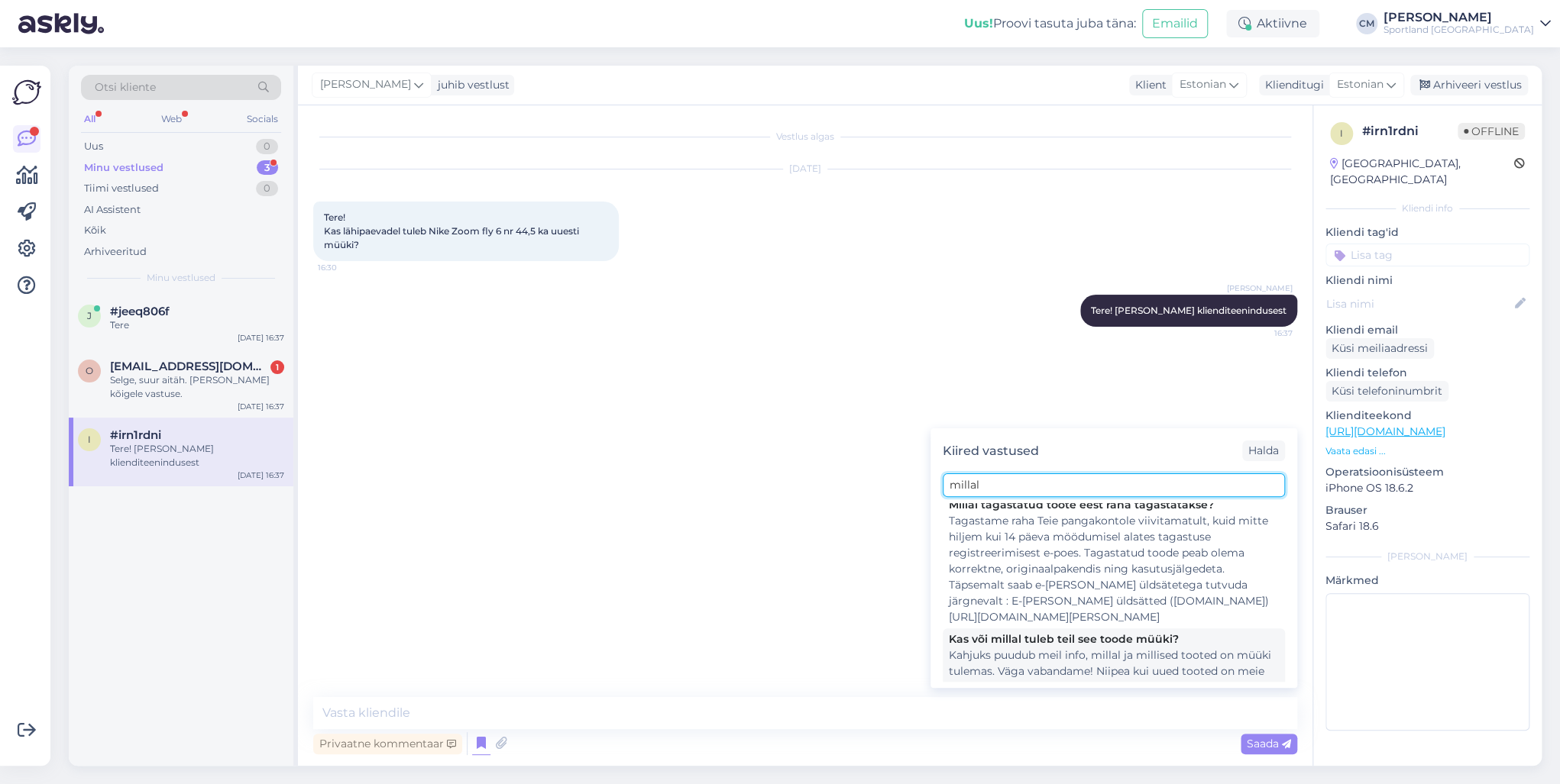
type input "millal"
click at [1070, 563] on div "Kahjuks puudub meil info, millal ja millised tooted on müüki tulemas. Väga vaba…" at bounding box center [1114, 679] width 330 height 64
type textarea "Kahjuks puudub meil info, millal ja millised tooted on müüki tulemas. Väga vaba…"
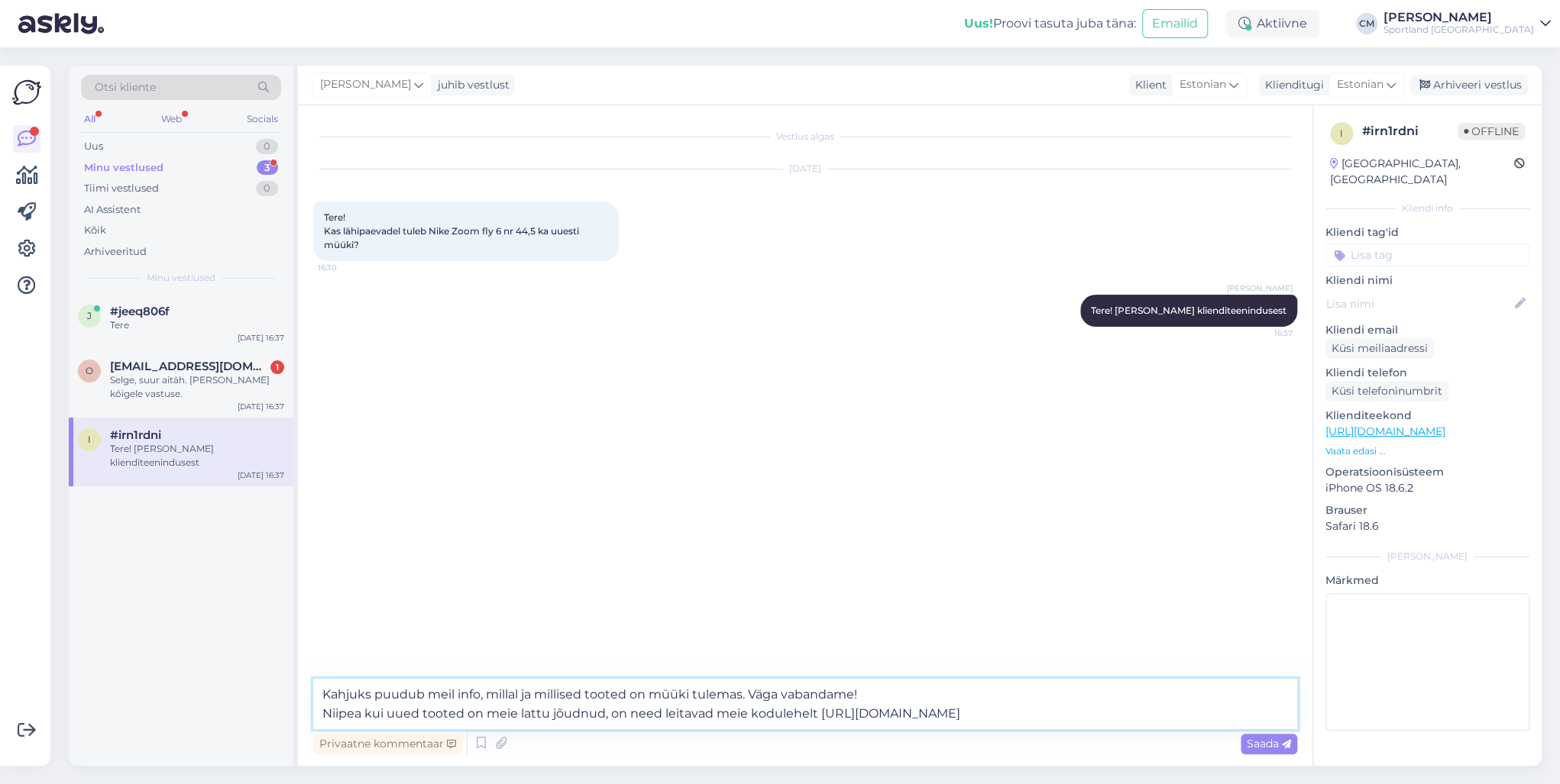
click at [856, 563] on textarea "Kahjuks puudub meil info, millal ja millised tooted on müüki tulemas. Väga vaba…" at bounding box center [805, 704] width 984 height 51
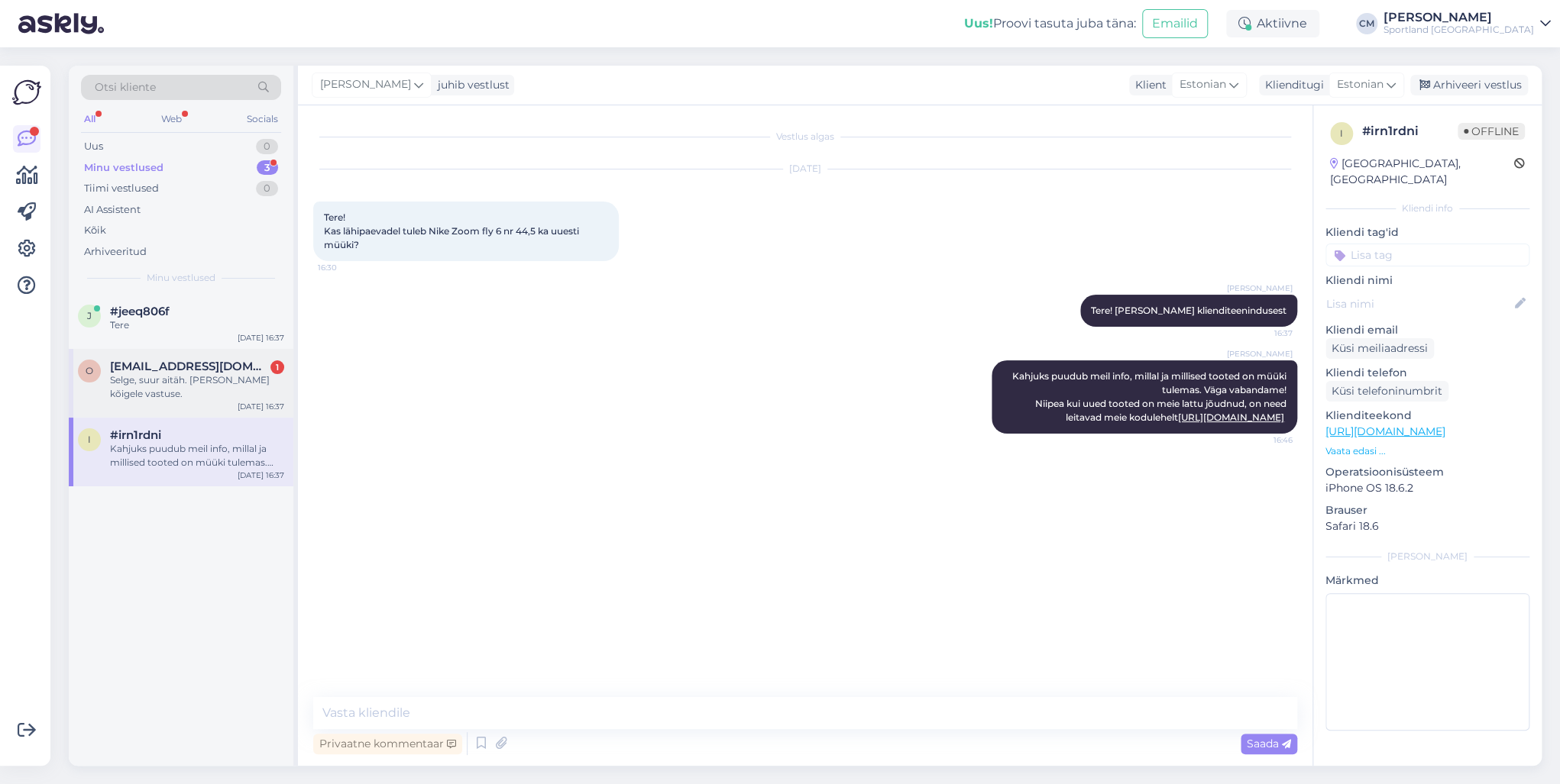
click at [219, 387] on div "o [EMAIL_ADDRESS][DOMAIN_NAME] 1 Selge, suur aitäh. [PERSON_NAME] kõigele vastu…" at bounding box center [180, 382] width 225 height 68
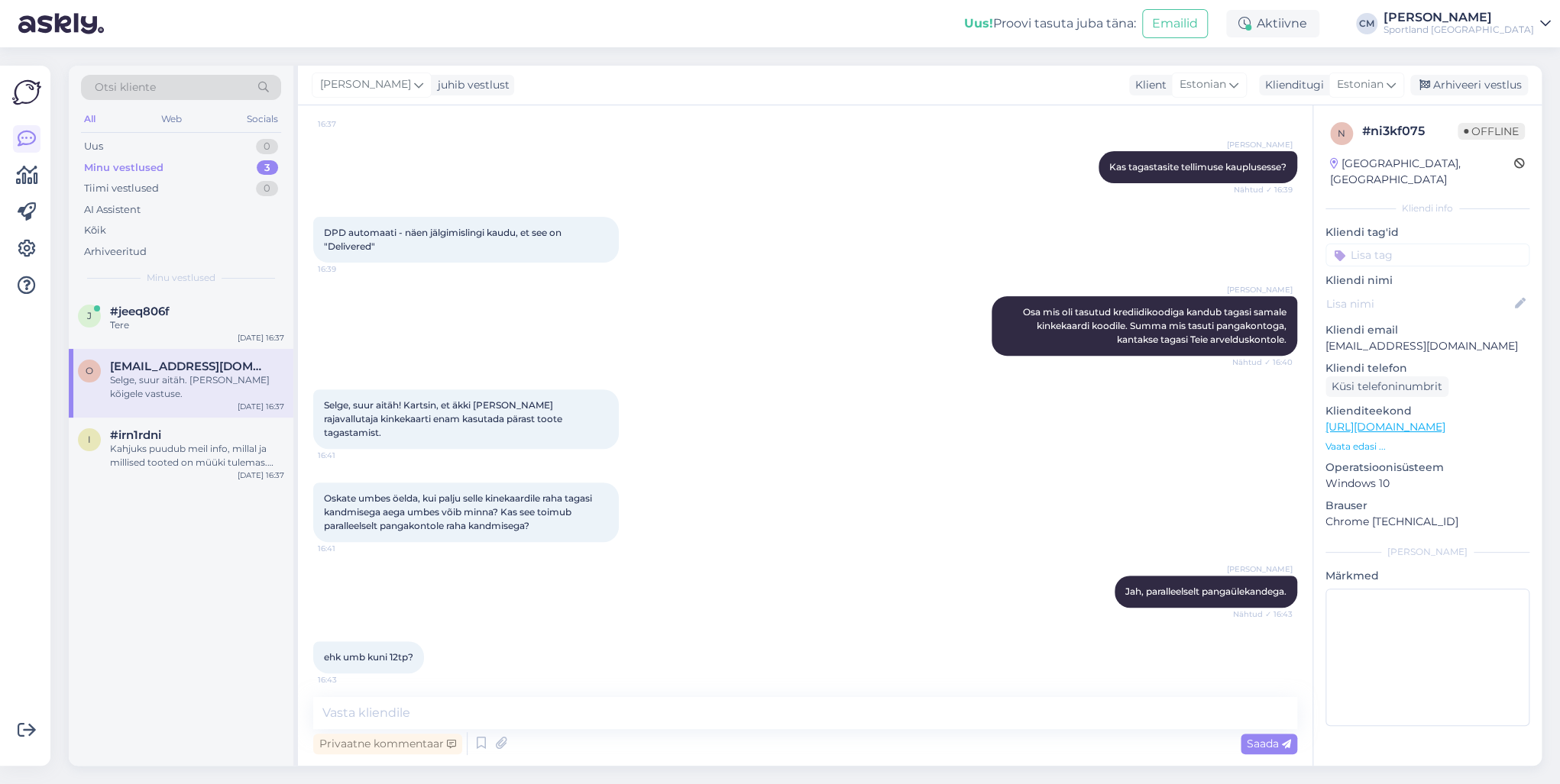
scroll to position [439, 0]
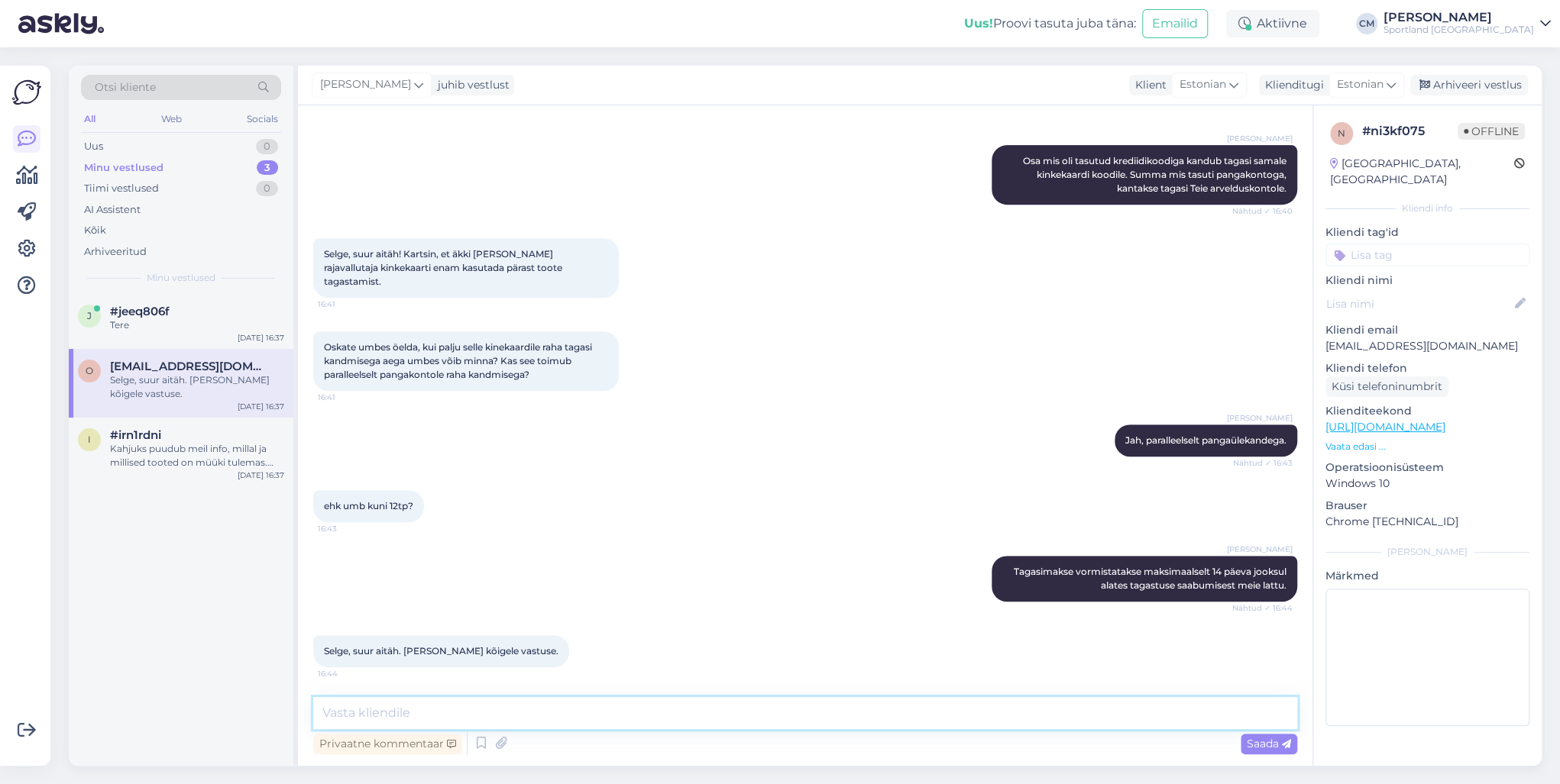
click at [505, 563] on textarea at bounding box center [805, 713] width 984 height 32
type textarea "Tore! Ilusat päeva jätku! :)"
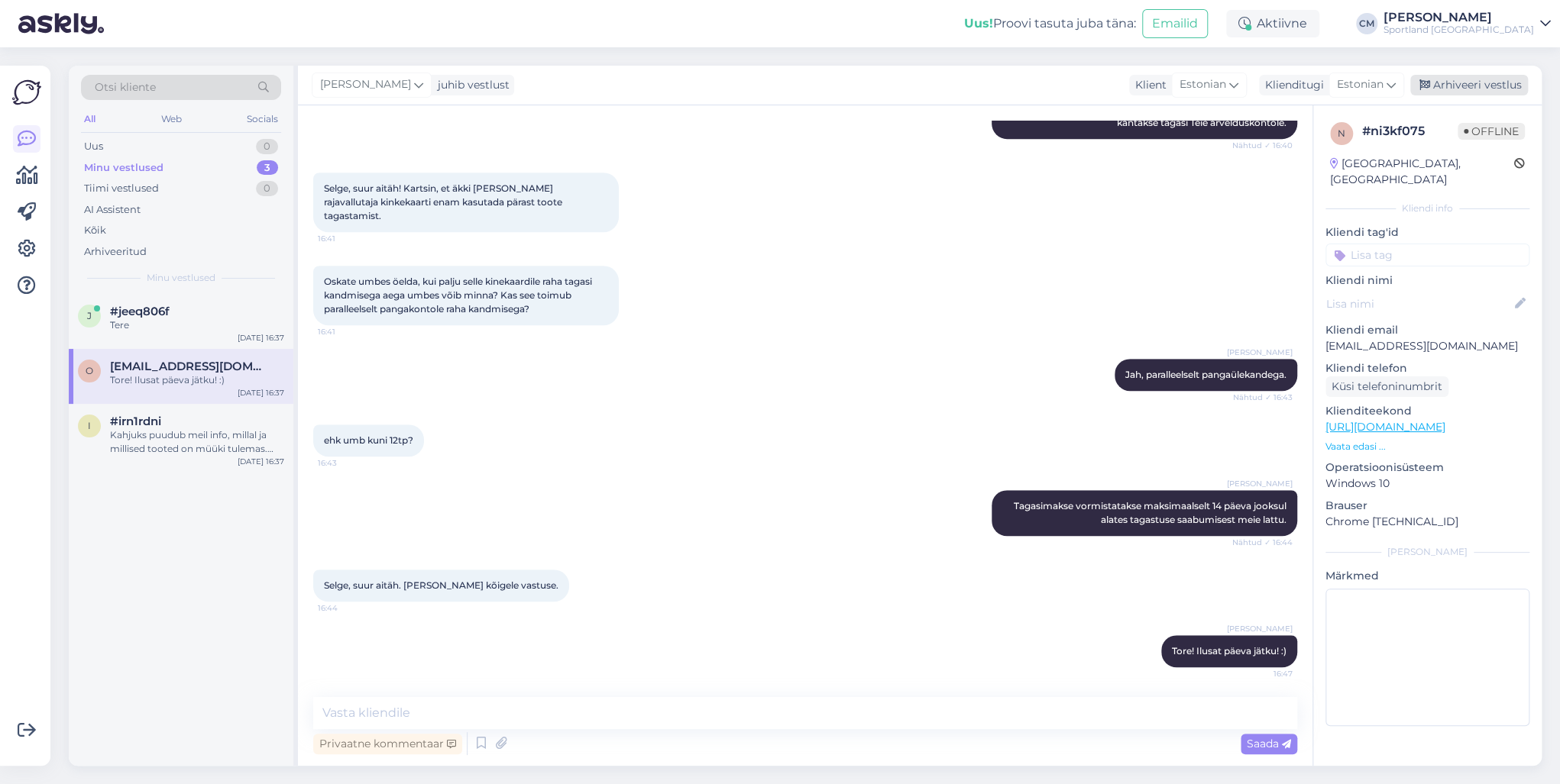
click at [1168, 84] on div "Arhiveeri vestlus" at bounding box center [1469, 85] width 118 height 21
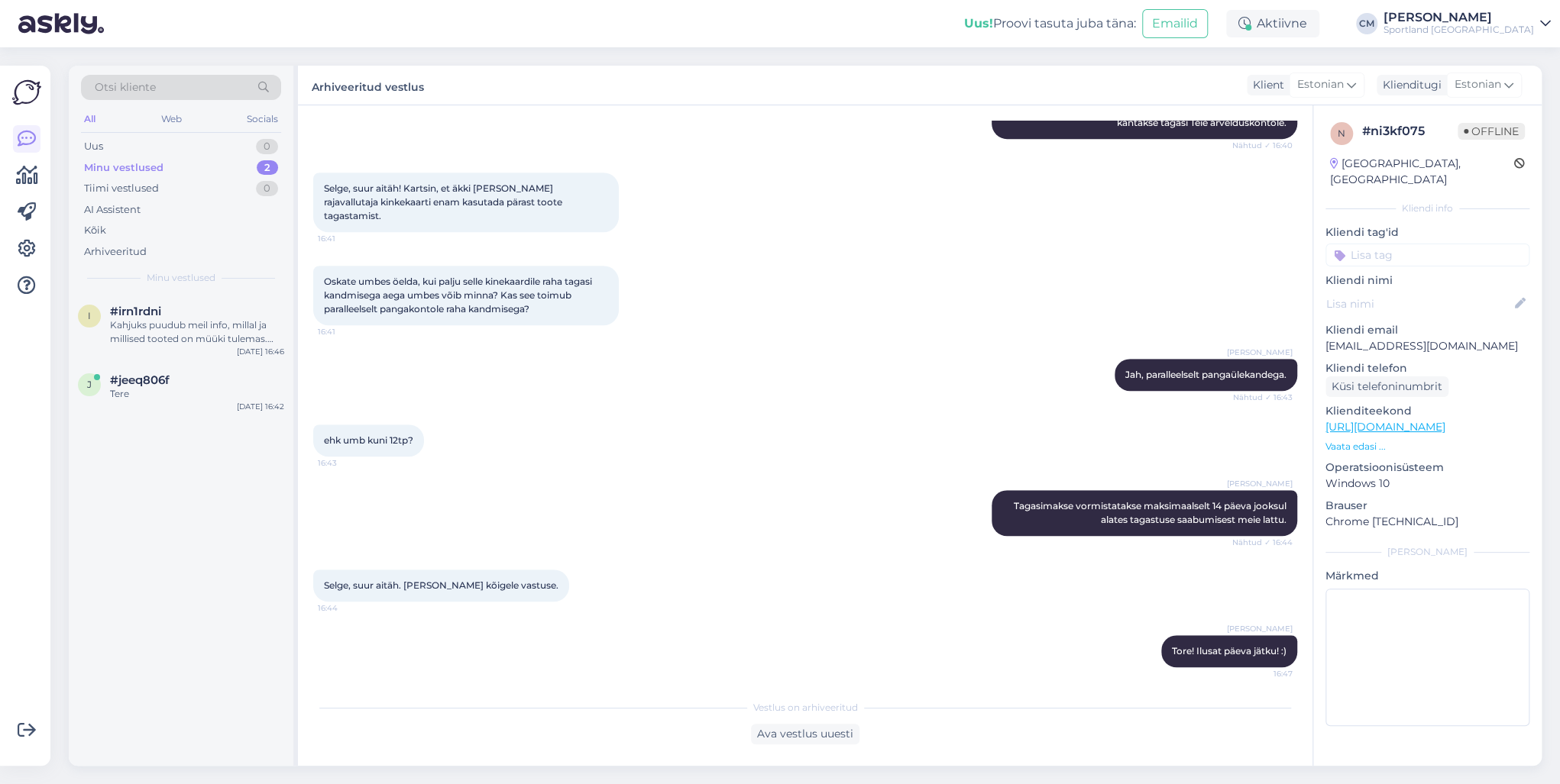
click at [1168, 244] on input at bounding box center [1427, 255] width 204 height 23
type input "tagasta"
click at [1168, 306] on div "Tagastamine (e-pood)" at bounding box center [1427, 313] width 117 height 15
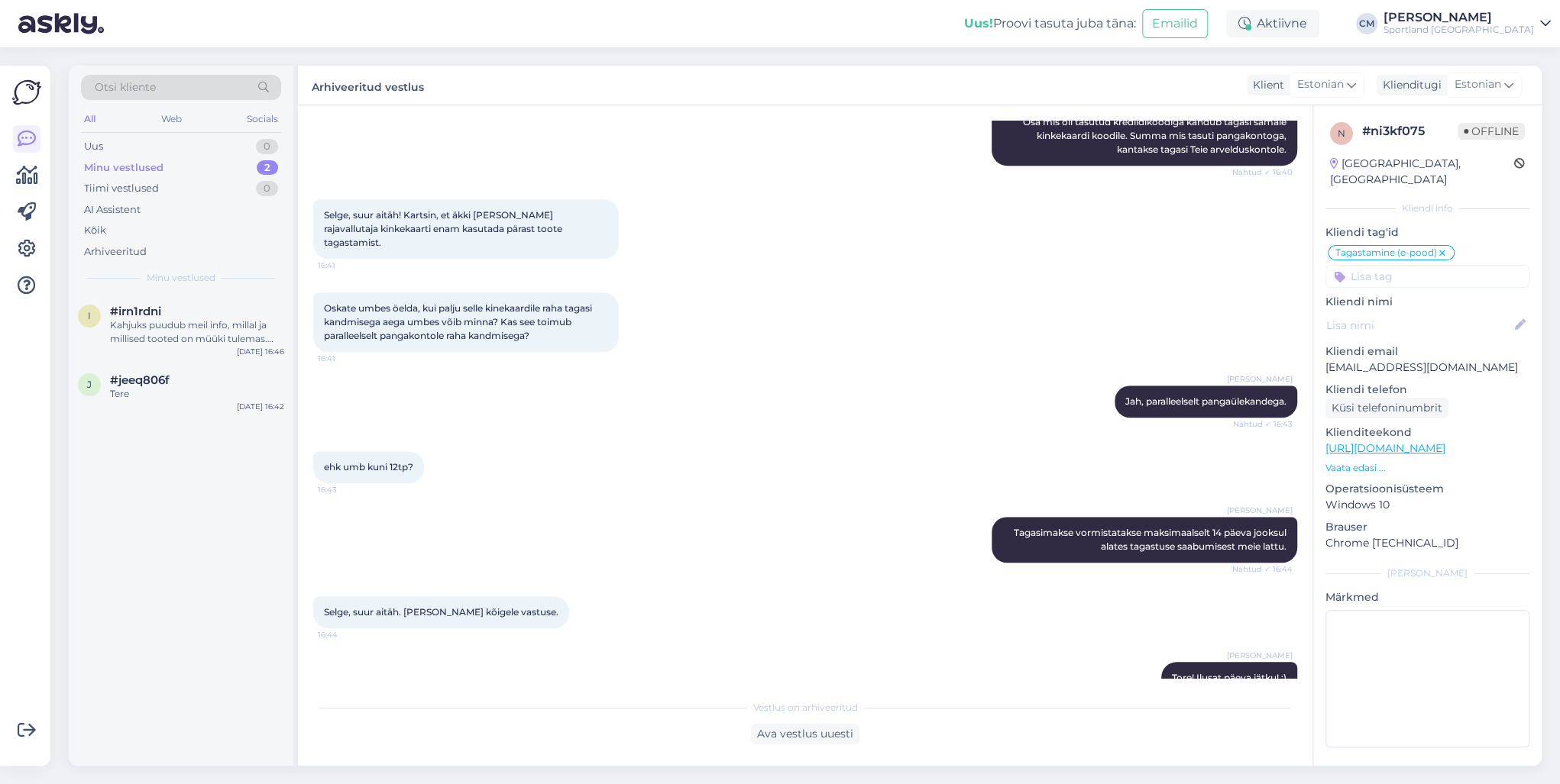
scroll to position [511, 0]
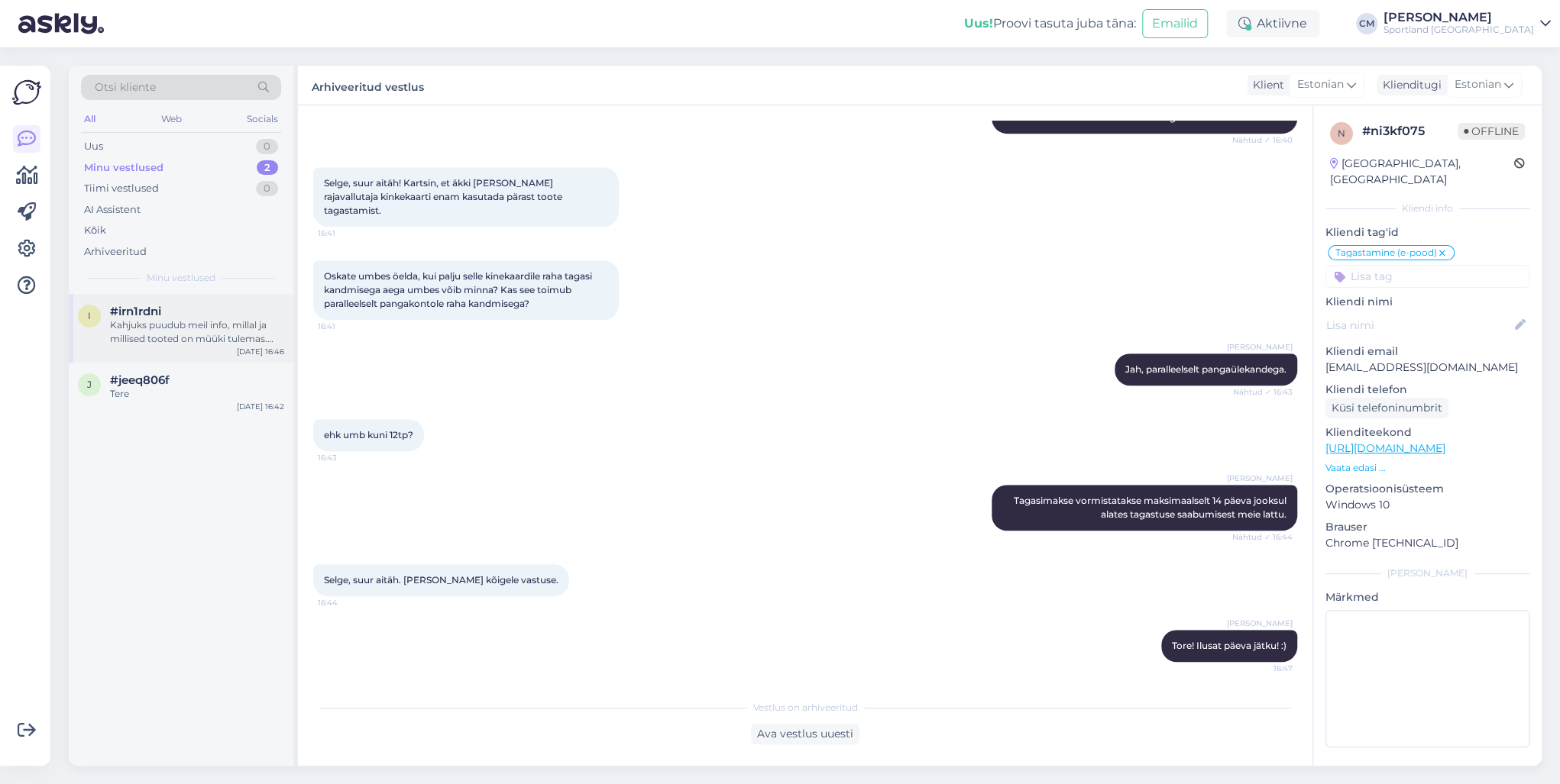
click at [173, 333] on div "Kahjuks puudub meil info, millal ja millised tooted on müüki tulemas. Väga vaba…" at bounding box center [197, 332] width 174 height 27
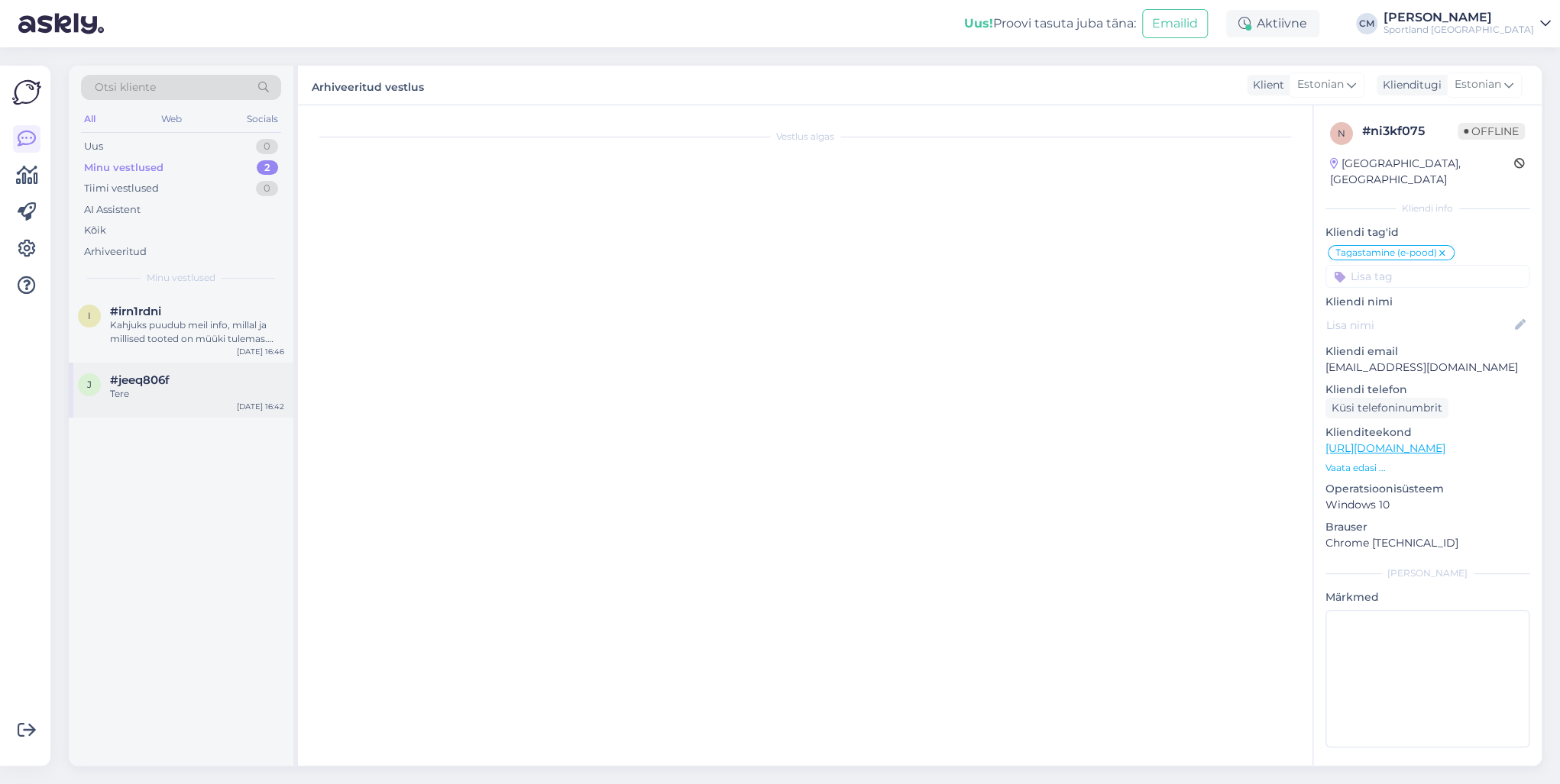
scroll to position [0, 0]
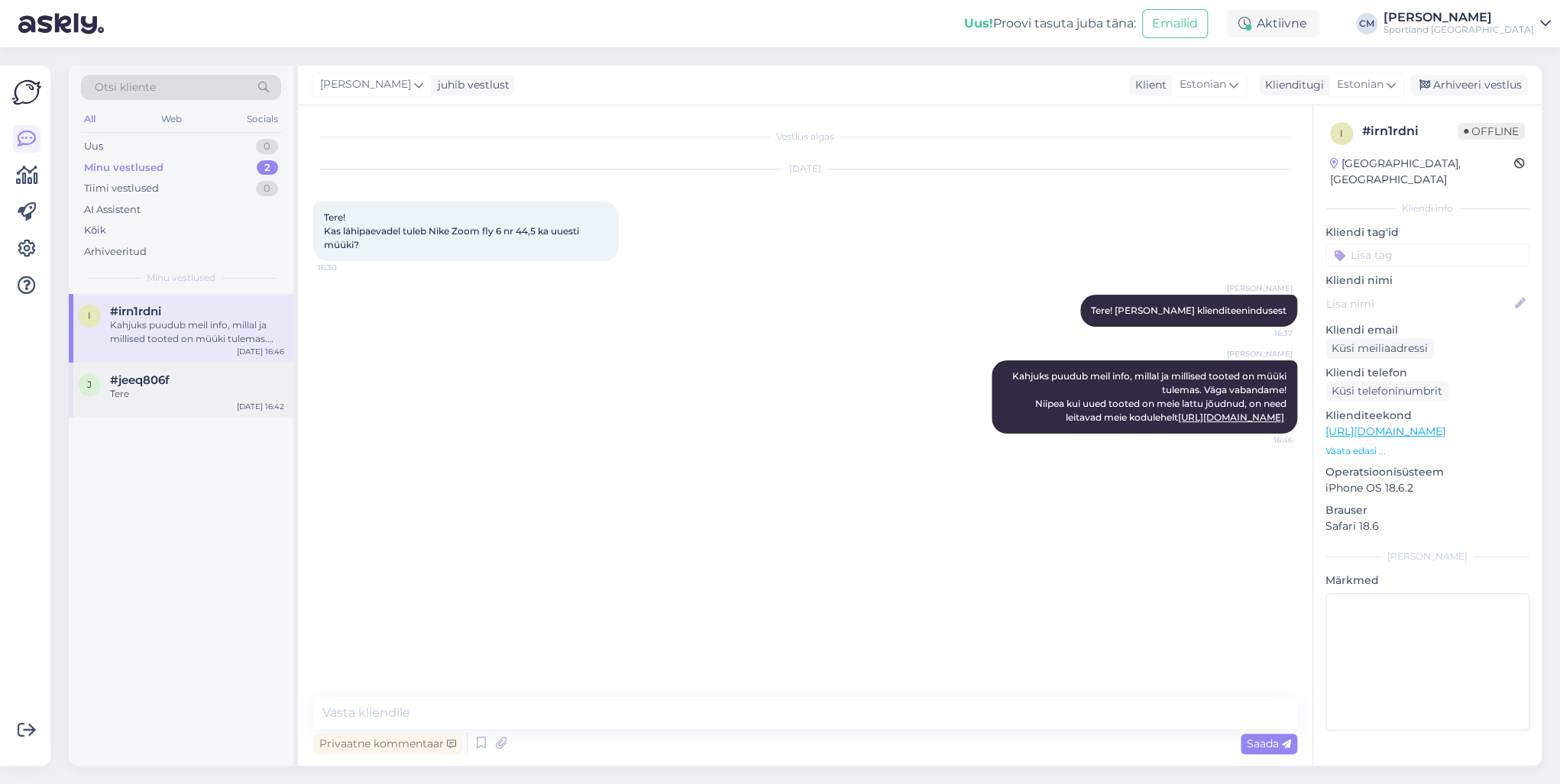
click at [184, 397] on div "Tere" at bounding box center [197, 394] width 174 height 14
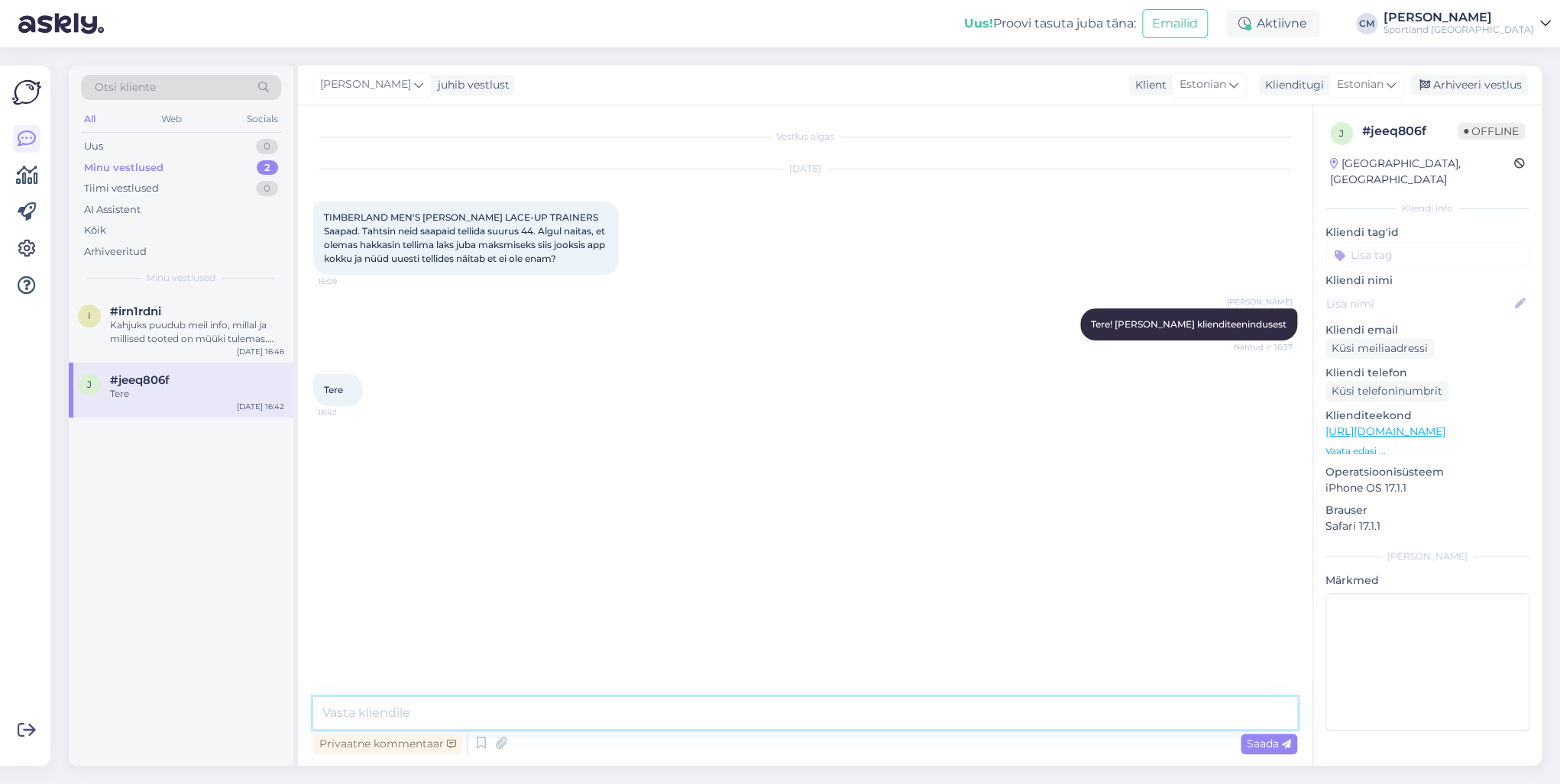
click at [403, 563] on textarea at bounding box center [805, 713] width 984 height 32
type textarea "[PERSON_NAME] nimele proovisite tellimust esitada?"
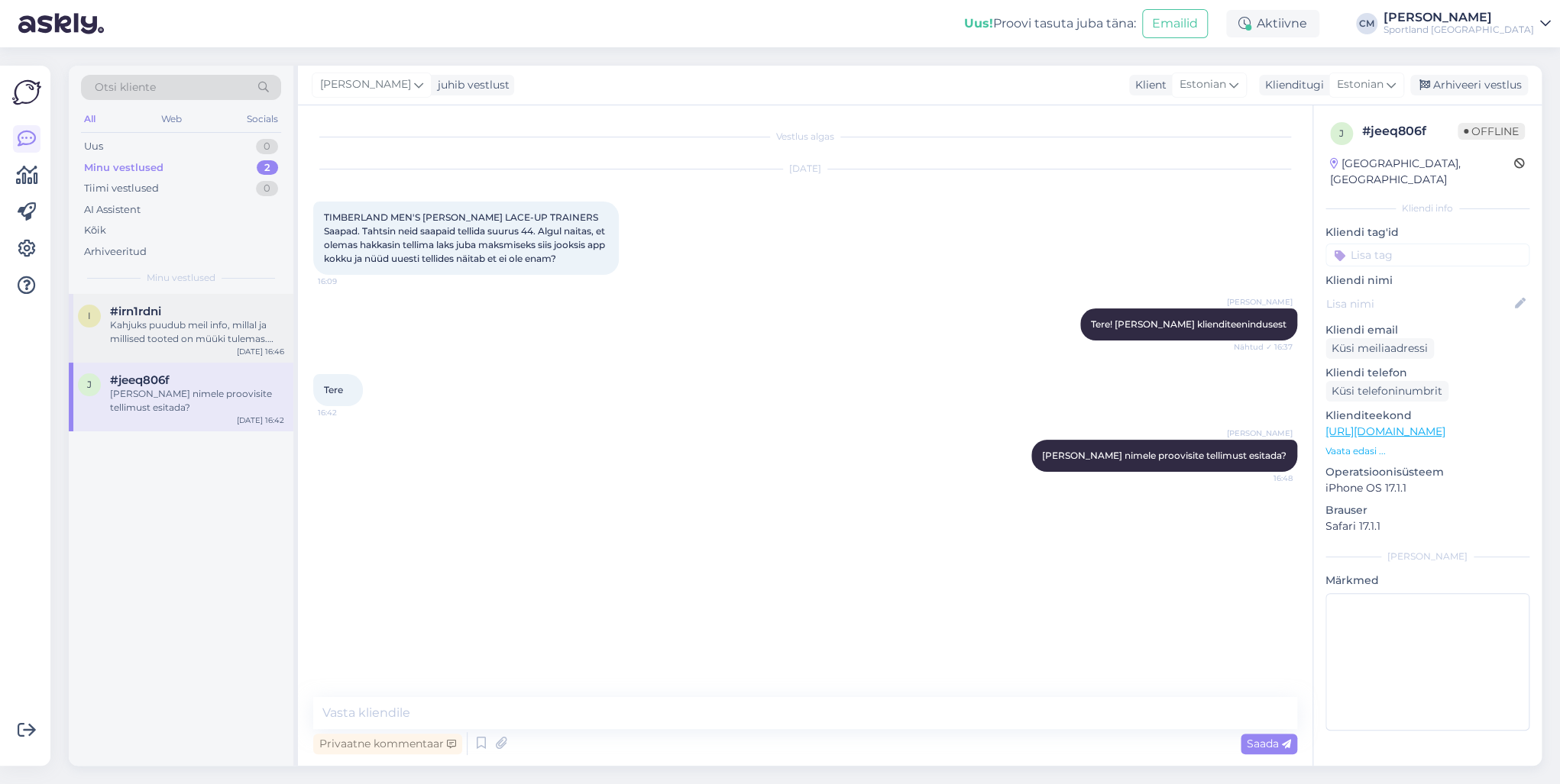
click at [226, 340] on div "Kahjuks puudub meil info, millal ja millised tooted on müüki tulemas. Väga vaba…" at bounding box center [197, 332] width 174 height 27
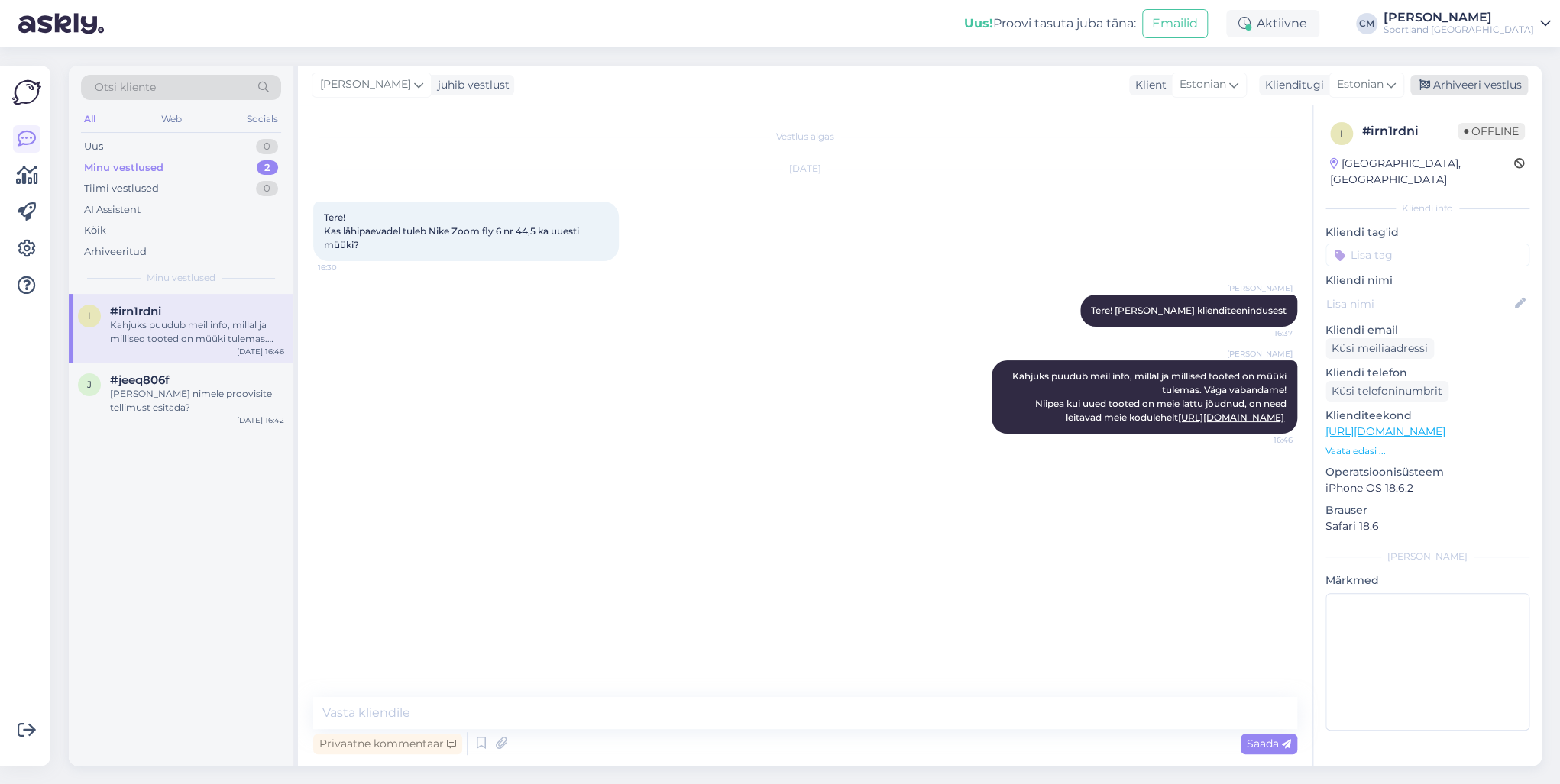
click at [1168, 92] on div "Arhiveeri vestlus" at bounding box center [1469, 85] width 118 height 21
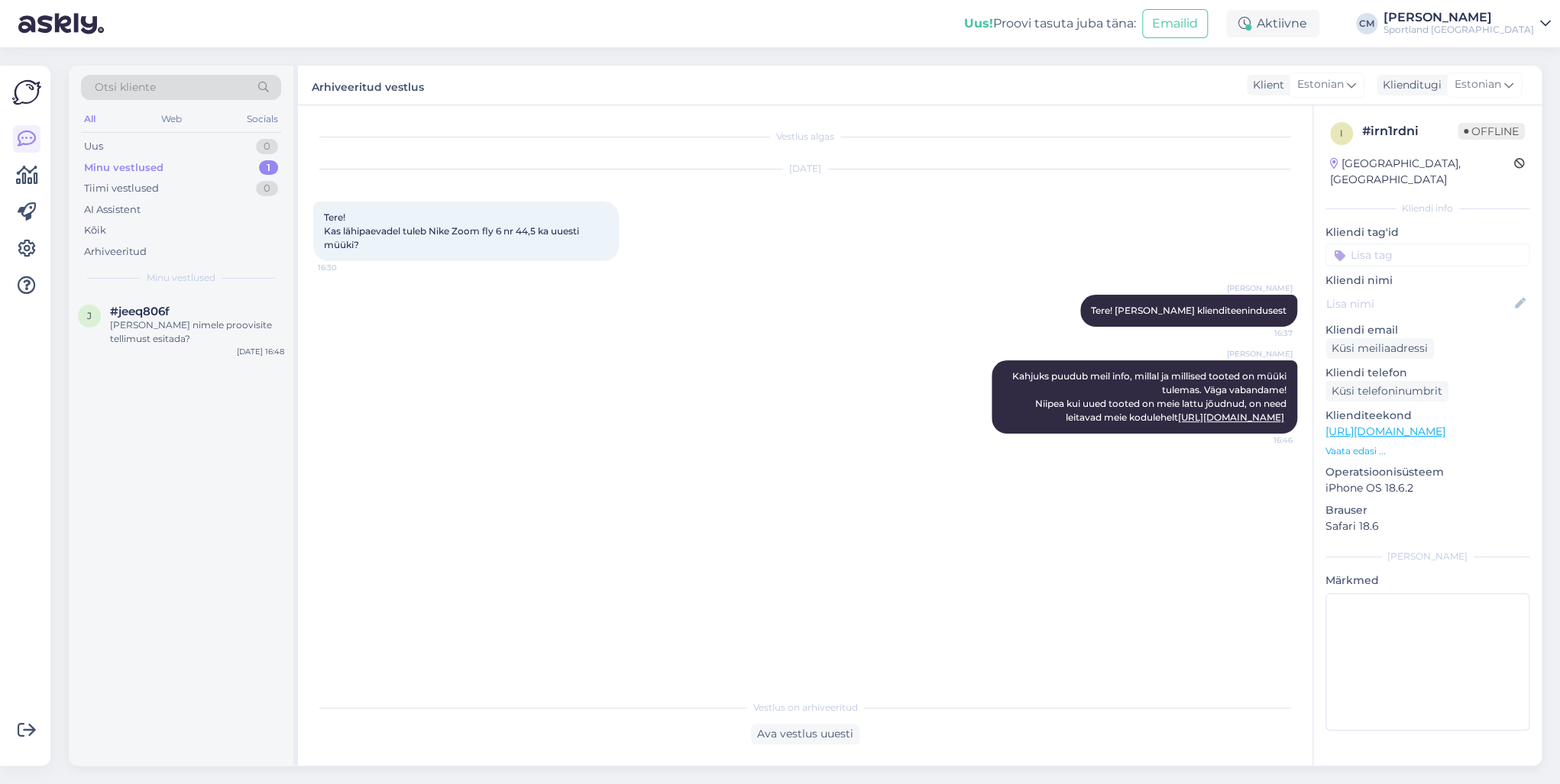
click at [1168, 244] on input at bounding box center [1427, 255] width 204 height 23
type input "lisan"
click at [1168, 291] on span "Lattu lisandumine (toode)" at bounding box center [1428, 295] width 119 height 9
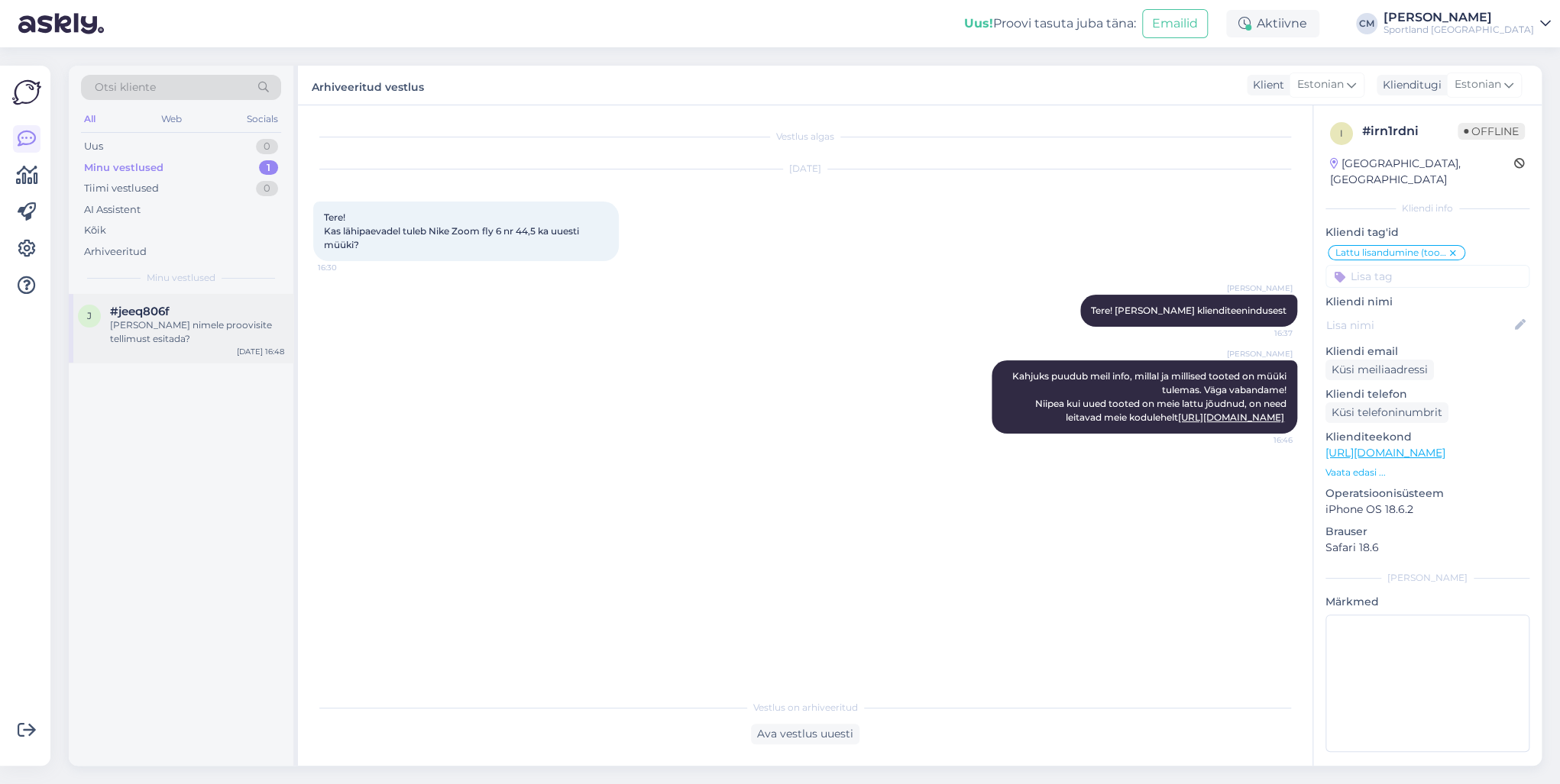
click at [162, 343] on div "[PERSON_NAME] nimele proovisite tellimust esitada?" at bounding box center [197, 332] width 174 height 27
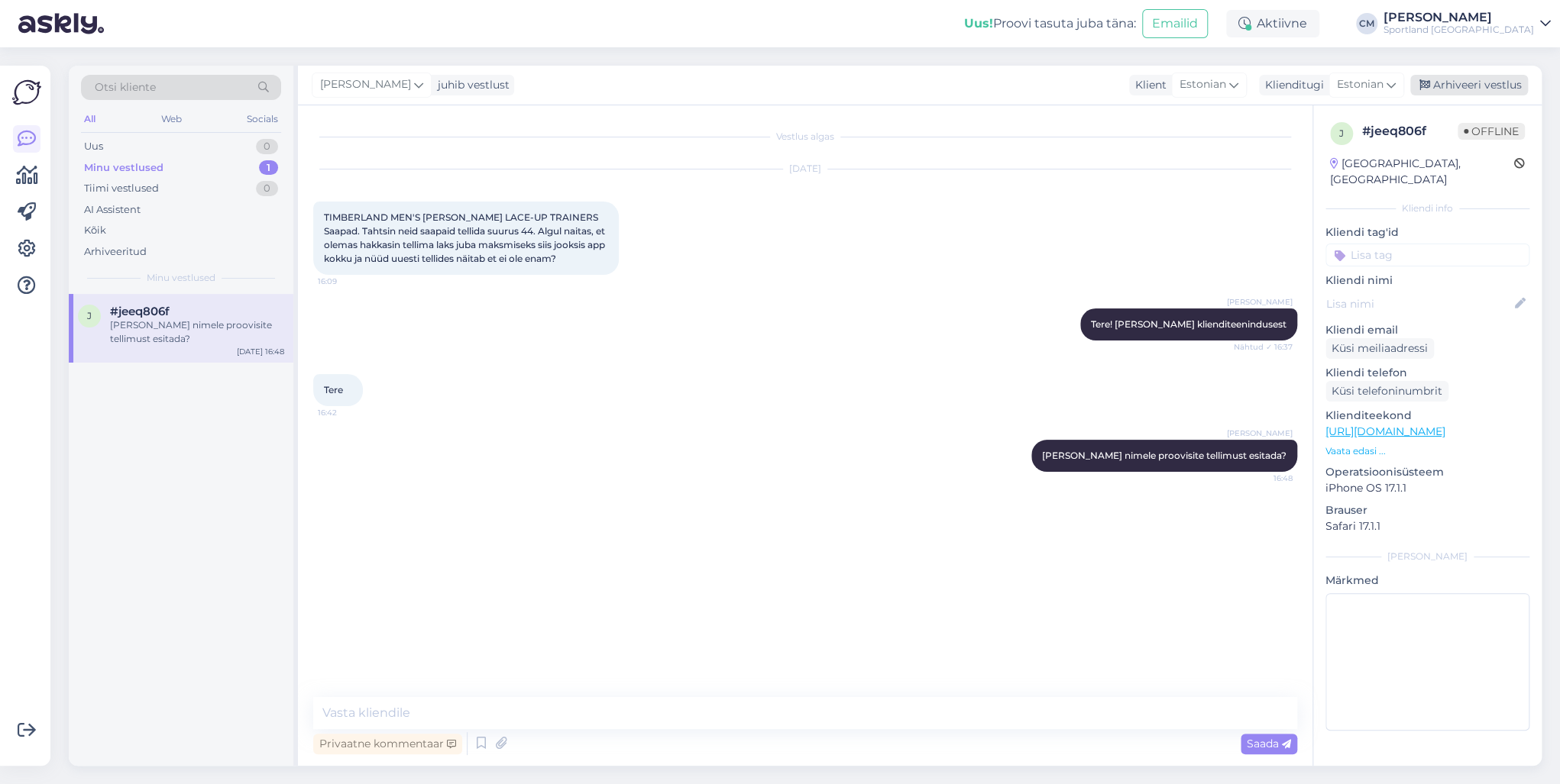
click at [1168, 87] on div "Arhiveeri vestlus" at bounding box center [1469, 85] width 118 height 21
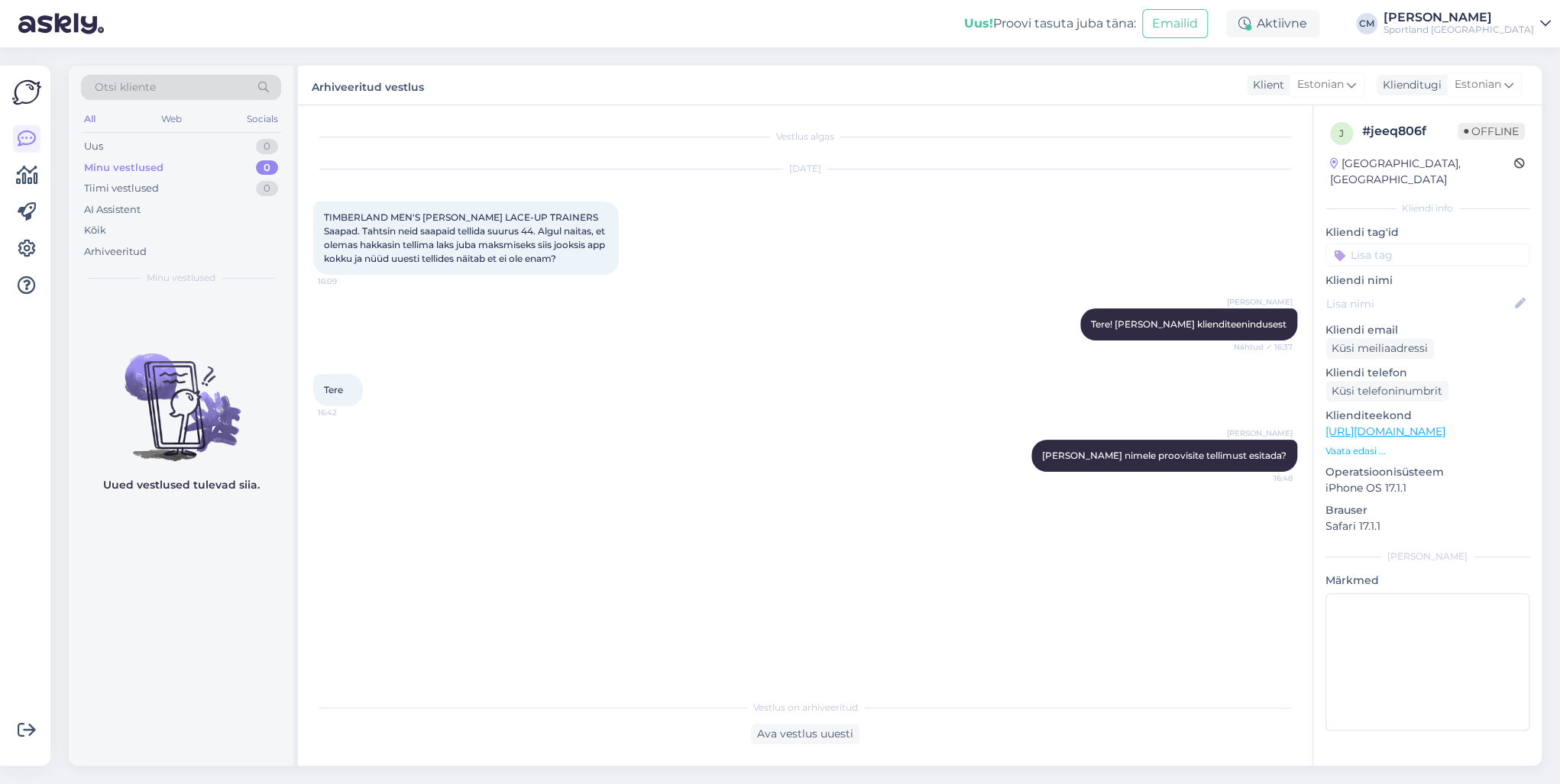
click at [1168, 244] on input at bounding box center [1427, 255] width 204 height 23
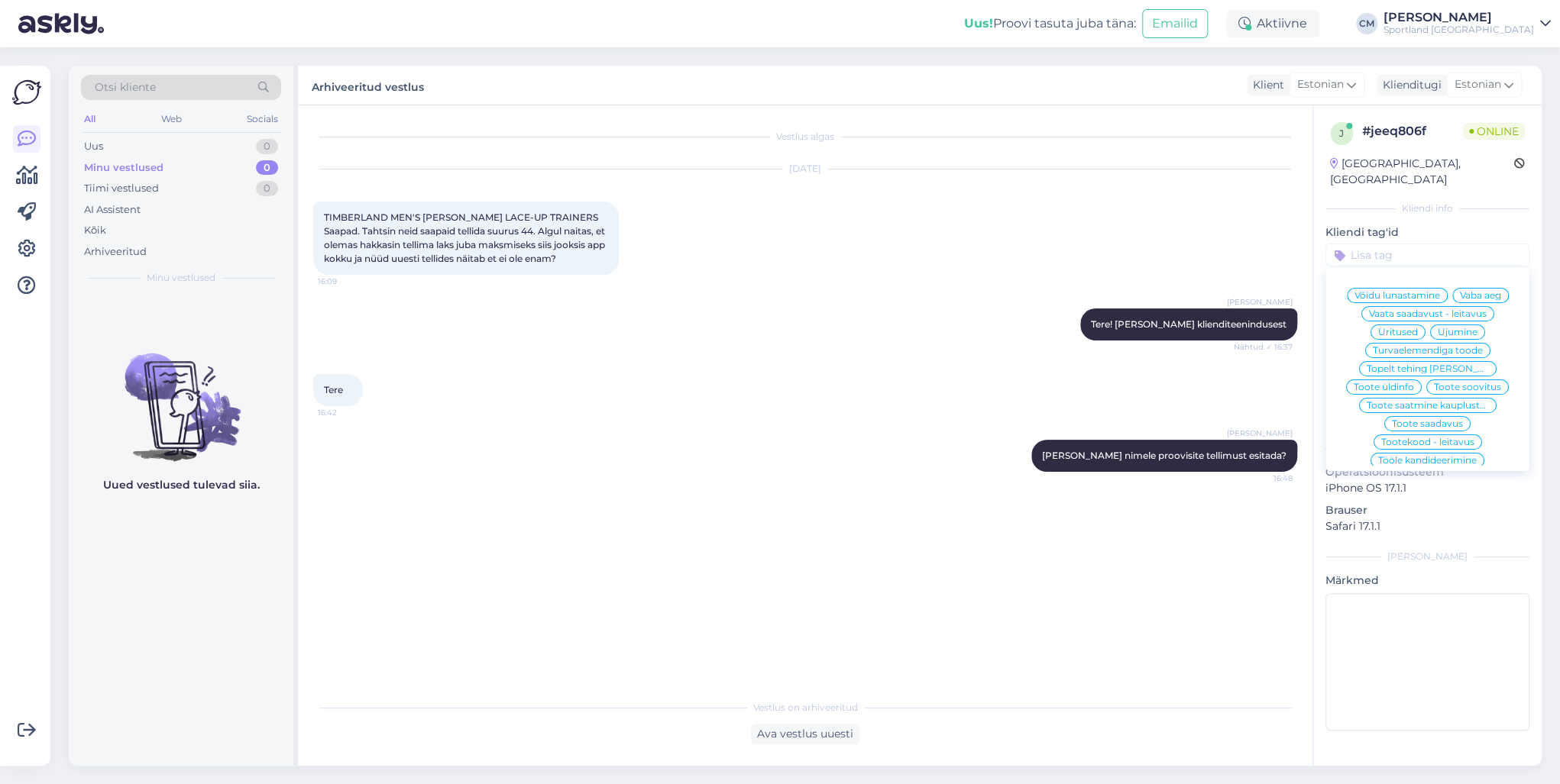
click at [1058, 274] on div "[DATE] TIMBERLAND MEN'S [PERSON_NAME] LACE-UP TRAINERS Saapad. Tahtsin neid saa…" at bounding box center [805, 222] width 984 height 139
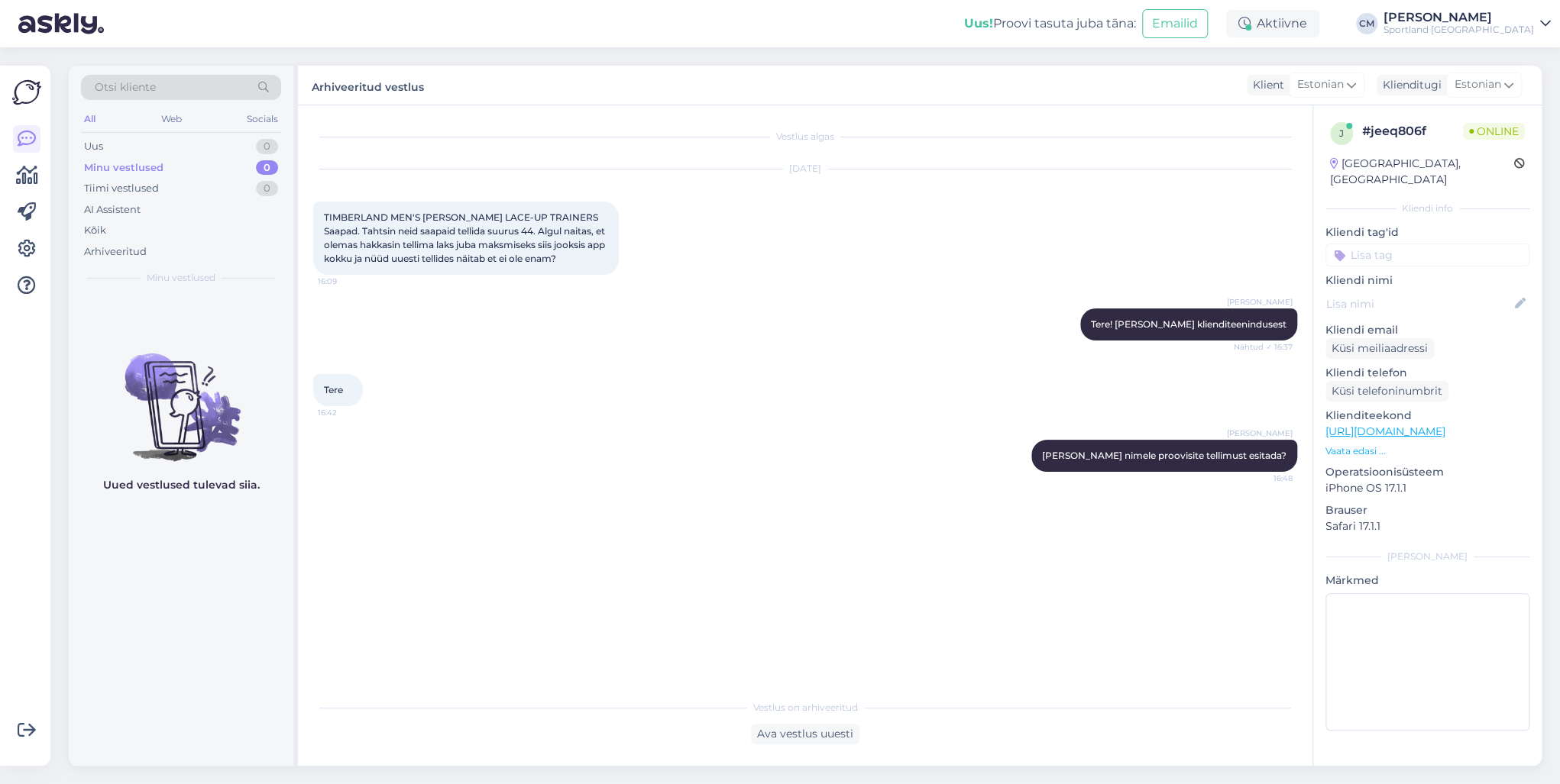
click at [1168, 244] on input at bounding box center [1427, 255] width 204 height 23
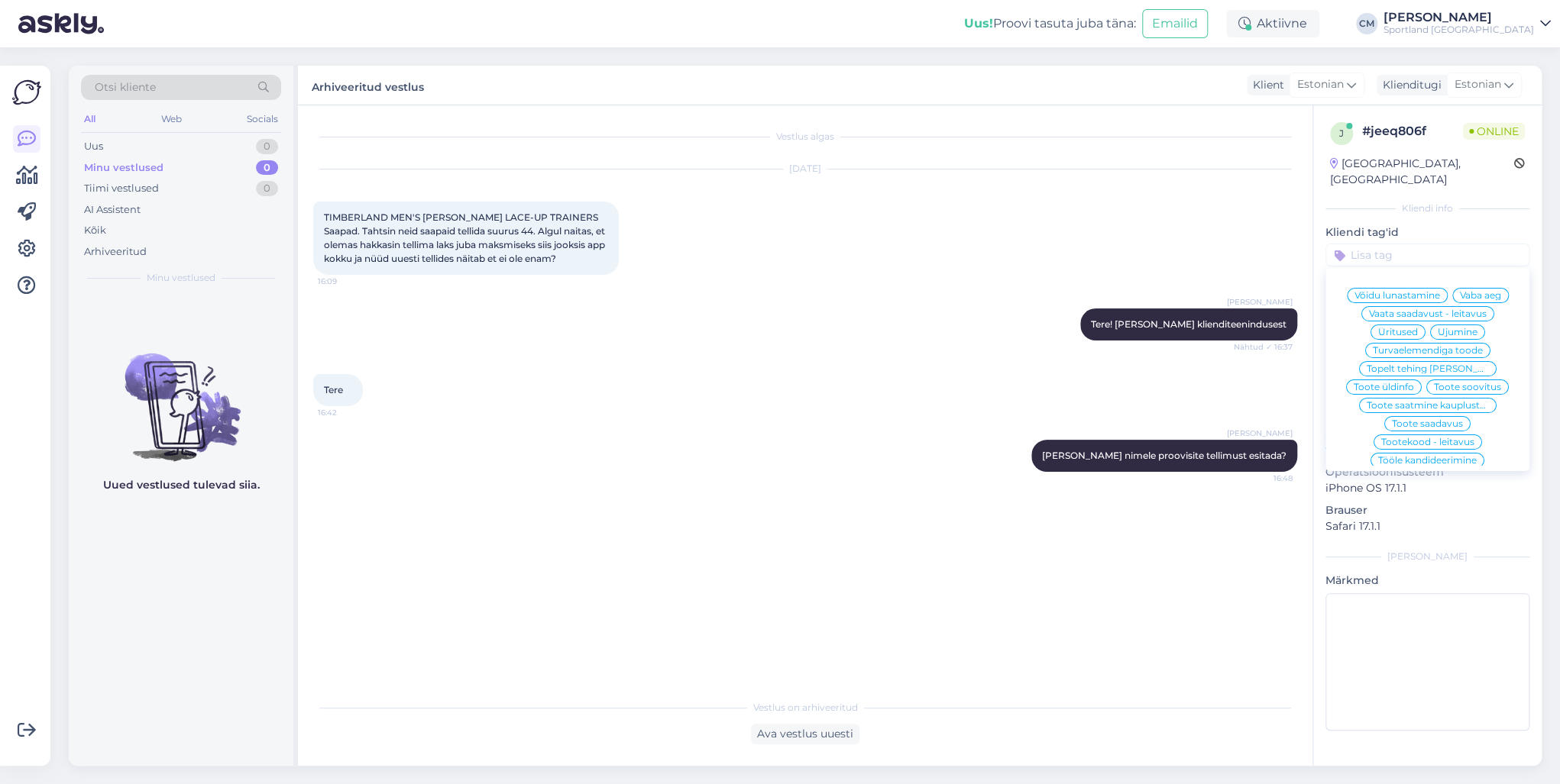
type input "t"
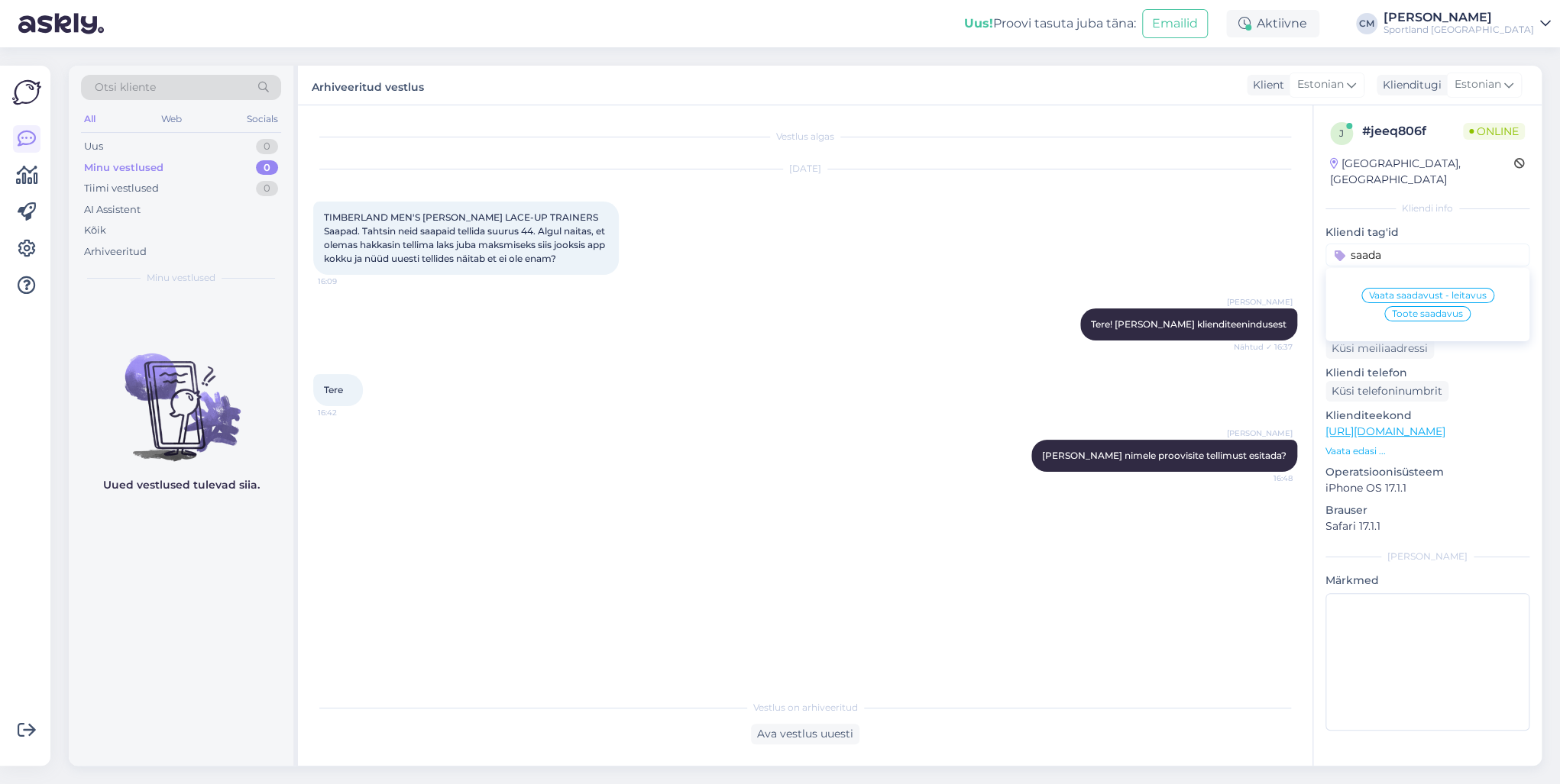
type input "saada"
click at [1168, 309] on span "Toote saadavus" at bounding box center [1427, 313] width 71 height 9
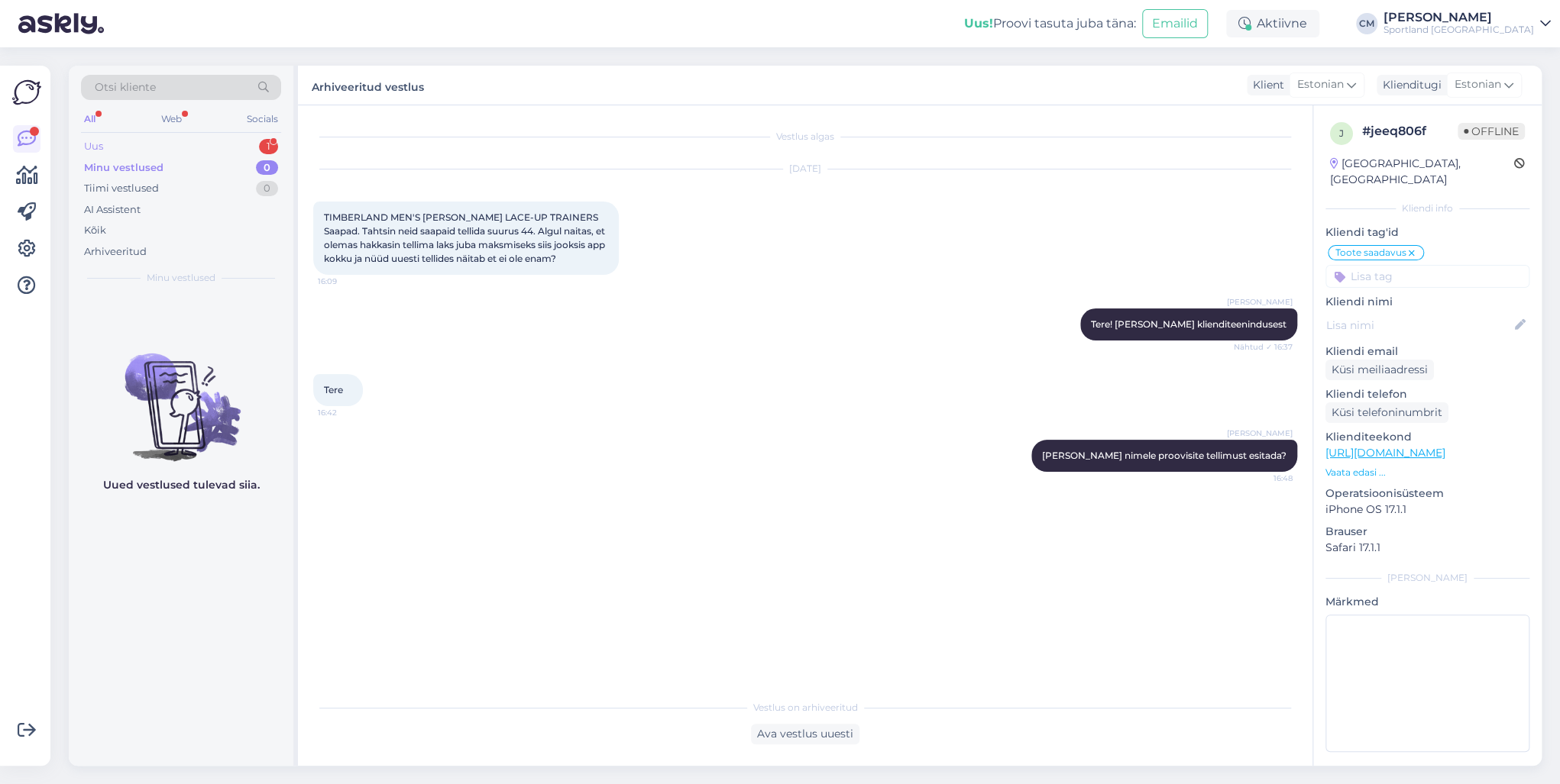
click at [185, 141] on div "Uus 1" at bounding box center [181, 146] width 200 height 22
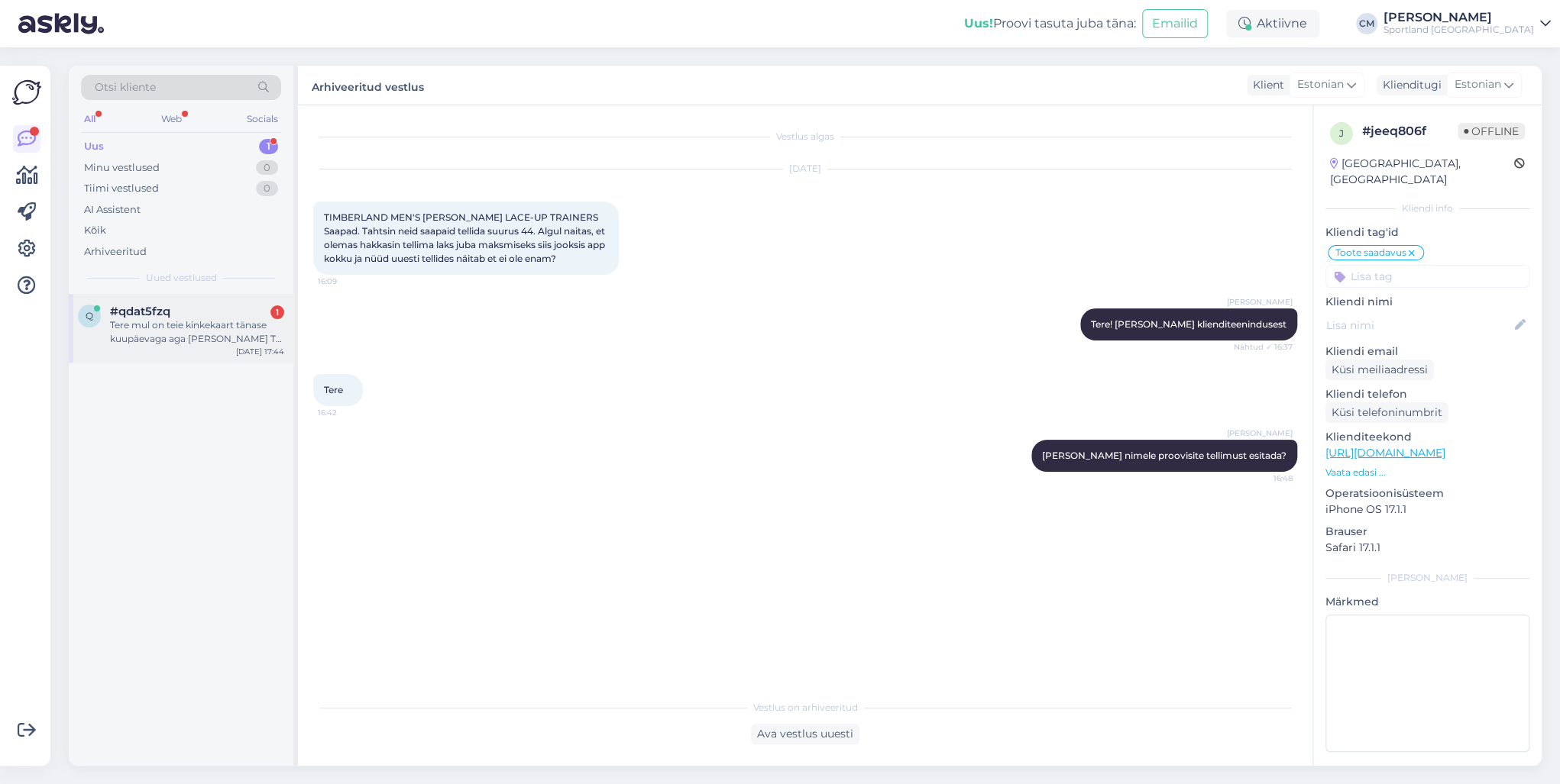
click at [193, 319] on div "Tere mul on teie kinkekaart tänase kuupäevaga aga [PERSON_NAME] T1 öeldi et ei …" at bounding box center [197, 332] width 174 height 27
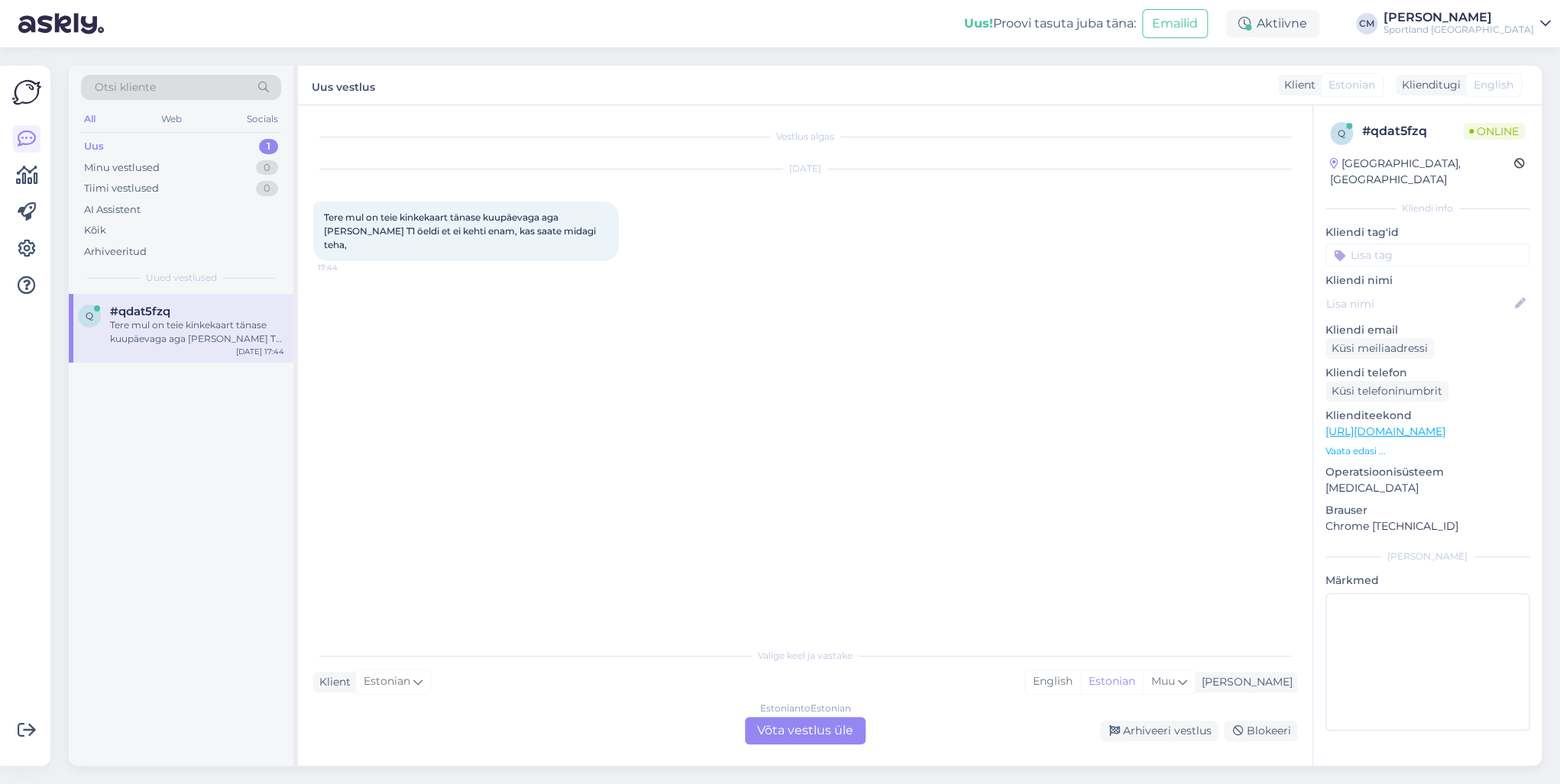
click at [772, 563] on div "Estonian to Estonian" at bounding box center [805, 708] width 91 height 14
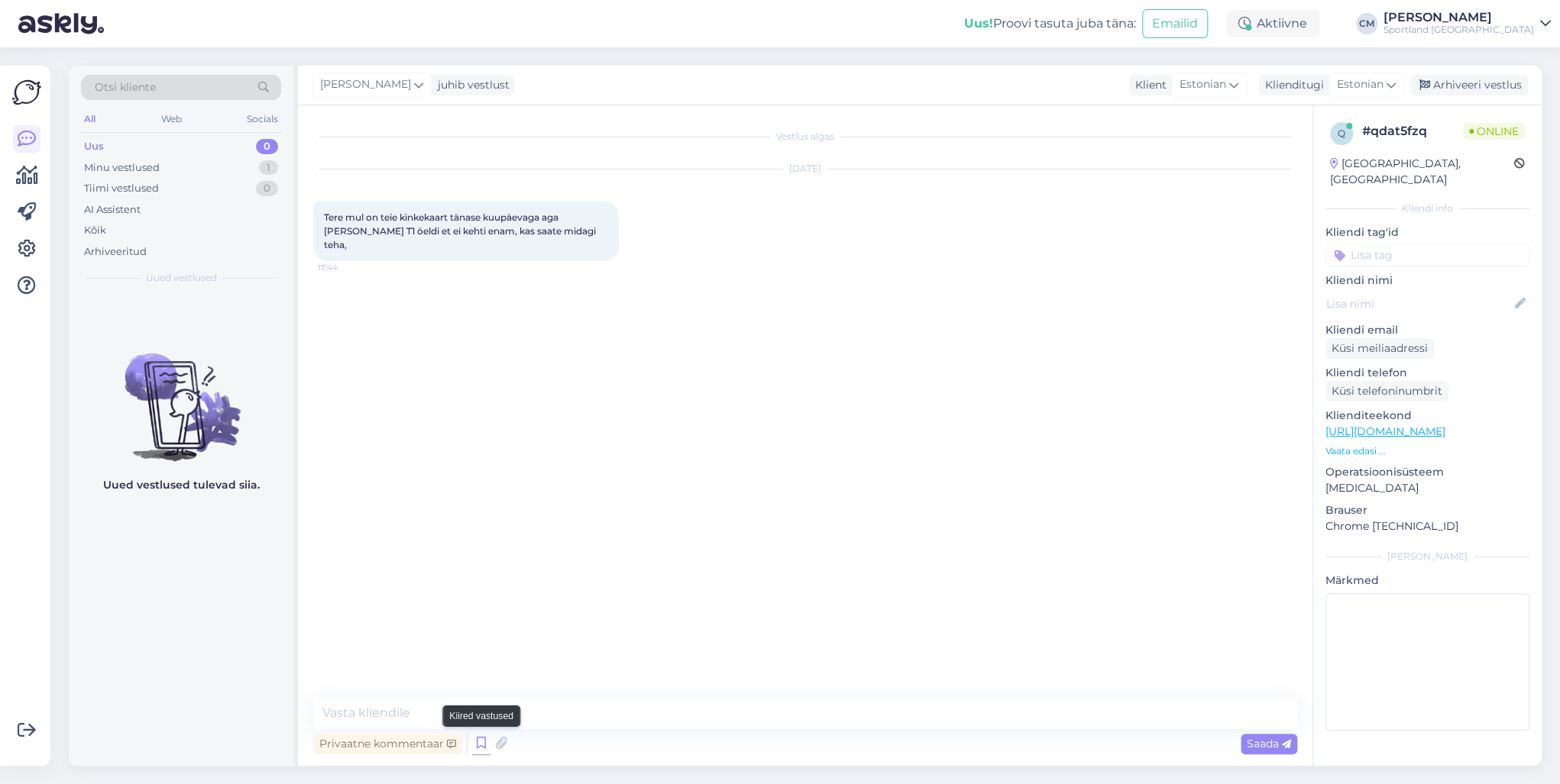
click at [479, 563] on icon at bounding box center [481, 744] width 19 height 23
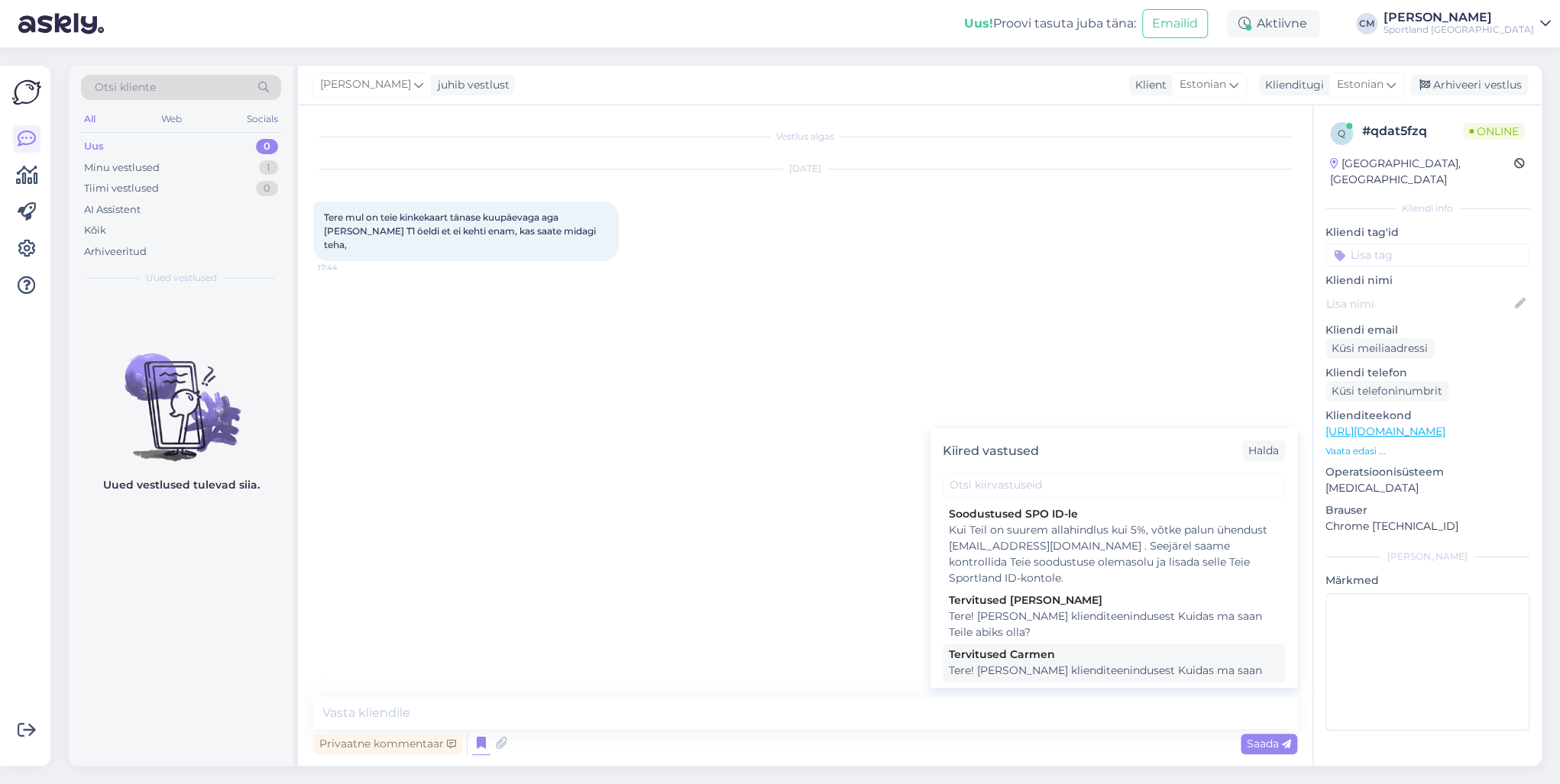
click at [1019, 563] on div "Tere! [PERSON_NAME] klienditeenindusest Kuidas ma saan Teile abiks olla?" at bounding box center [1114, 679] width 330 height 32
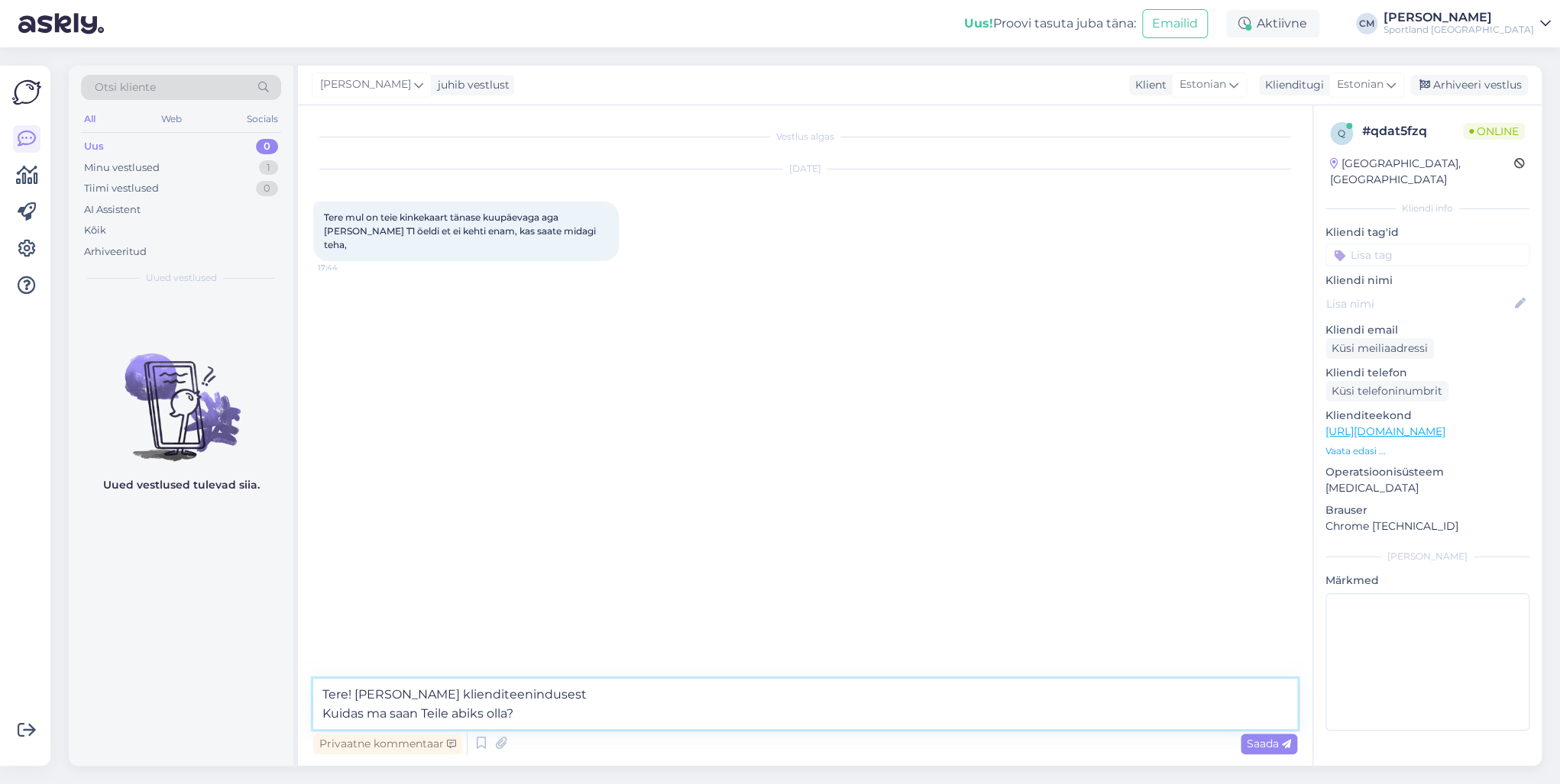
drag, startPoint x: 541, startPoint y: 712, endPoint x: 338, endPoint y: 720, distance: 203.2
click at [338, 563] on textarea "Tere! [PERSON_NAME] klienditeenindusest Kuidas ma saan Teile abiks olla?" at bounding box center [805, 704] width 984 height 51
type textarea "Tere! [PERSON_NAME] klienditeenindusest"
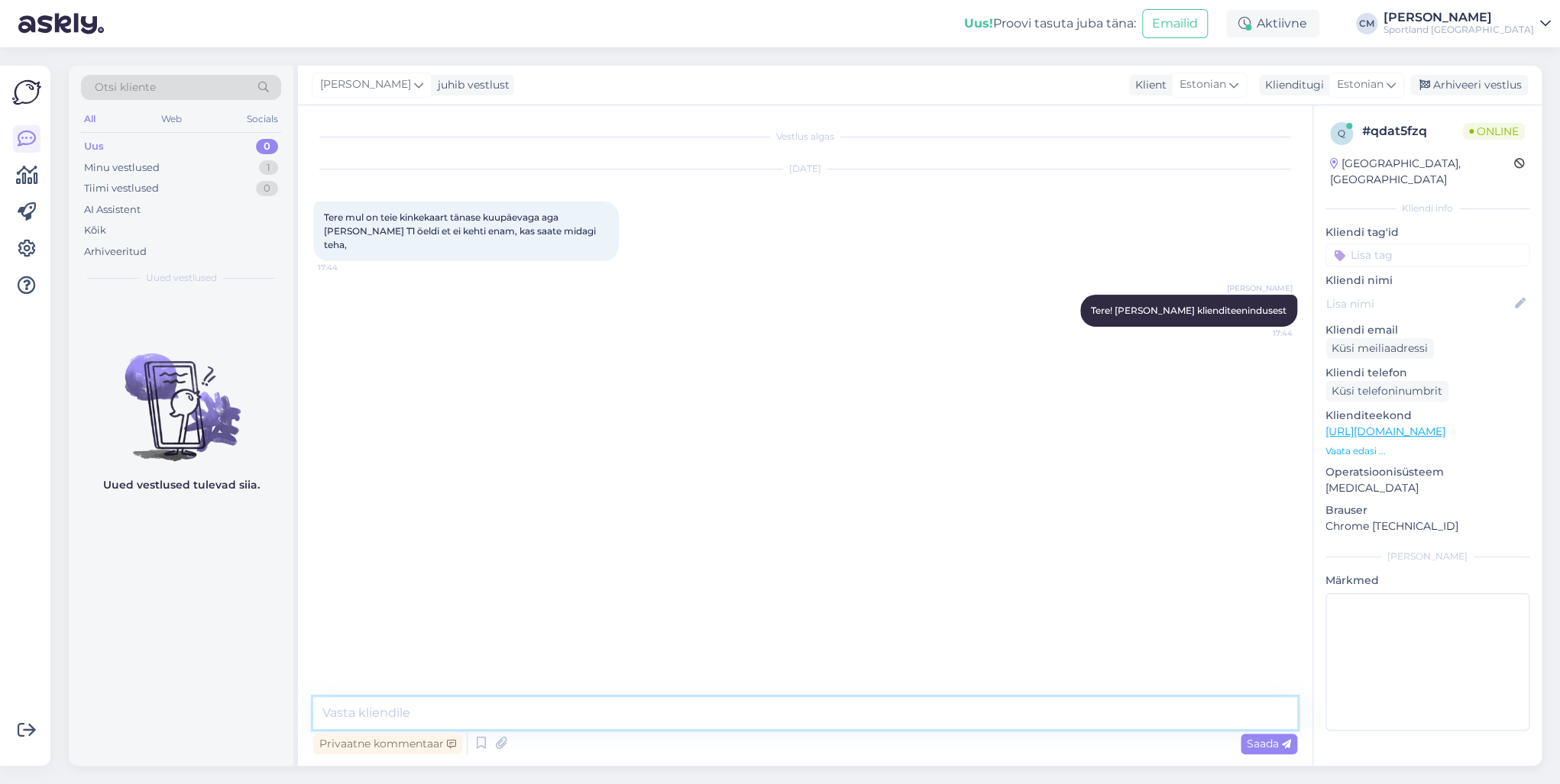
click at [425, 563] on textarea at bounding box center [805, 713] width 984 height 32
type textarea "[PERSON_NAME] on kinkekaardi number?"
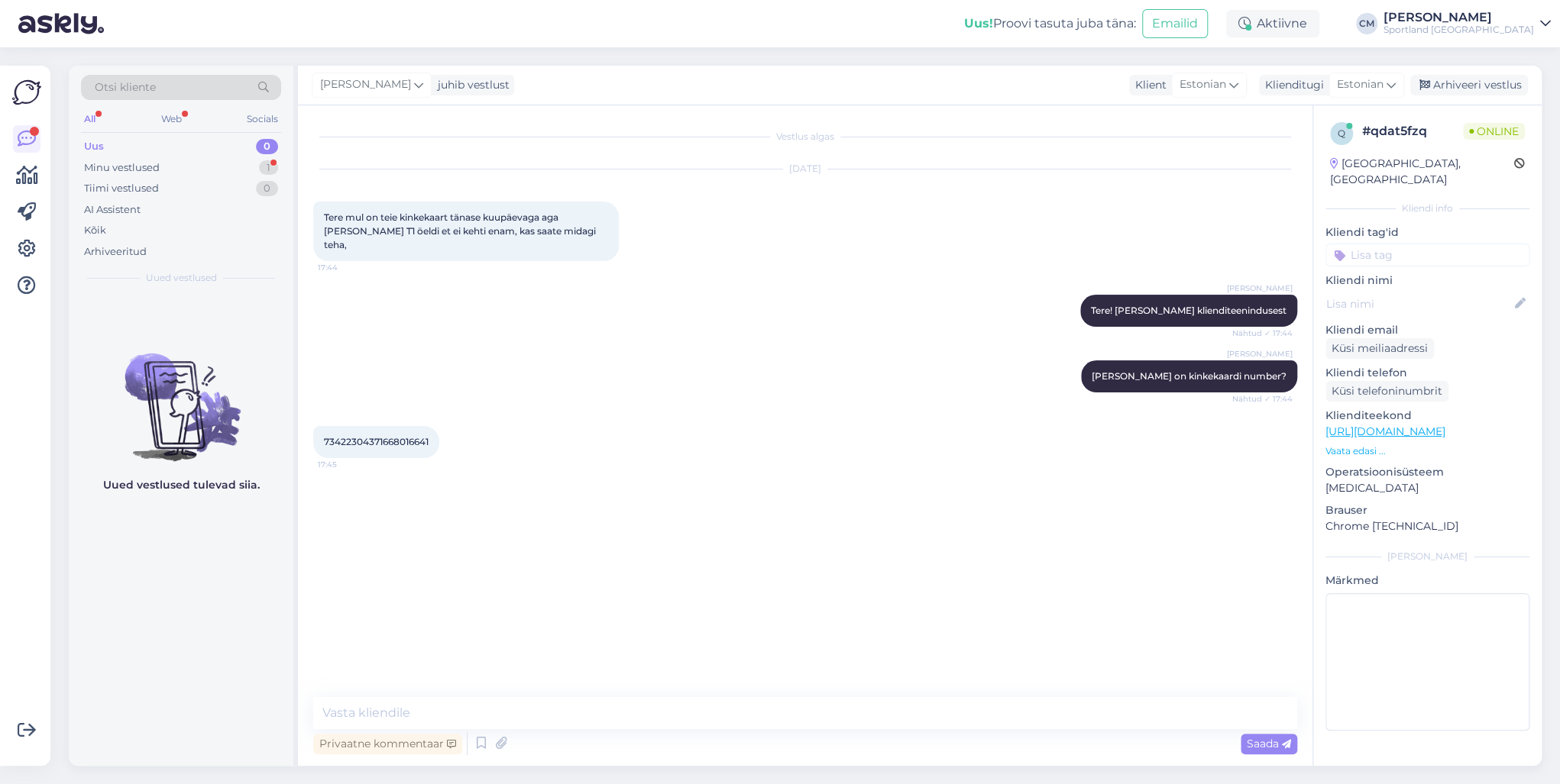
click at [396, 426] on div "73422304371668016641 17:45" at bounding box center [376, 442] width 126 height 32
click at [397, 434] on div "73422304371668016641 17:45" at bounding box center [376, 442] width 126 height 32
copy div "73422304371668016641 17:45"
click at [511, 563] on textarea at bounding box center [805, 713] width 984 height 32
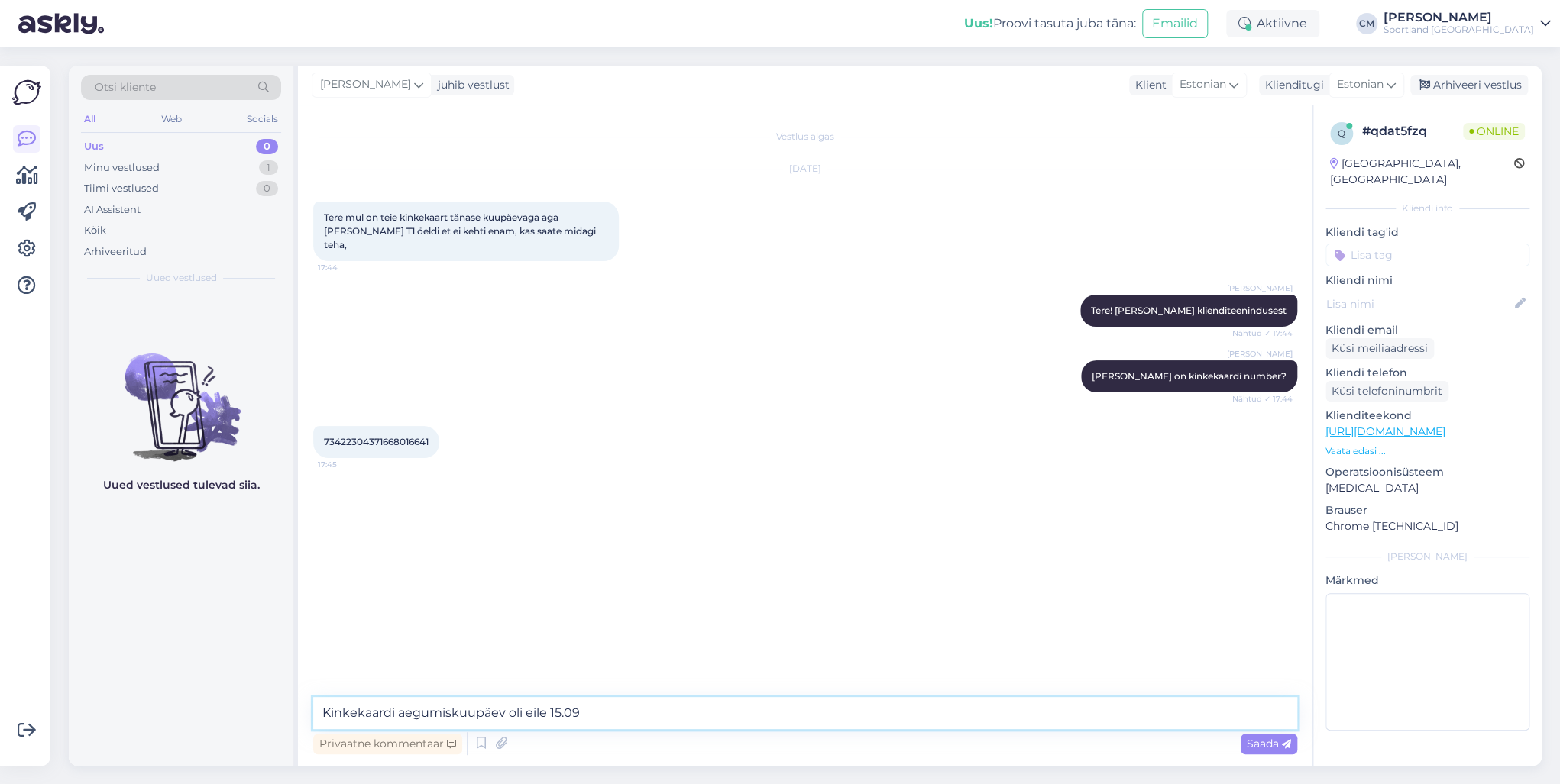
type textarea "Kinkekaardi aegumiskuupäev oli eile 15.09."
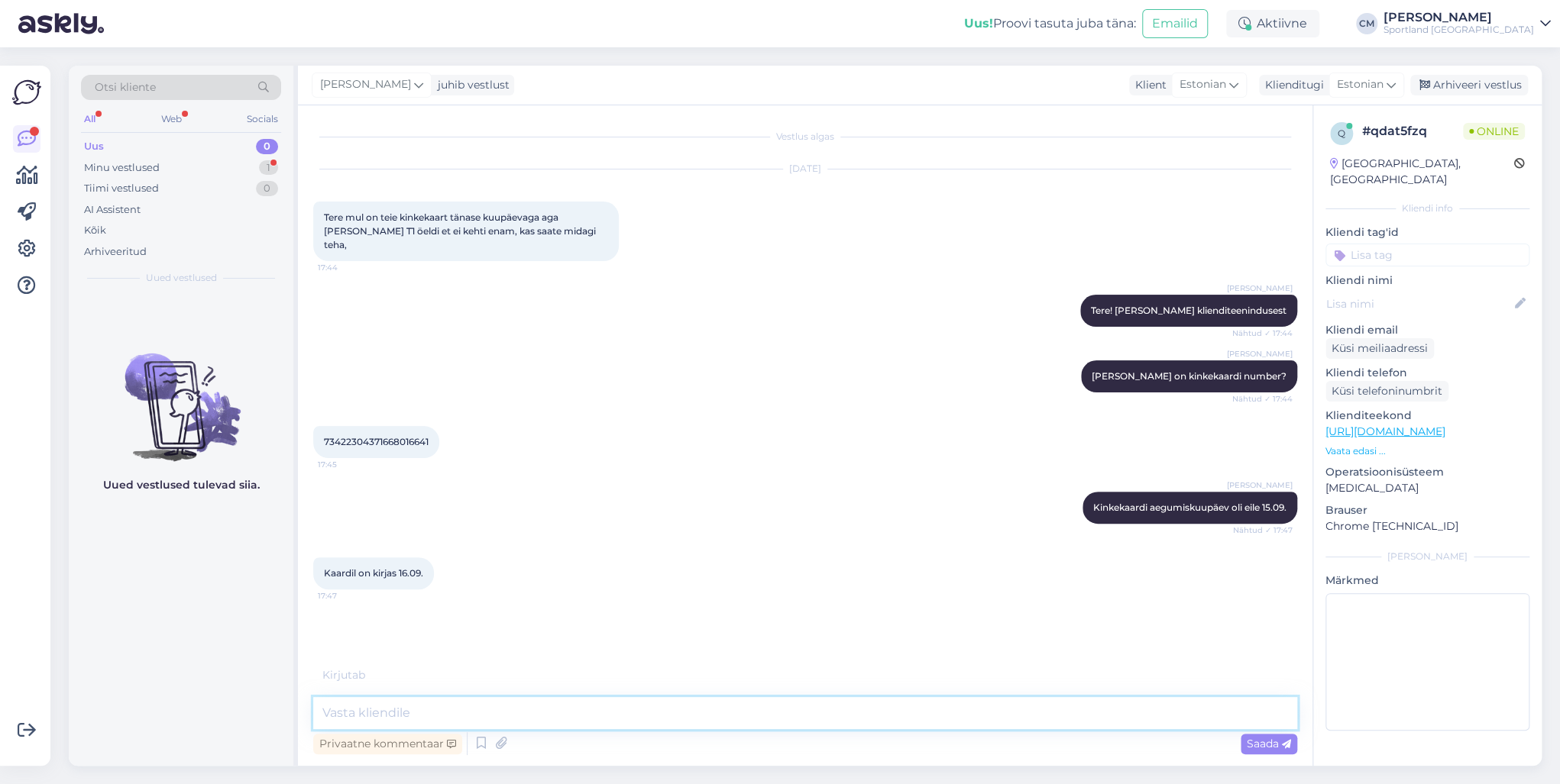
click at [422, 563] on textarea at bounding box center [805, 713] width 984 height 32
type textarea "Hetkel saan pikendada kuni 19.09."
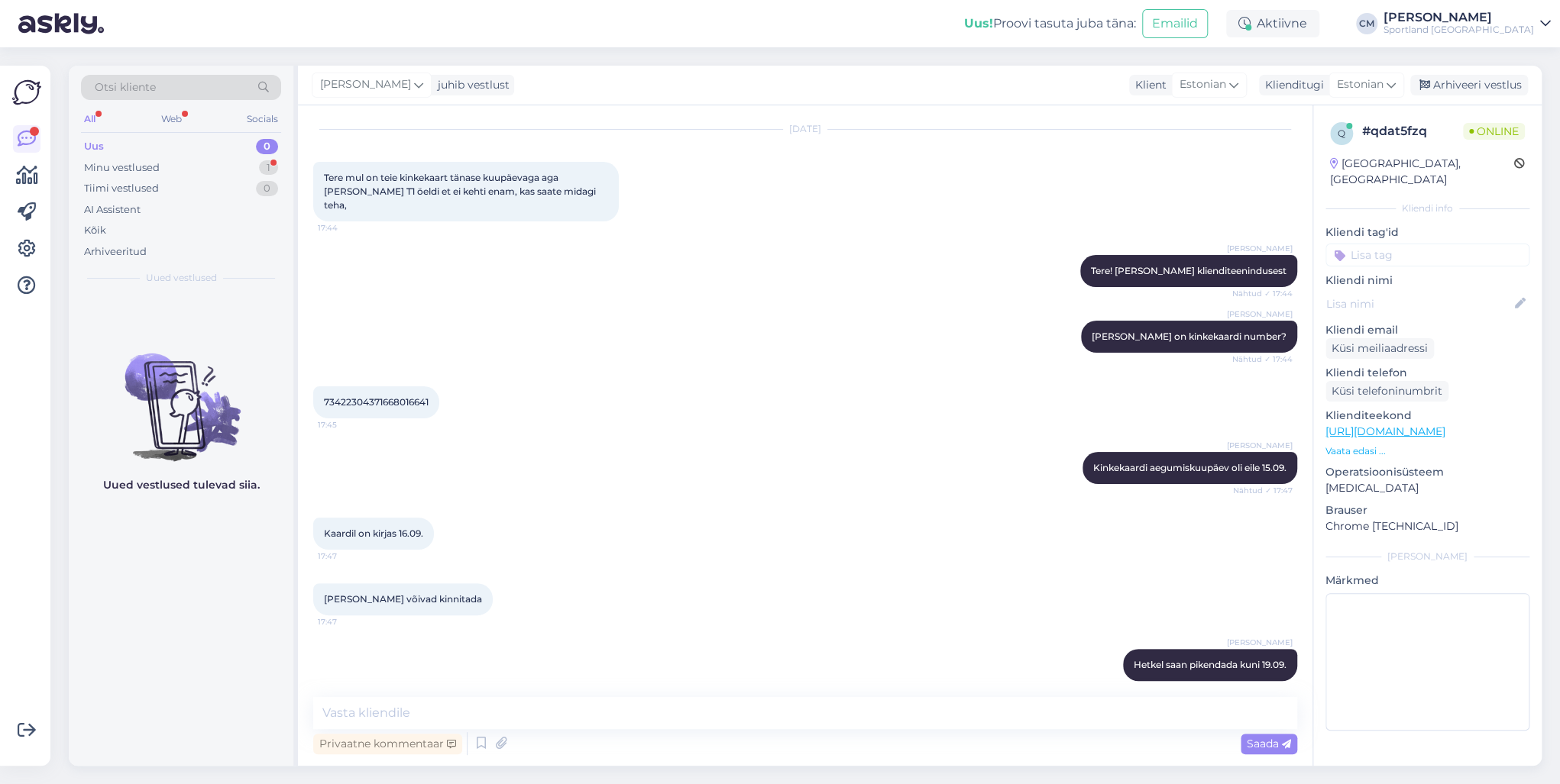
scroll to position [105, 0]
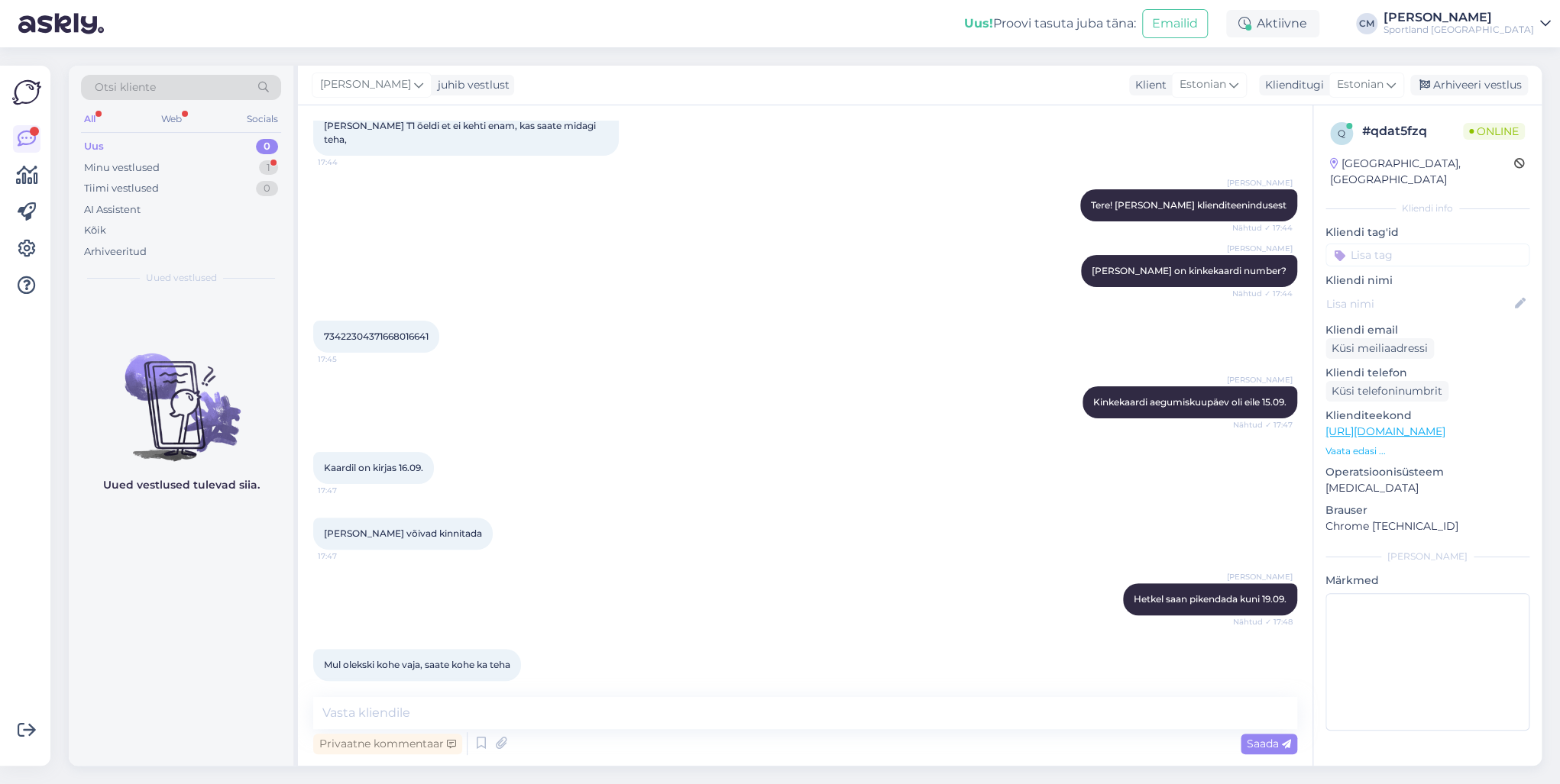
drag, startPoint x: 568, startPoint y: 733, endPoint x: 563, endPoint y: 724, distance: 10.3
click at [568, 563] on div "Privaatne kommentaar Saada" at bounding box center [805, 744] width 984 height 29
click at [563, 563] on textarea at bounding box center [805, 713] width 984 height 32
type textarea "Jah, on uuendatud."
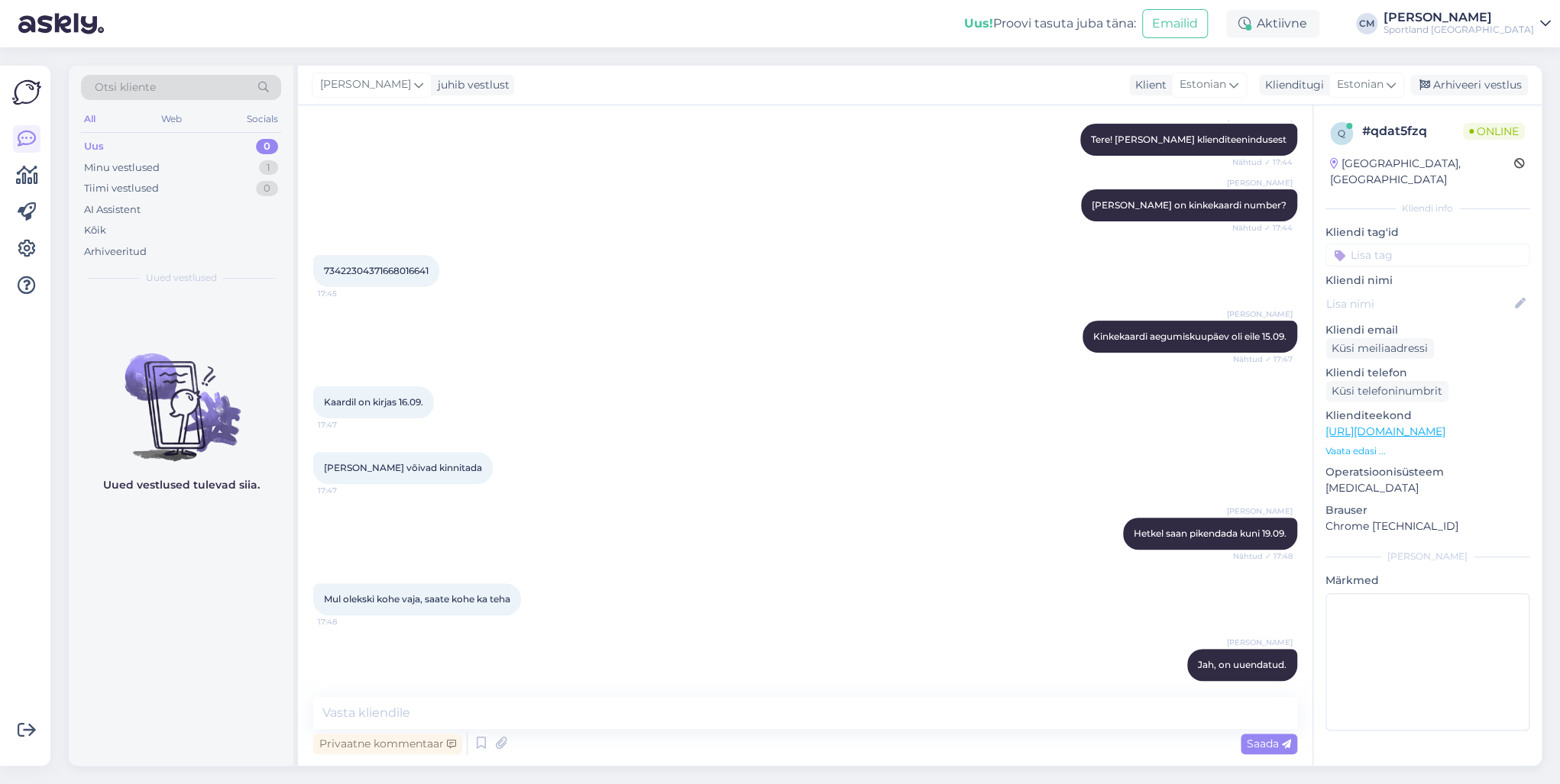
drag, startPoint x: 1395, startPoint y: 253, endPoint x: 1395, endPoint y: 239, distance: 14.0
click at [1168, 253] on div "q # qdat5fzq Online [GEOGRAPHIC_DATA], [GEOGRAPHIC_DATA] Kliendi info Kliendi t…" at bounding box center [1427, 429] width 229 height 648
click at [1168, 244] on input at bounding box center [1427, 255] width 204 height 23
type input "kinke"
click at [1168, 328] on span "Kinkekaardi pikendamine" at bounding box center [1427, 332] width 117 height 9
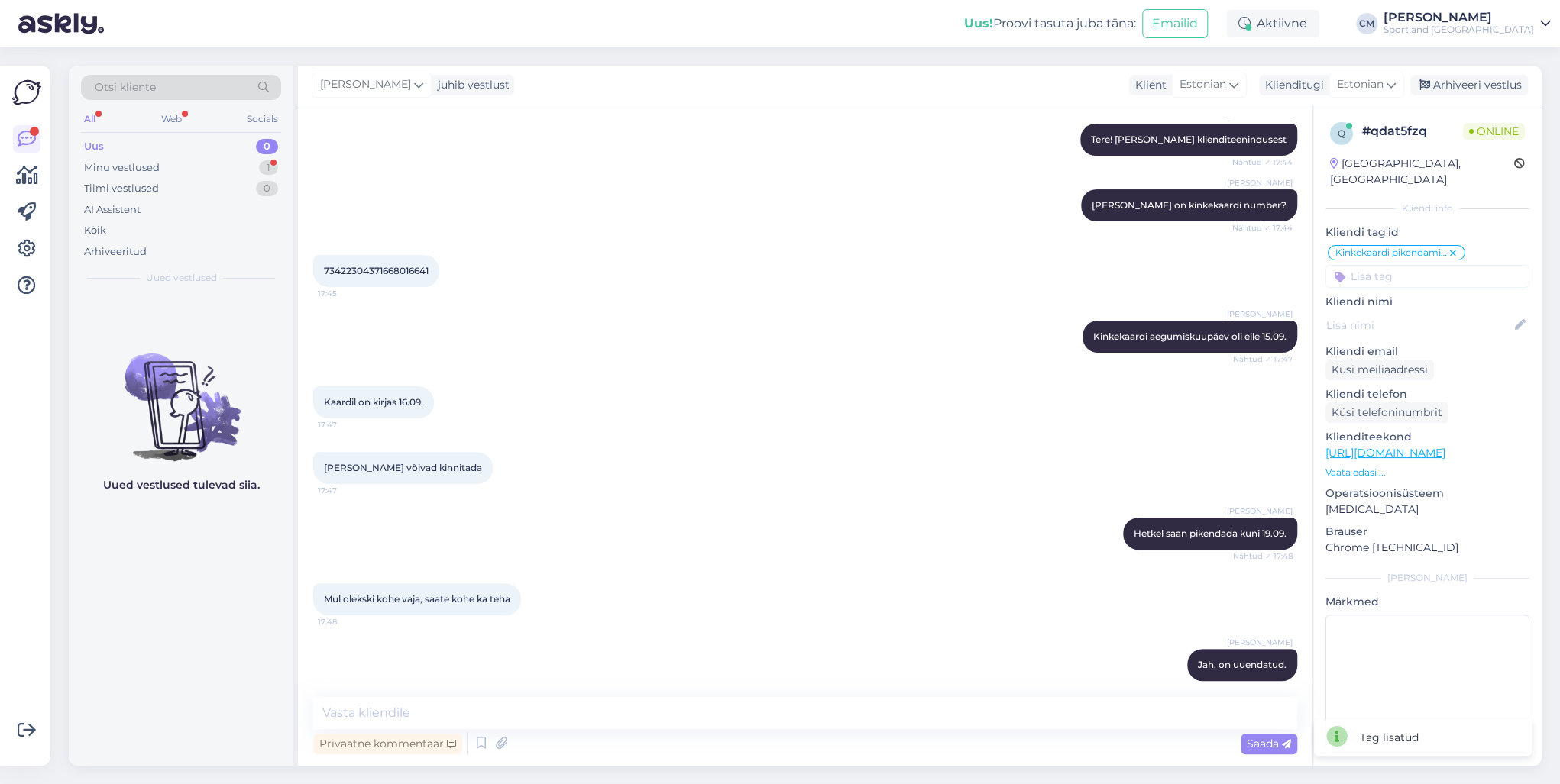
scroll to position [237, 0]
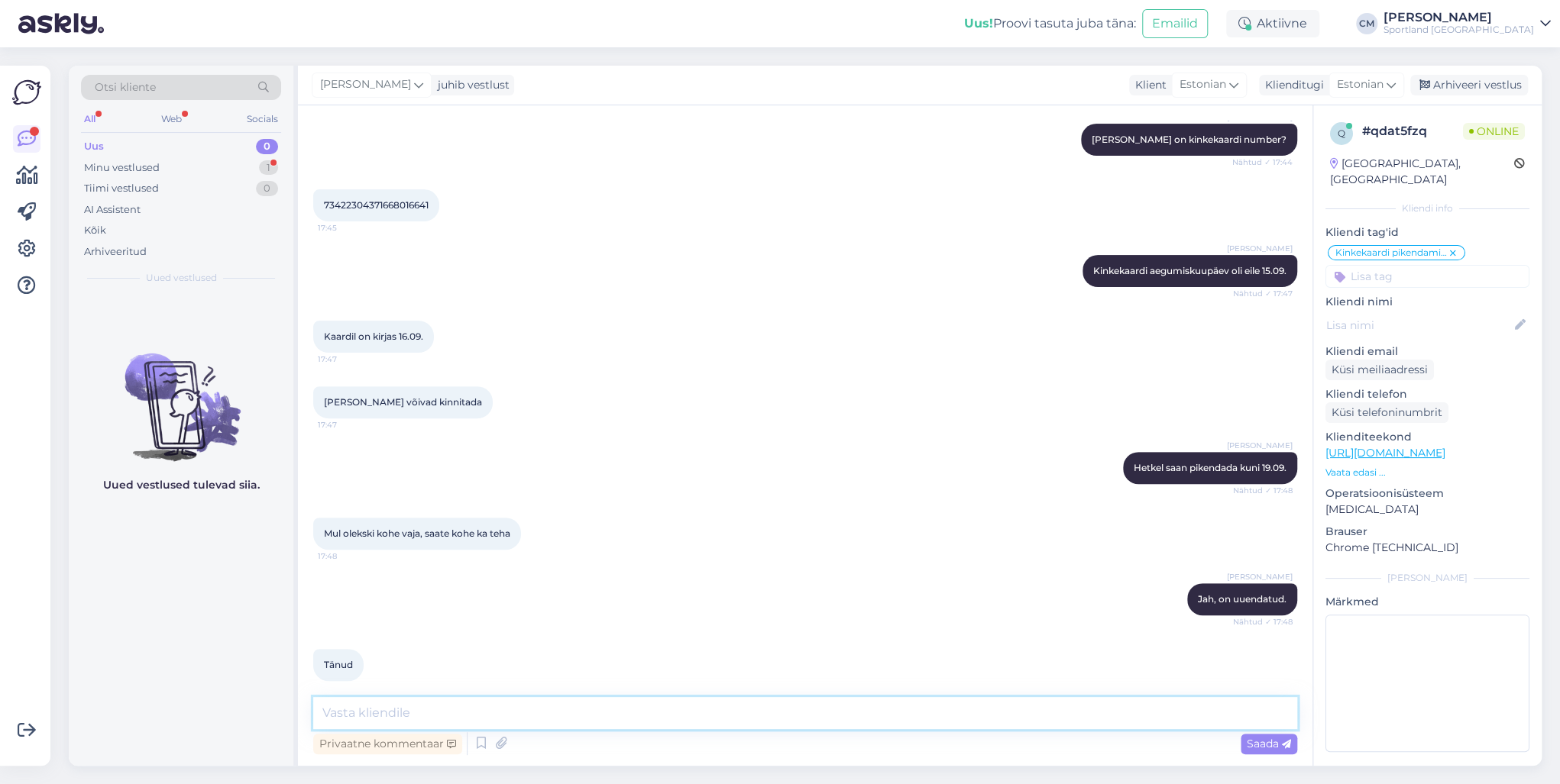
click at [476, 563] on textarea at bounding box center [805, 713] width 984 height 32
type textarea "Kas saan veel aidata?"
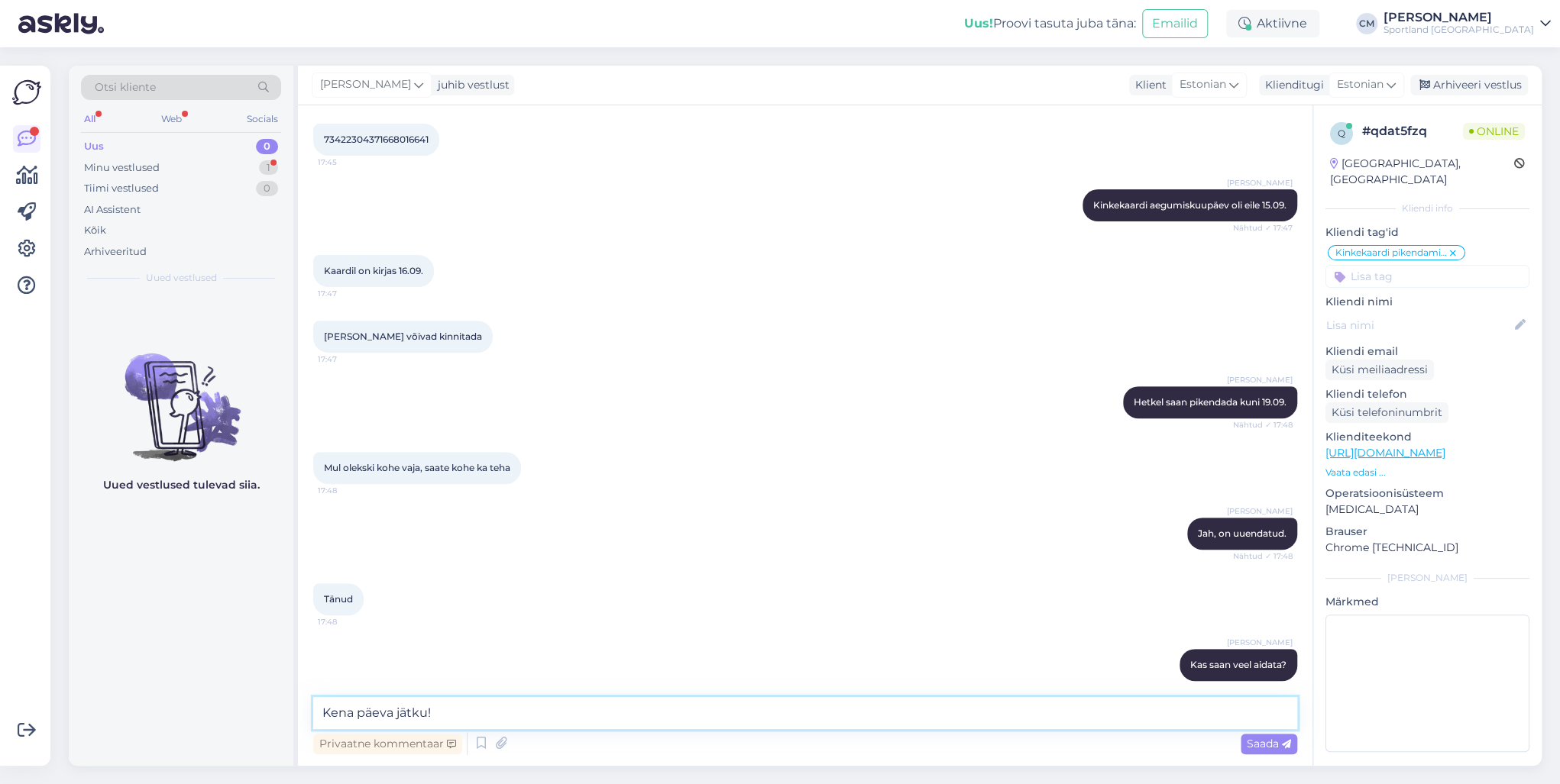
scroll to position [368, 0]
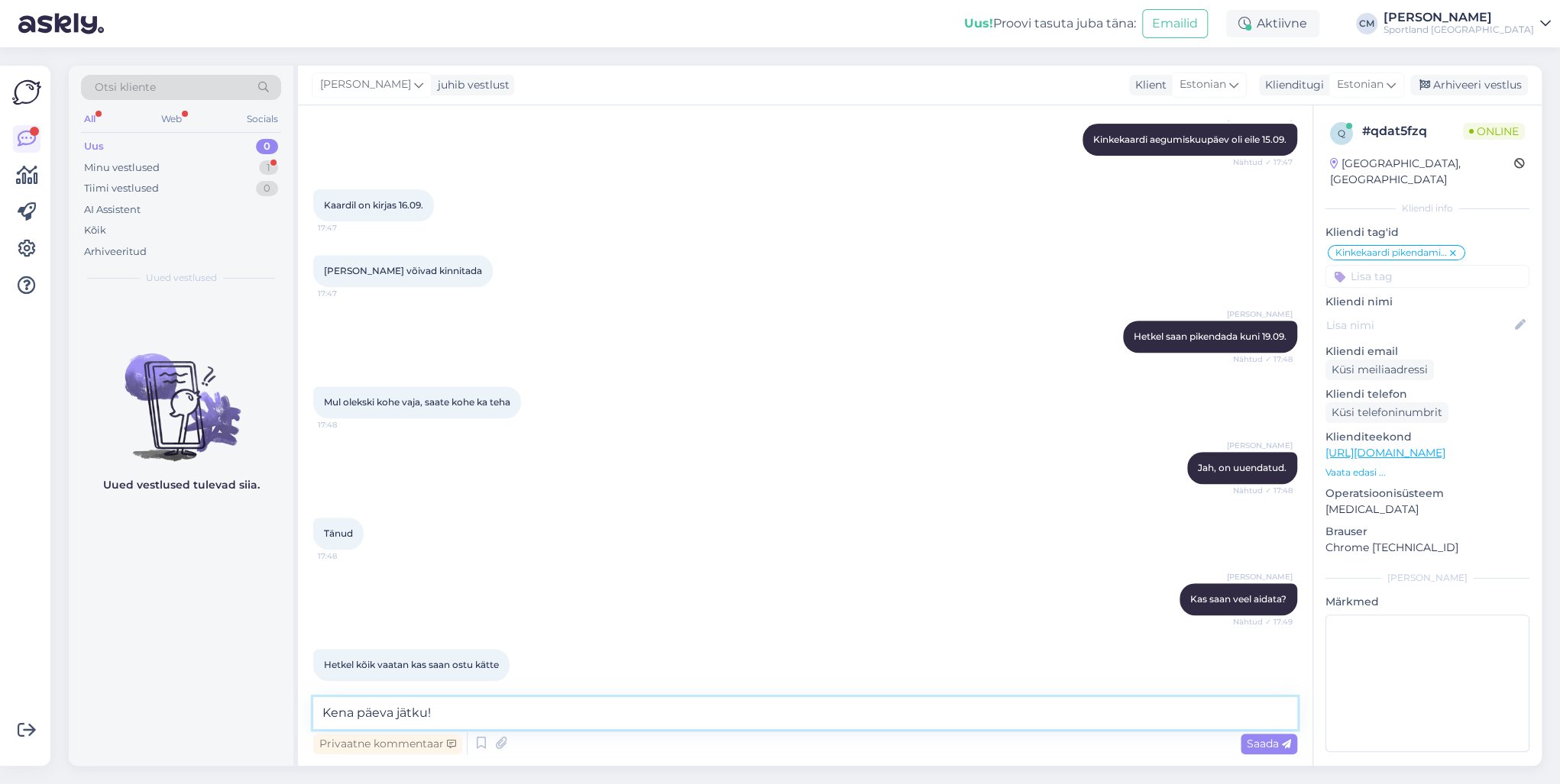
click at [461, 563] on textarea "Kena päeva jätku!" at bounding box center [805, 713] width 984 height 32
click at [326, 563] on textarea "Kena päeva jätku!" at bounding box center [805, 713] width 984 height 32
type textarea "[PERSON_NAME] päeva jätku!"
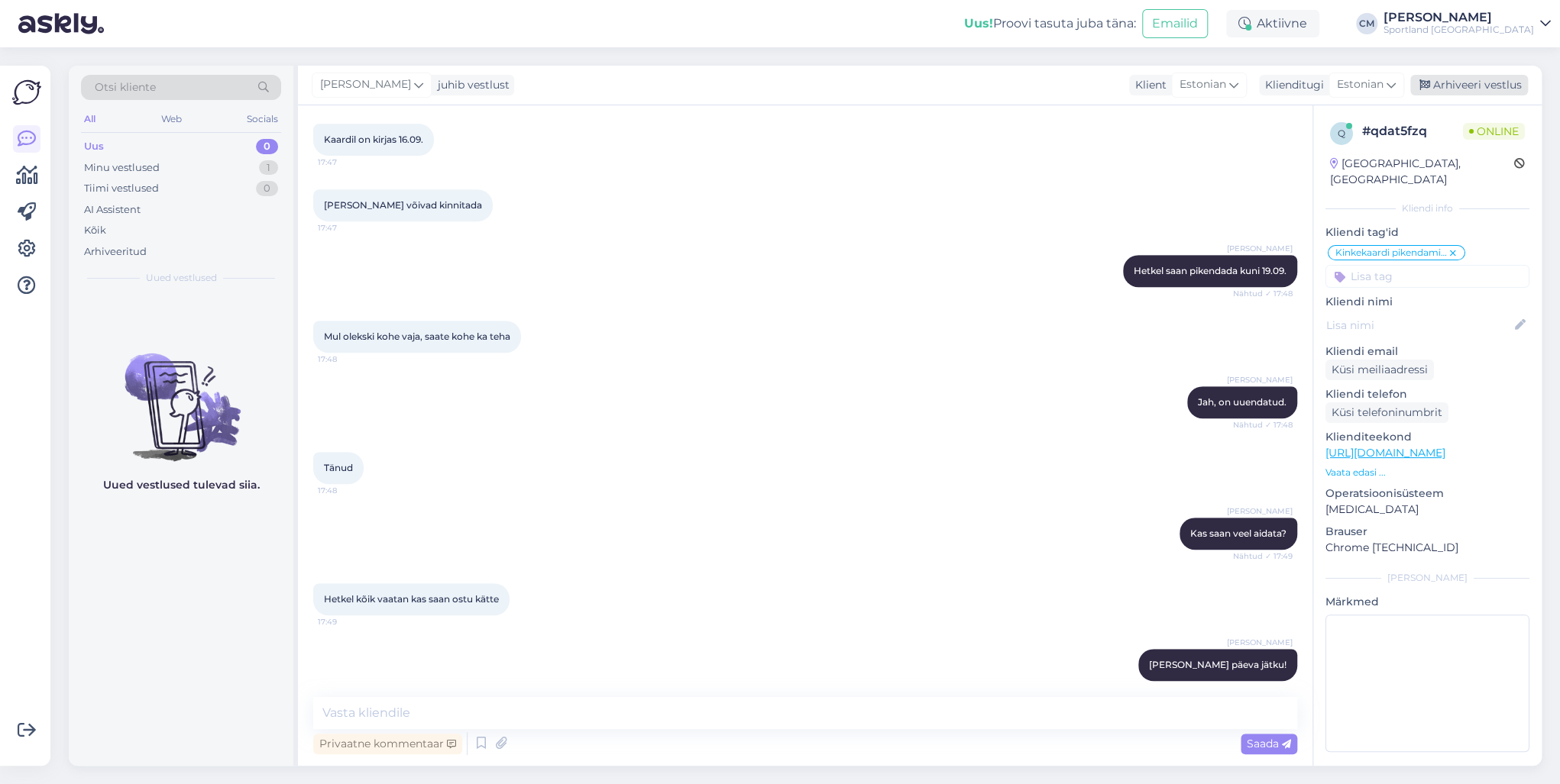
click at [1168, 82] on div "Arhiveeri vestlus" at bounding box center [1469, 85] width 118 height 21
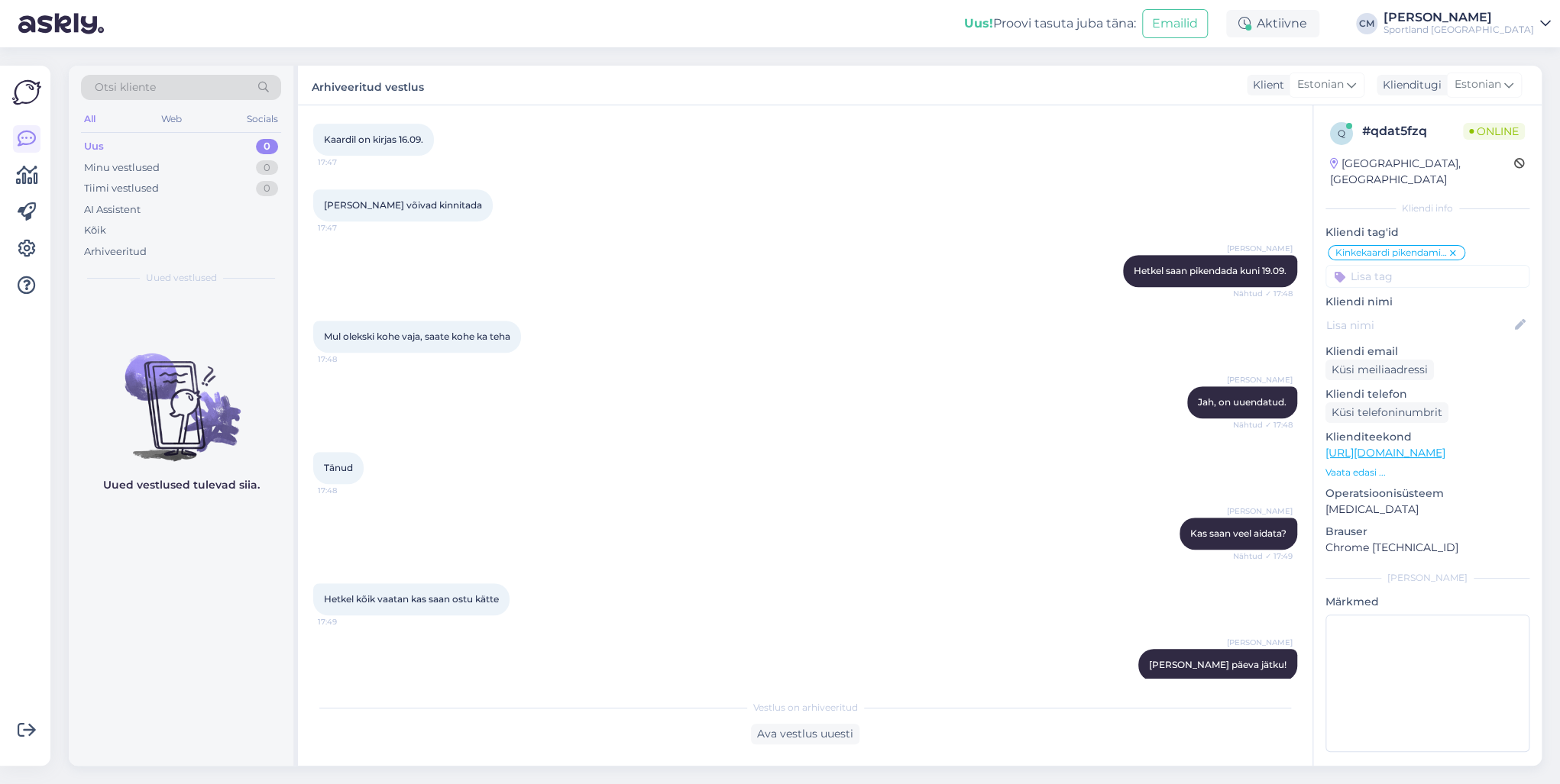
click at [1082, 318] on div "Mul olekski kohe vaja, saate kohe ka teha 17:48" at bounding box center [805, 336] width 984 height 66
click at [1168, 34] on div "Sportland [GEOGRAPHIC_DATA]" at bounding box center [1459, 29] width 151 height 12
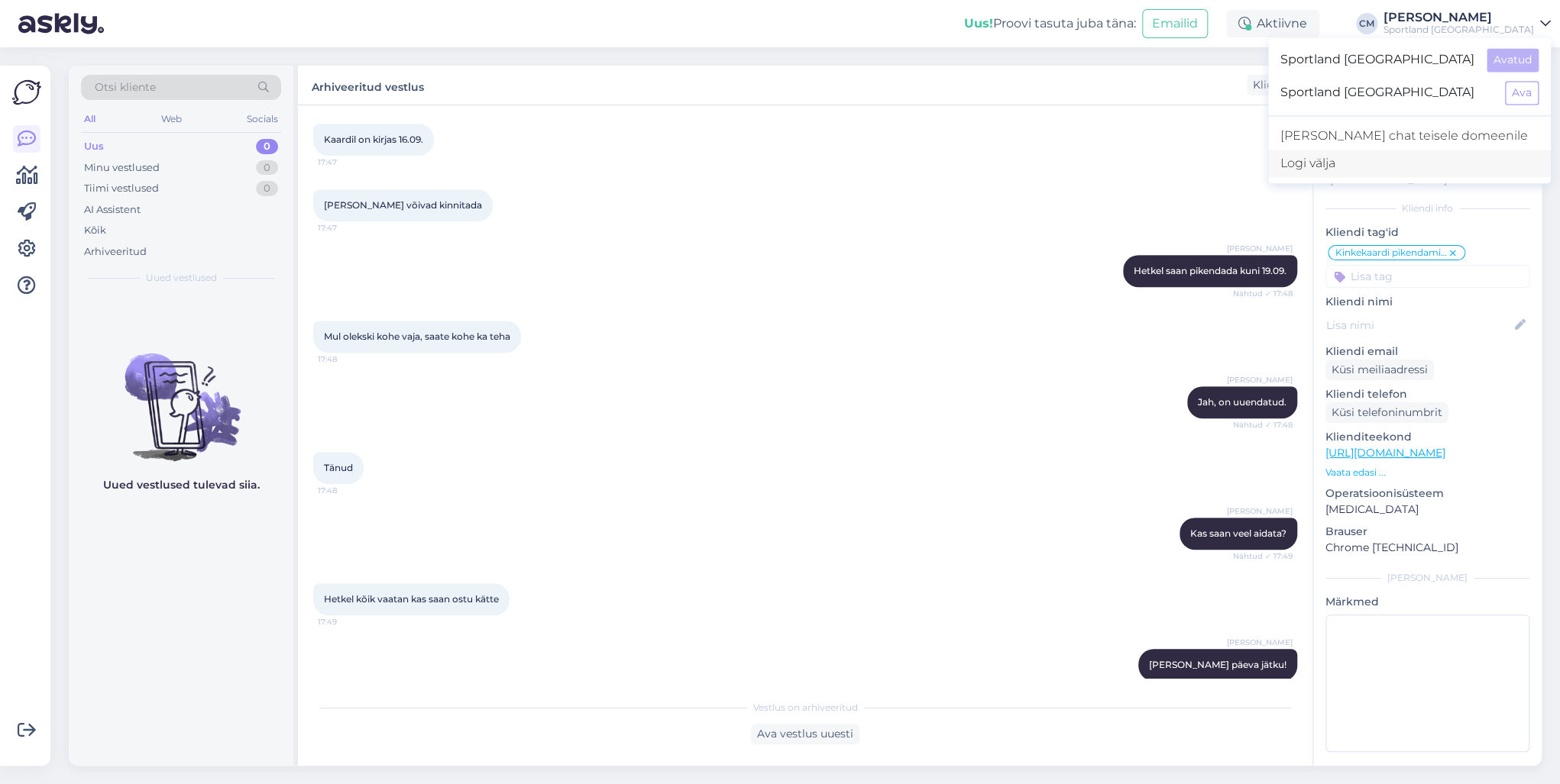
click at [1168, 167] on div "Logi välja" at bounding box center [1409, 163] width 283 height 27
